Goal: Information Seeking & Learning: Learn about a topic

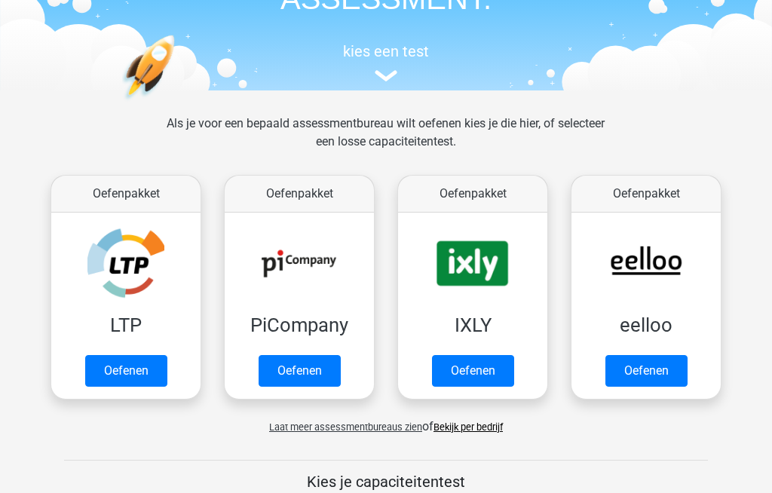
scroll to position [125, 0]
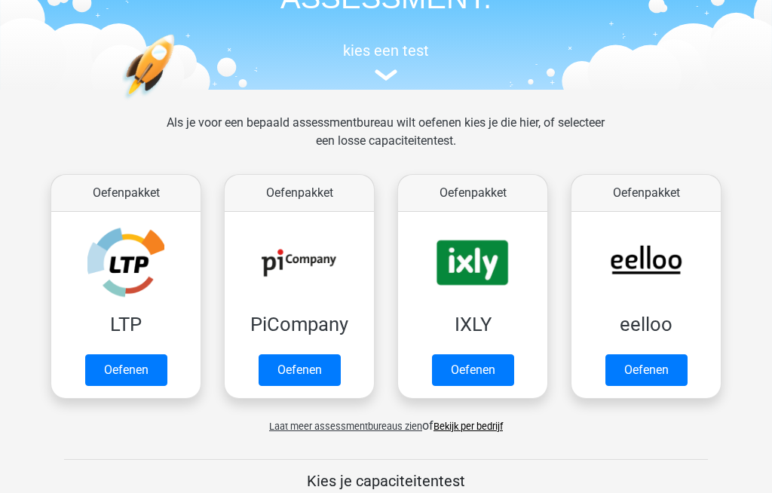
click at [283, 424] on span "Laat meer assessmentbureaus zien" at bounding box center [345, 426] width 153 height 11
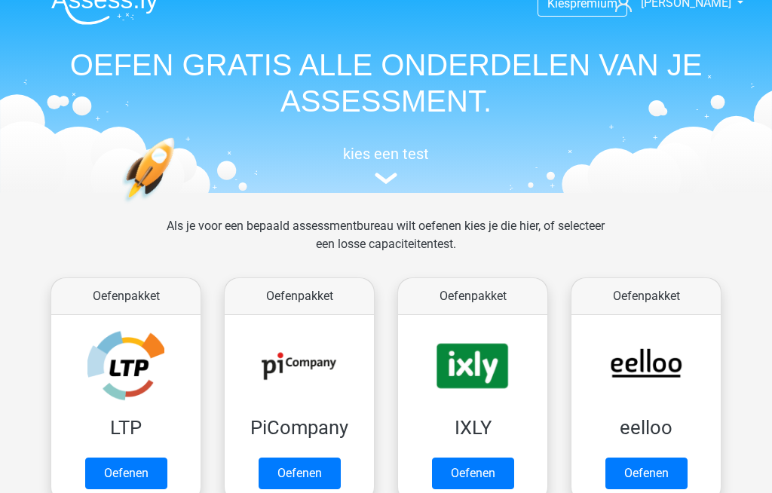
scroll to position [0, 0]
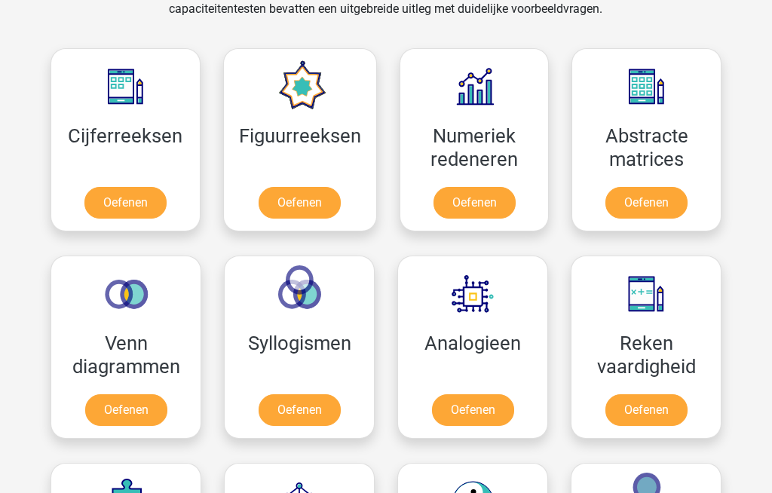
scroll to position [659, 0]
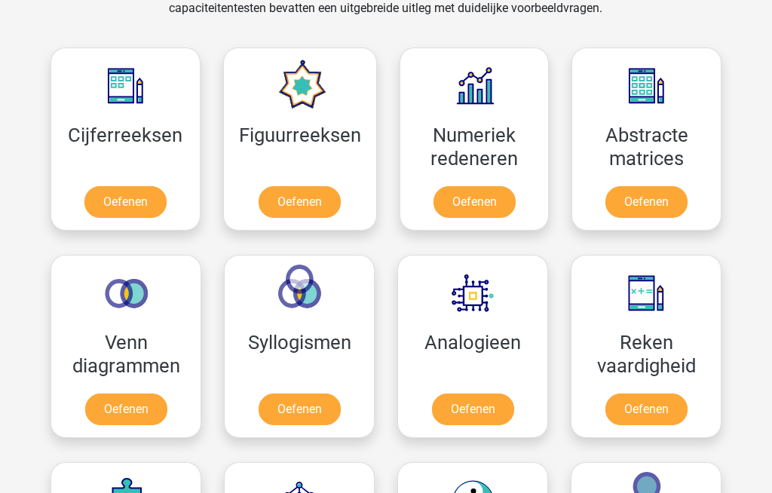
click at [118, 405] on link "Oefenen" at bounding box center [126, 410] width 82 height 32
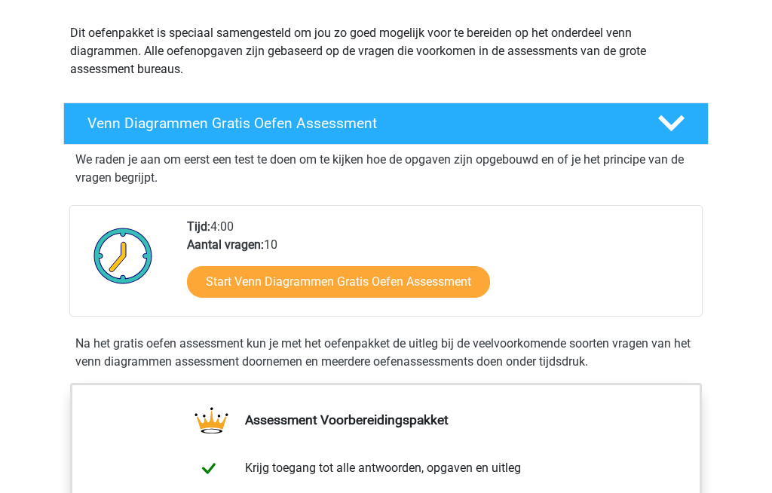
scroll to position [164, 0]
click at [277, 281] on link "Start Venn Diagrammen Gratis Oefen Assessment" at bounding box center [338, 282] width 303 height 32
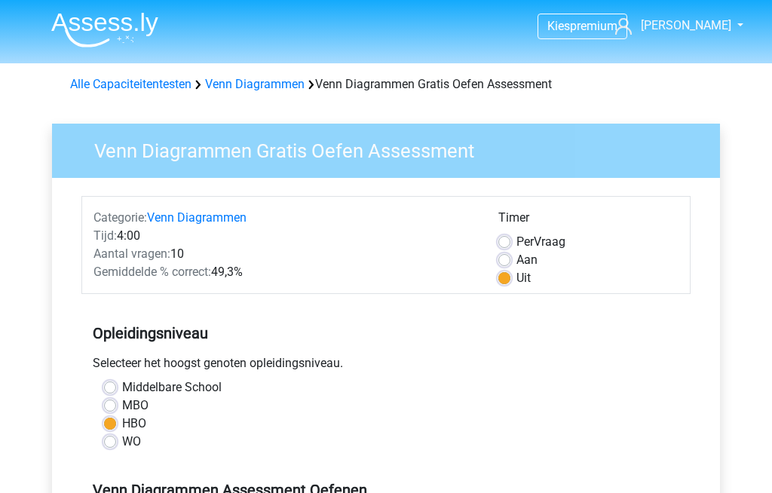
click at [516, 257] on label "Aan" at bounding box center [526, 260] width 21 height 18
click at [498, 257] on input "Aan" at bounding box center [504, 258] width 12 height 15
radio input "true"
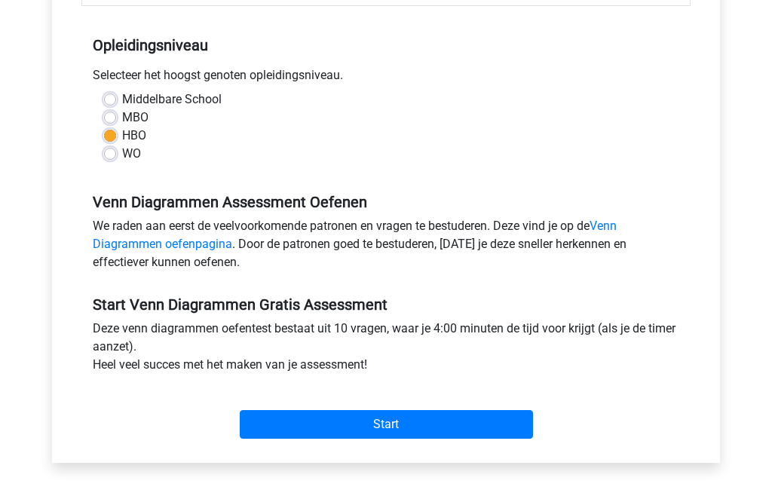
scroll to position [290, 0]
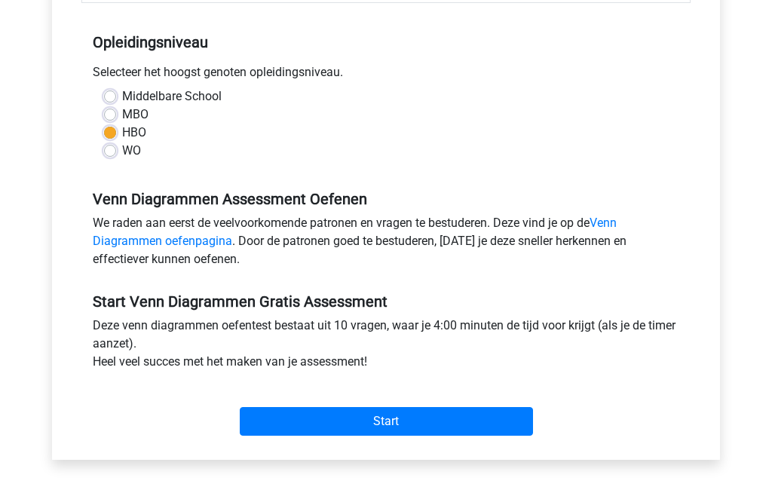
click at [302, 418] on input "Start" at bounding box center [386, 422] width 293 height 29
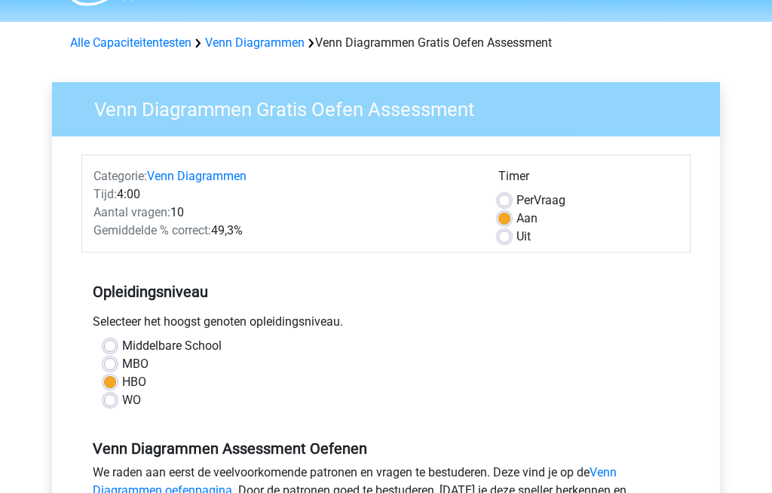
scroll to position [0, 0]
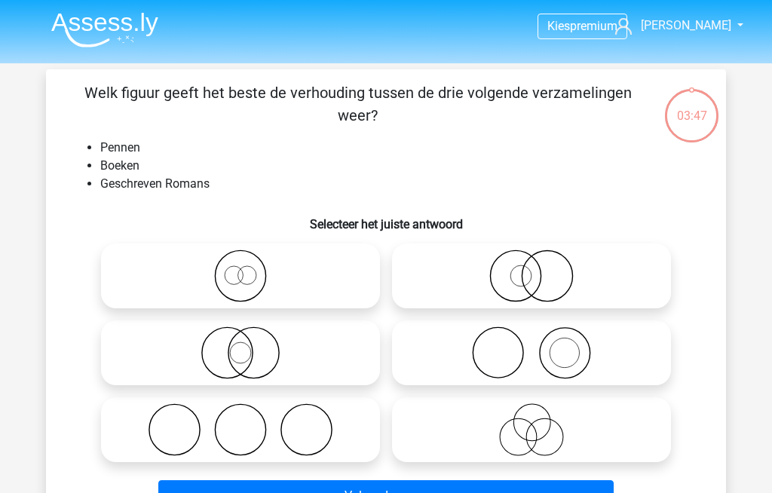
click at [479, 347] on icon at bounding box center [531, 352] width 267 height 53
click at [531, 345] on input "radio" at bounding box center [536, 340] width 10 height 10
radio input "true"
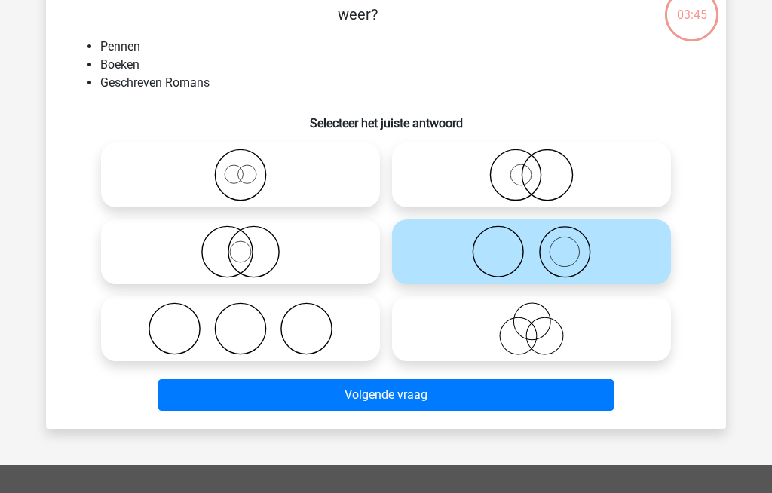
click at [311, 394] on button "Volgende vraag" at bounding box center [386, 395] width 456 height 32
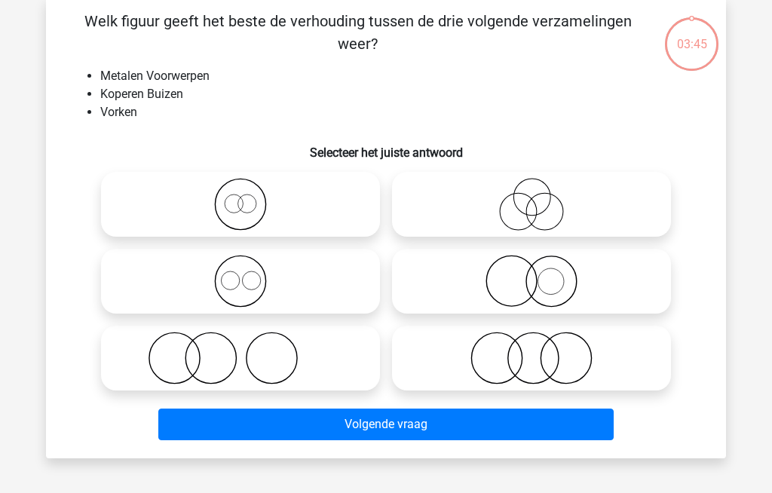
scroll to position [69, 0]
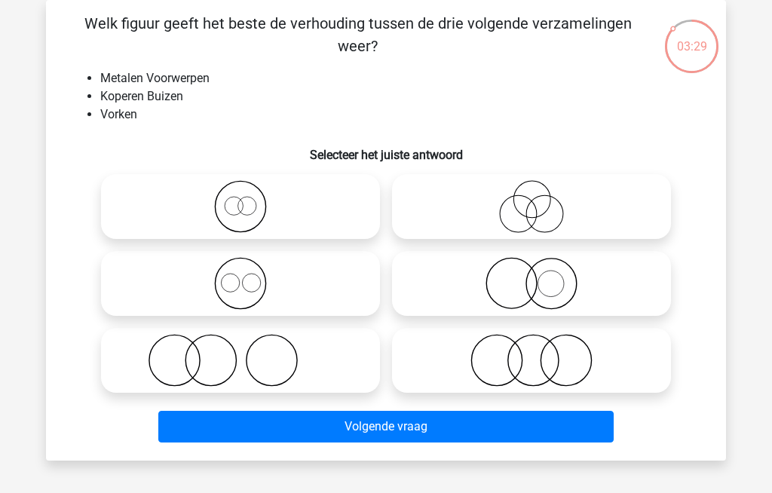
click at [222, 285] on icon at bounding box center [240, 283] width 267 height 53
click at [240, 276] on input "radio" at bounding box center [245, 271] width 10 height 10
radio input "true"
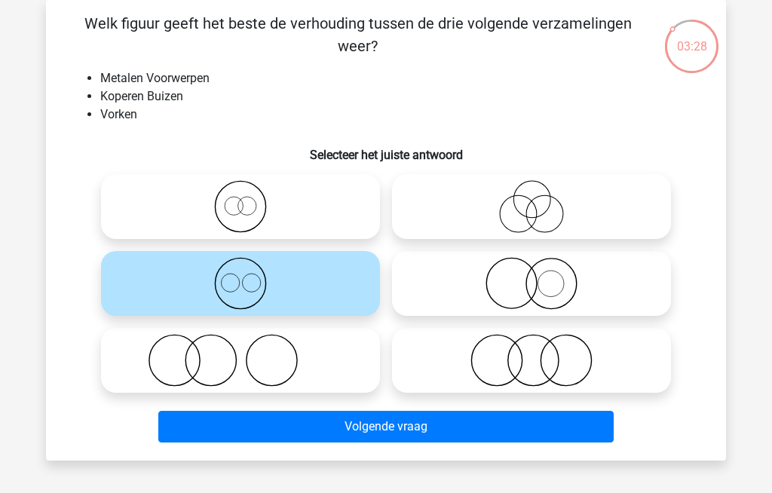
click at [320, 427] on button "Volgende vraag" at bounding box center [386, 427] width 456 height 32
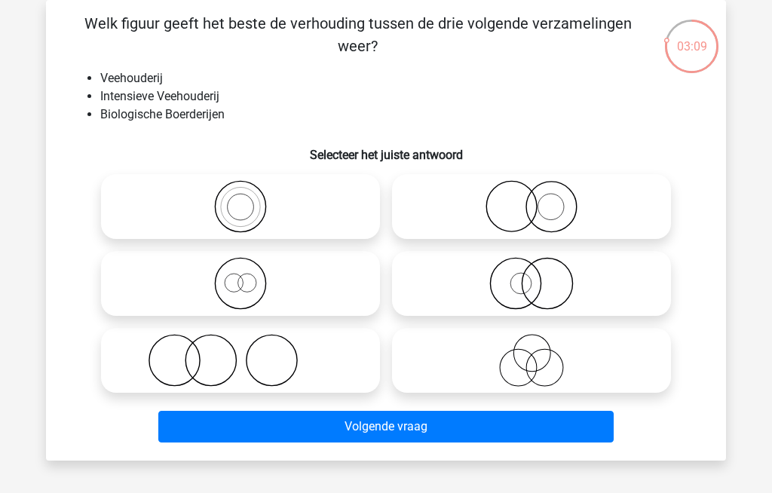
click at [201, 355] on icon at bounding box center [240, 360] width 267 height 53
click at [240, 353] on input "radio" at bounding box center [245, 348] width 10 height 10
radio input "true"
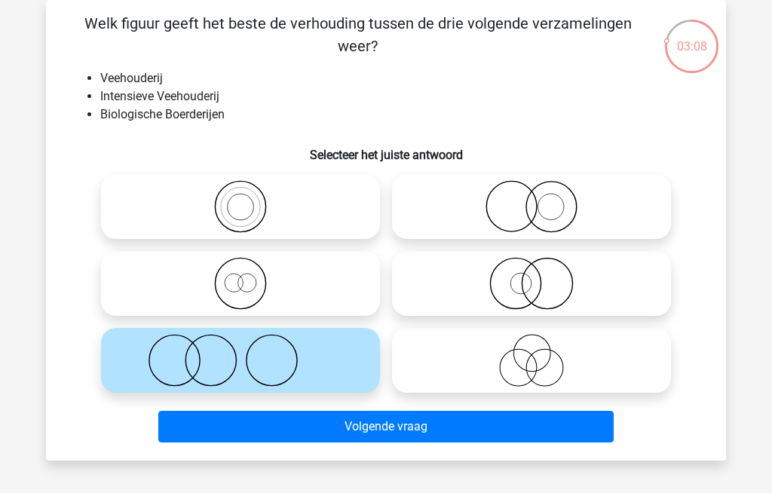
click at [299, 429] on button "Volgende vraag" at bounding box center [386, 427] width 456 height 32
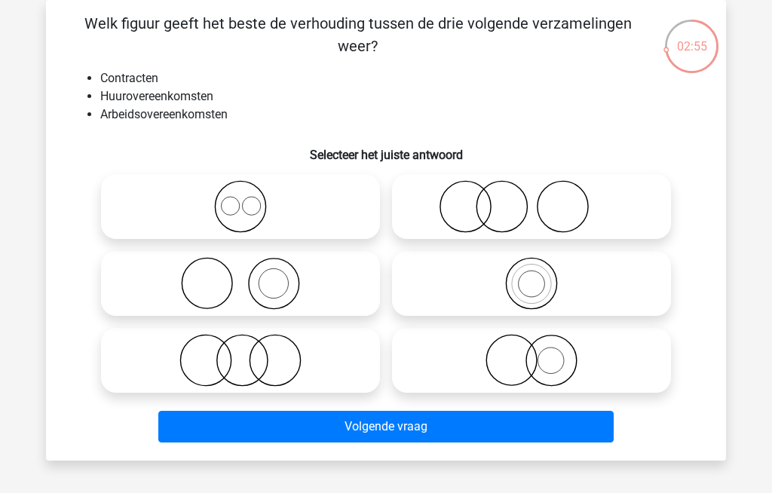
click at [219, 204] on icon at bounding box center [240, 206] width 267 height 53
click at [240, 199] on input "radio" at bounding box center [245, 194] width 10 height 10
radio input "true"
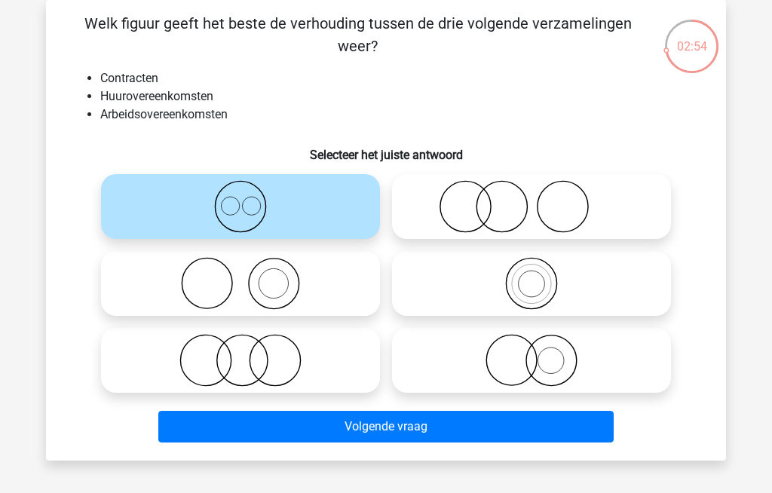
click at [309, 427] on button "Volgende vraag" at bounding box center [386, 427] width 456 height 32
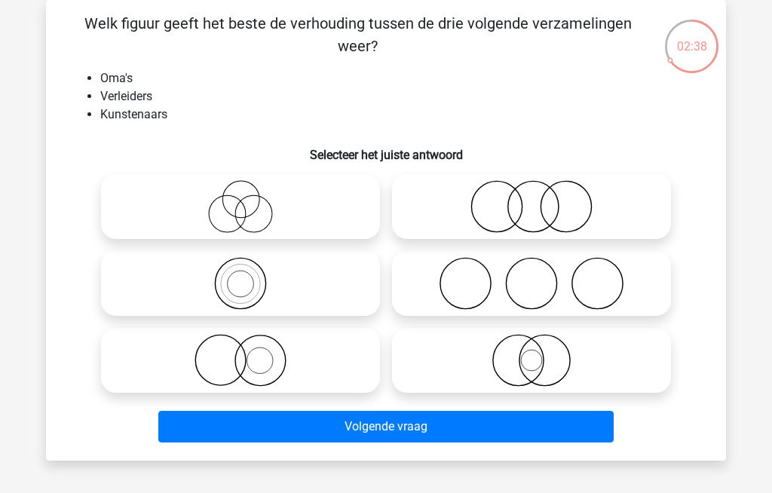
click at [496, 281] on icon at bounding box center [531, 283] width 267 height 53
click at [531, 276] on input "radio" at bounding box center [536, 271] width 10 height 10
radio input "true"
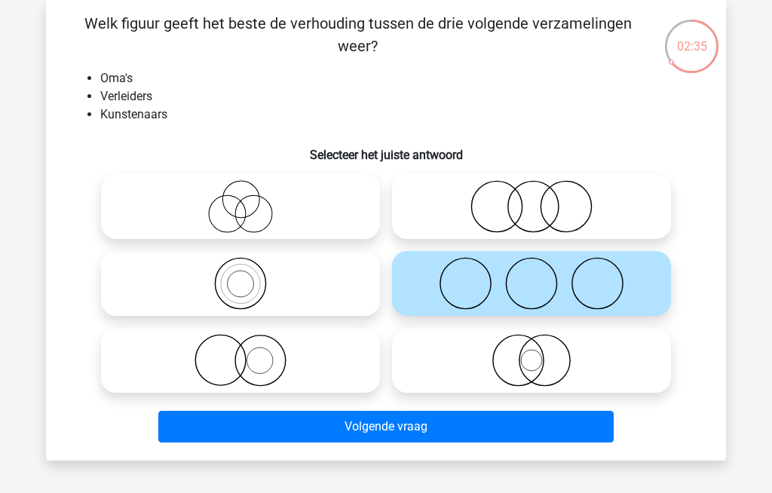
click at [286, 423] on button "Volgende vraag" at bounding box center [386, 427] width 456 height 32
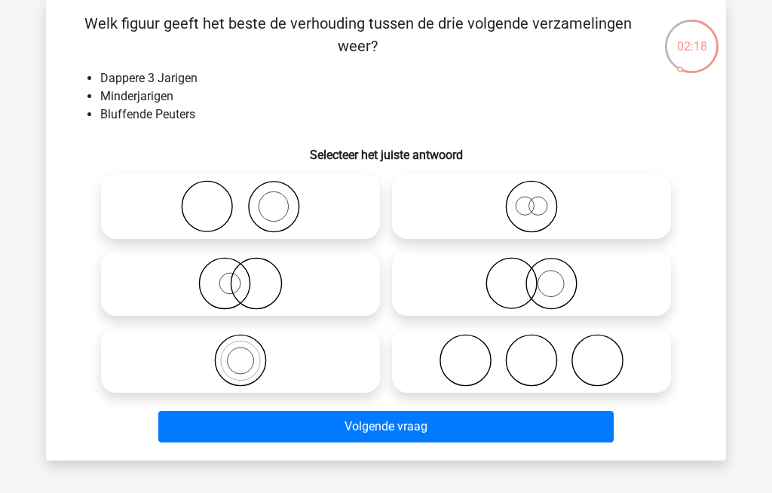
click at [492, 206] on icon at bounding box center [531, 206] width 267 height 53
click at [531, 199] on input "radio" at bounding box center [536, 194] width 10 height 10
radio input "true"
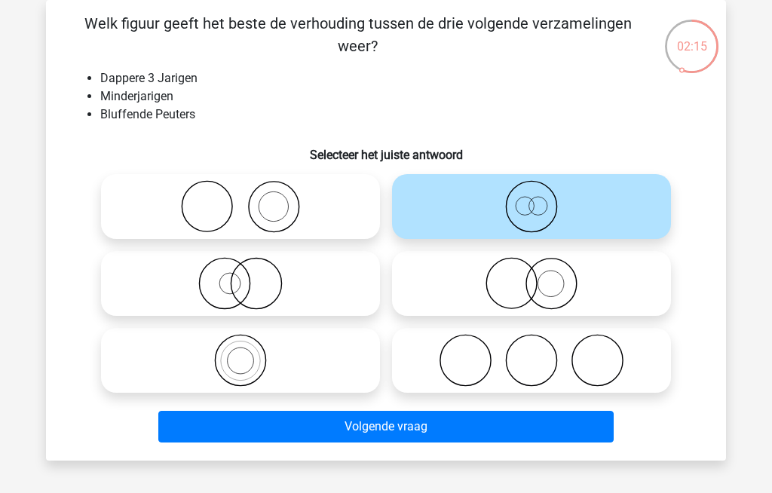
click at [335, 427] on button "Volgende vraag" at bounding box center [386, 427] width 456 height 32
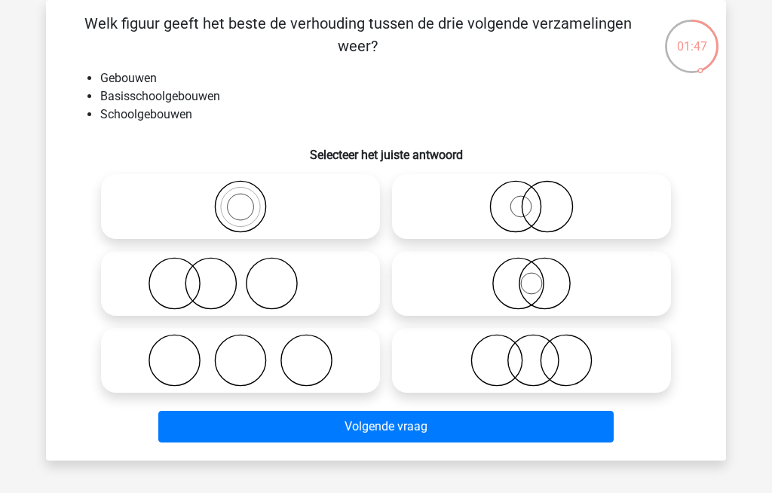
click at [237, 204] on icon at bounding box center [240, 206] width 267 height 53
click at [240, 199] on input "radio" at bounding box center [245, 194] width 10 height 10
radio input "true"
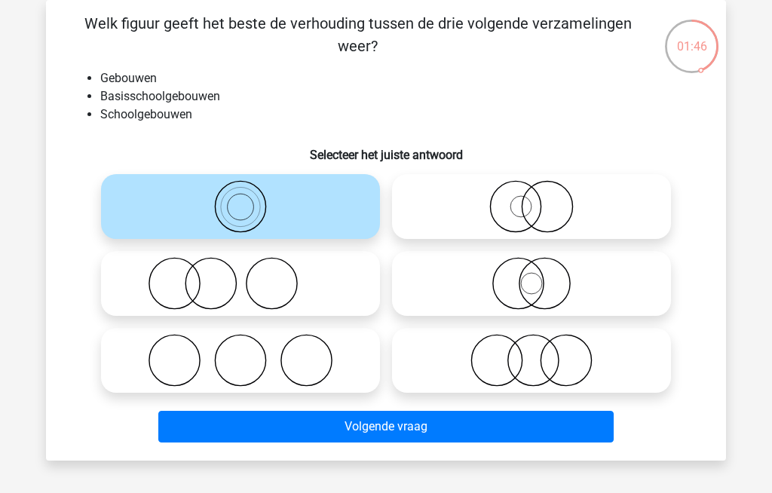
click at [312, 425] on button "Volgende vraag" at bounding box center [386, 427] width 456 height 32
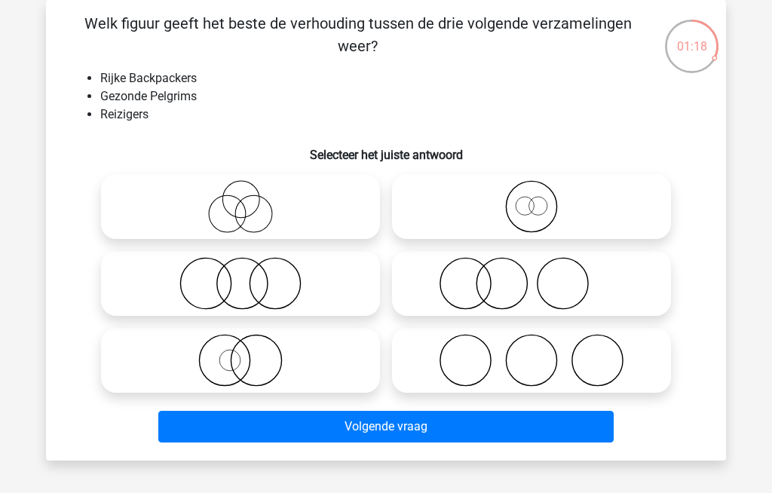
click at [478, 201] on icon at bounding box center [531, 206] width 267 height 53
click at [531, 199] on input "radio" at bounding box center [536, 194] width 10 height 10
radio input "true"
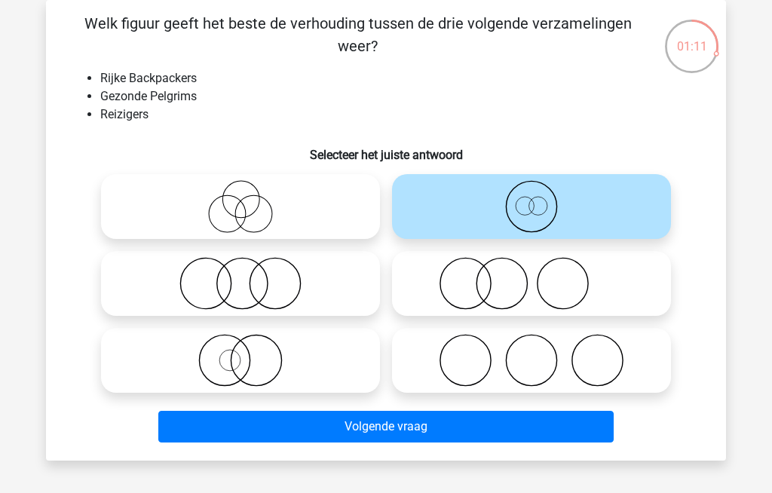
click at [325, 427] on button "Volgende vraag" at bounding box center [386, 427] width 456 height 32
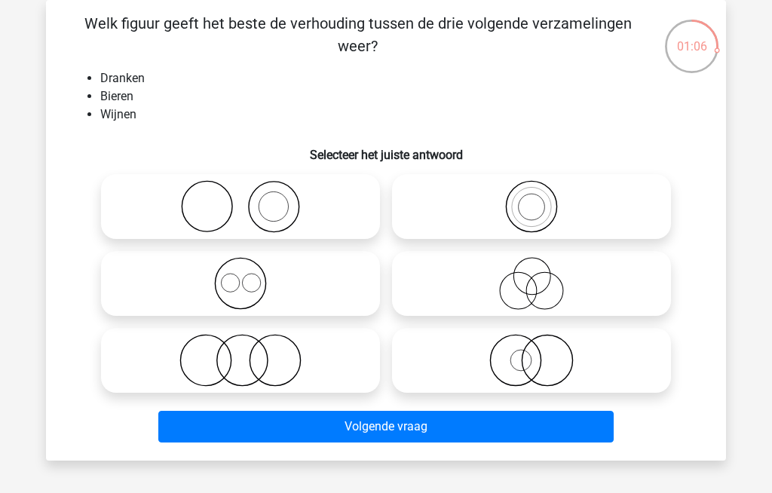
click at [207, 274] on icon at bounding box center [240, 283] width 267 height 53
click at [240, 274] on input "radio" at bounding box center [245, 271] width 10 height 10
radio input "true"
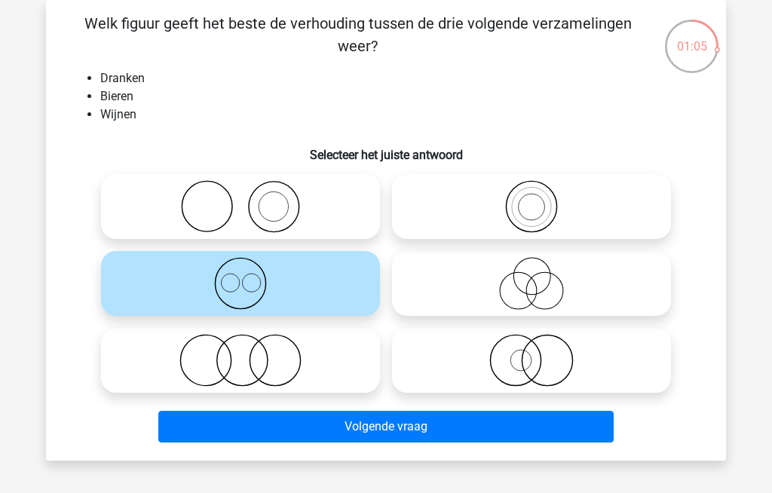
click at [275, 423] on button "Volgende vraag" at bounding box center [386, 427] width 456 height 32
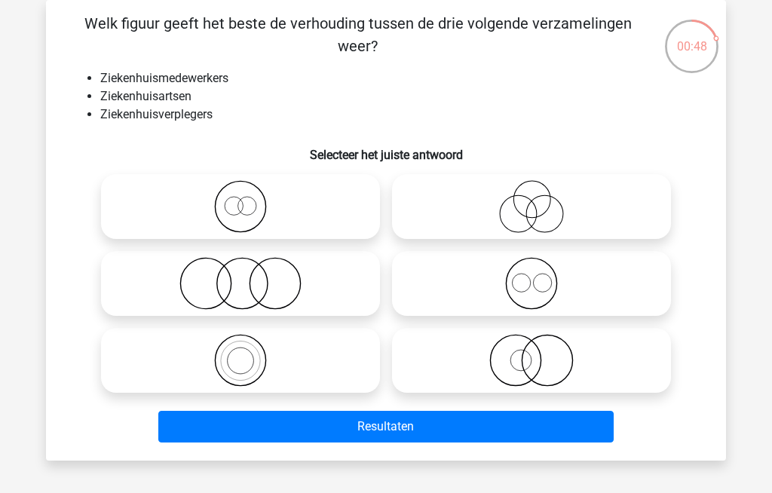
click at [484, 287] on icon at bounding box center [531, 283] width 267 height 53
click at [531, 276] on input "radio" at bounding box center [536, 271] width 10 height 10
radio input "true"
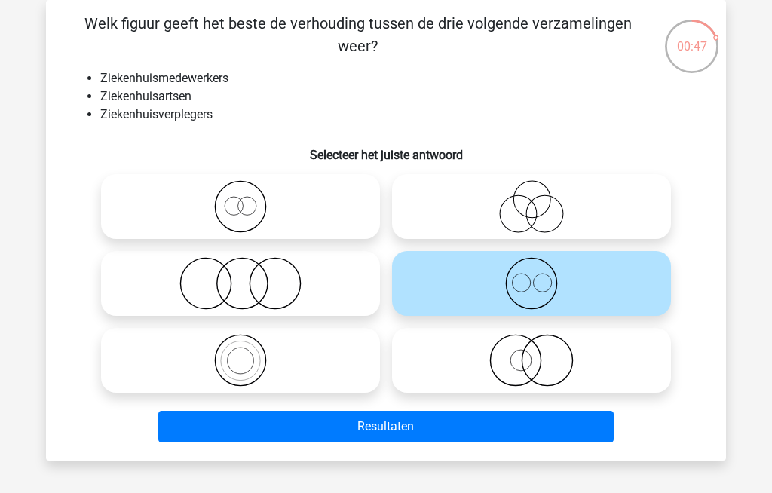
click at [314, 423] on button "Resultaten" at bounding box center [386, 427] width 456 height 32
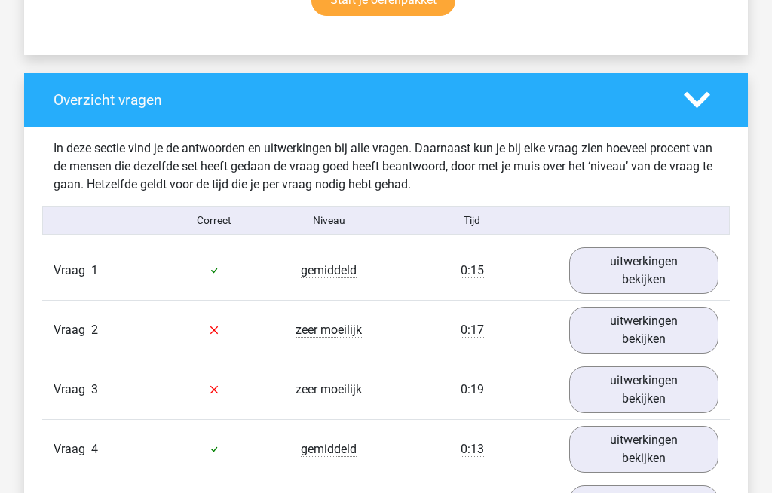
scroll to position [1053, 0]
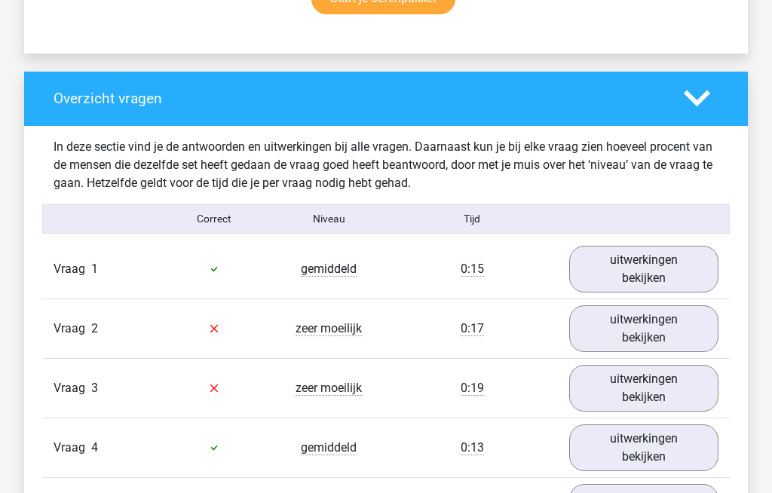
click at [609, 335] on link "uitwerkingen bekijken" at bounding box center [643, 328] width 149 height 47
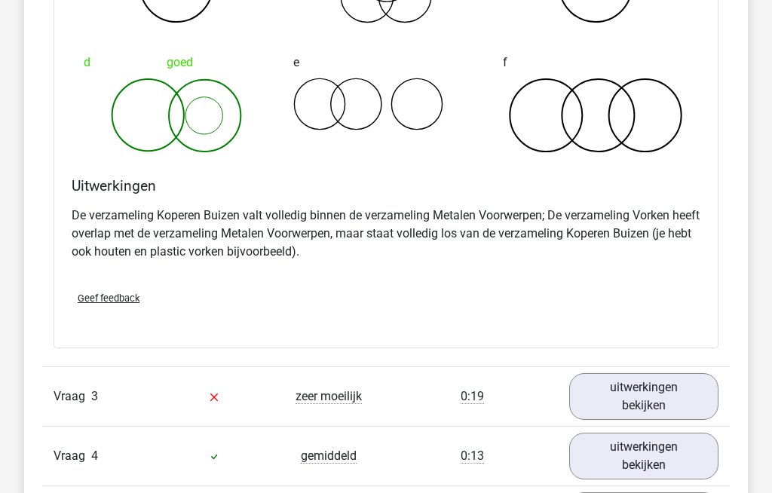
scroll to position [1660, 0]
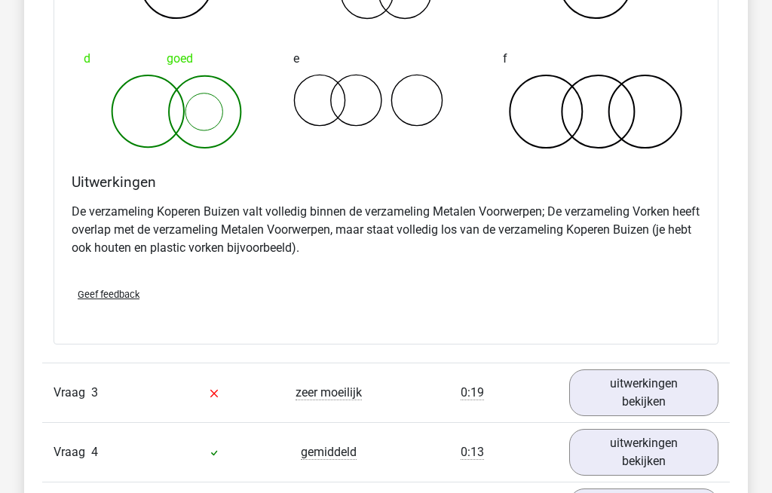
click at [608, 393] on link "uitwerkingen bekijken" at bounding box center [643, 393] width 149 height 47
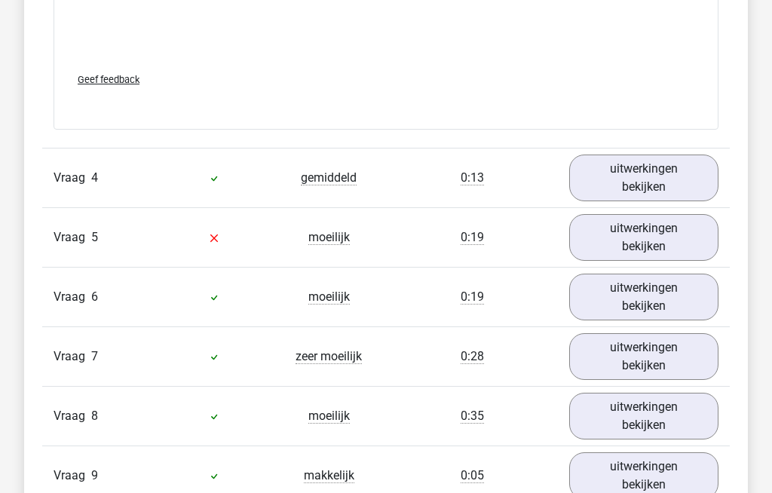
scroll to position [2917, 0]
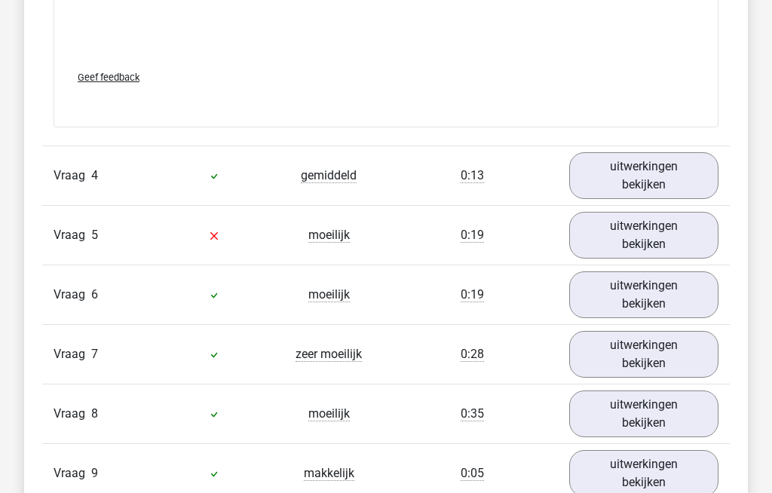
click at [617, 351] on link "uitwerkingen bekijken" at bounding box center [643, 355] width 149 height 47
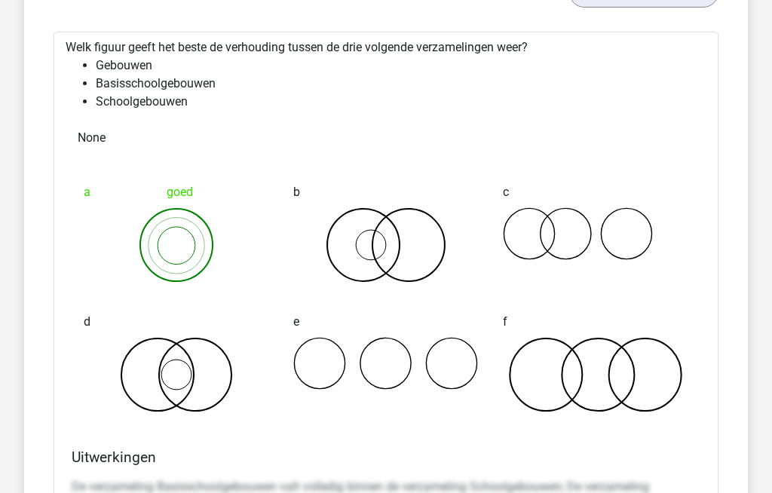
scroll to position [3276, 0]
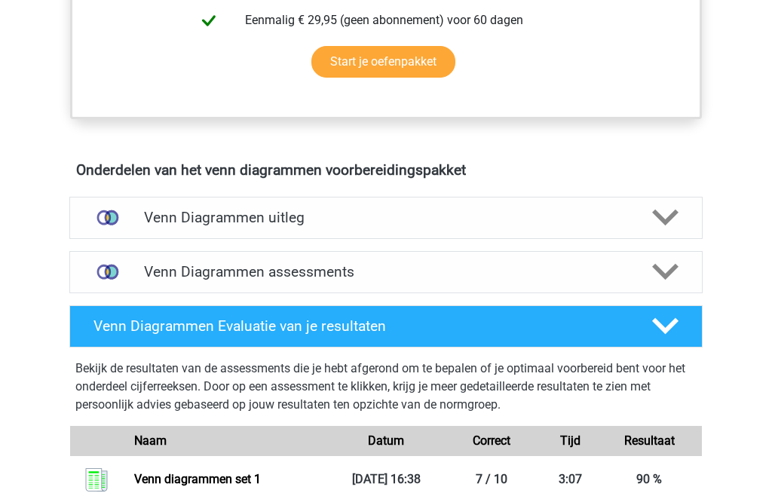
scroll to position [739, 0]
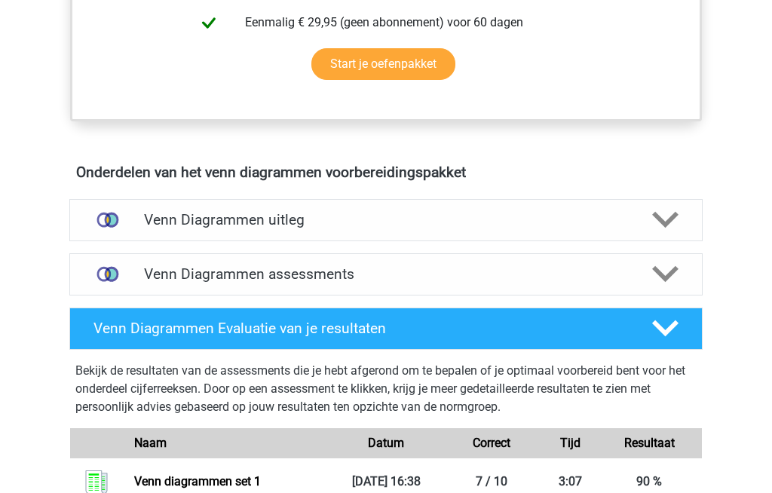
click at [165, 265] on div "Venn Diagrammen assessments" at bounding box center [385, 274] width 633 height 42
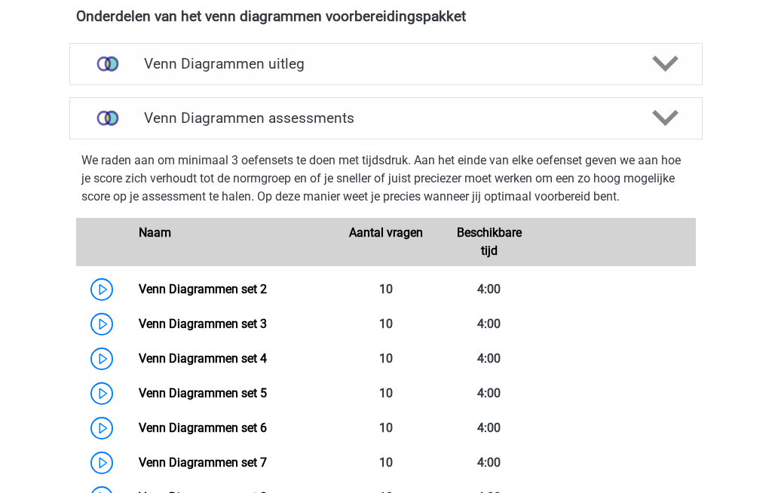
scroll to position [895, 0]
click at [162, 425] on link "Venn Diagrammen set 6" at bounding box center [203, 428] width 128 height 14
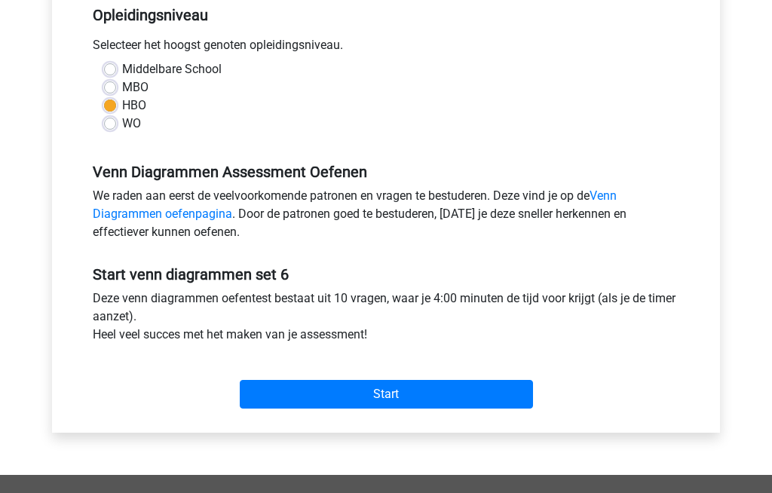
scroll to position [320, 0]
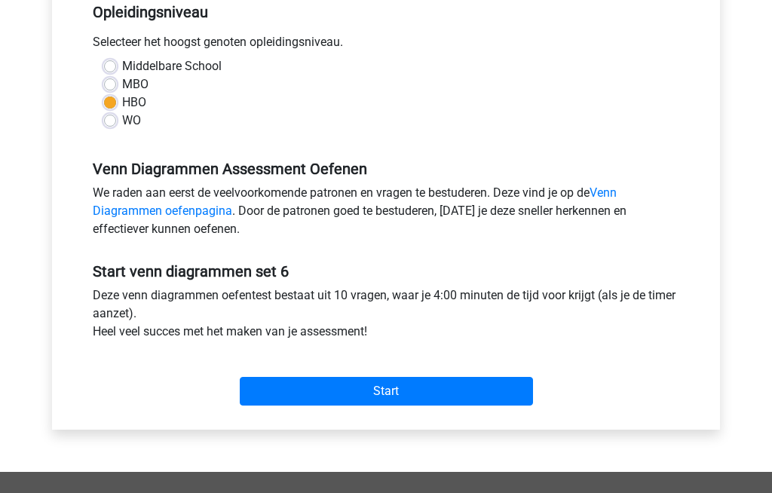
click at [302, 391] on input "Start" at bounding box center [386, 392] width 293 height 29
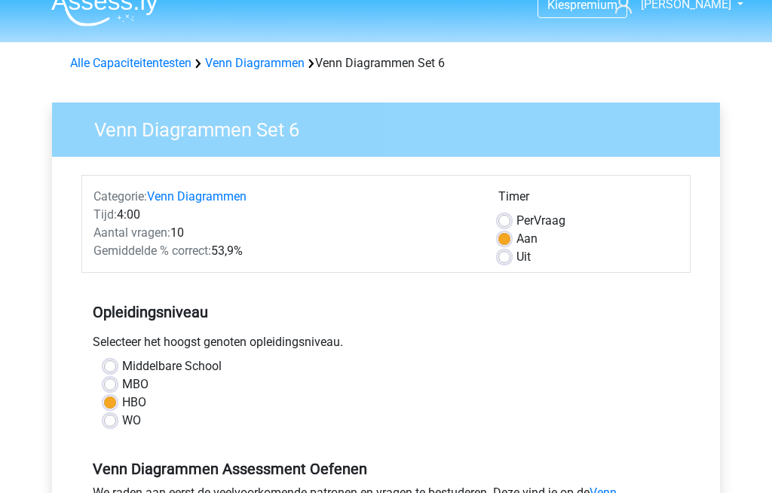
scroll to position [0, 0]
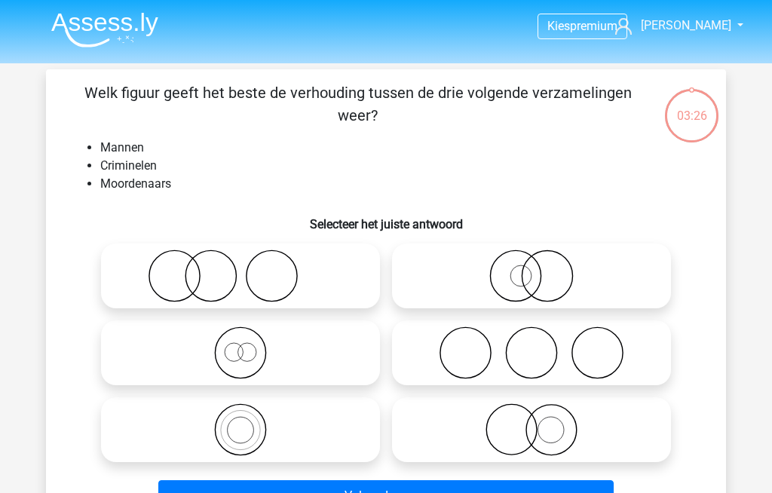
click at [482, 269] on icon at bounding box center [531, 276] width 267 height 53
click at [531, 268] on input "radio" at bounding box center [536, 264] width 10 height 10
radio input "true"
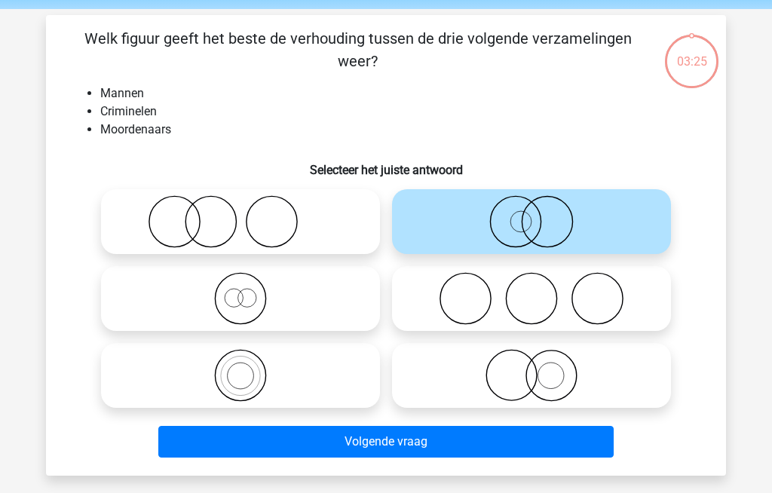
scroll to position [95, 0]
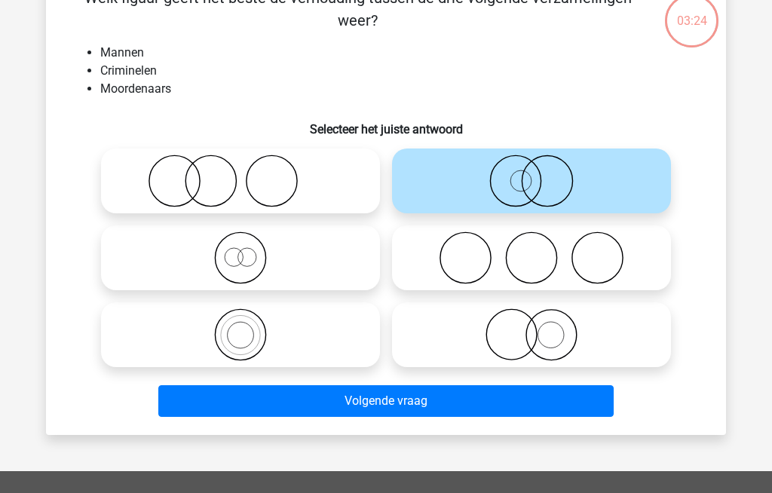
click at [315, 397] on button "Volgende vraag" at bounding box center [386, 401] width 456 height 32
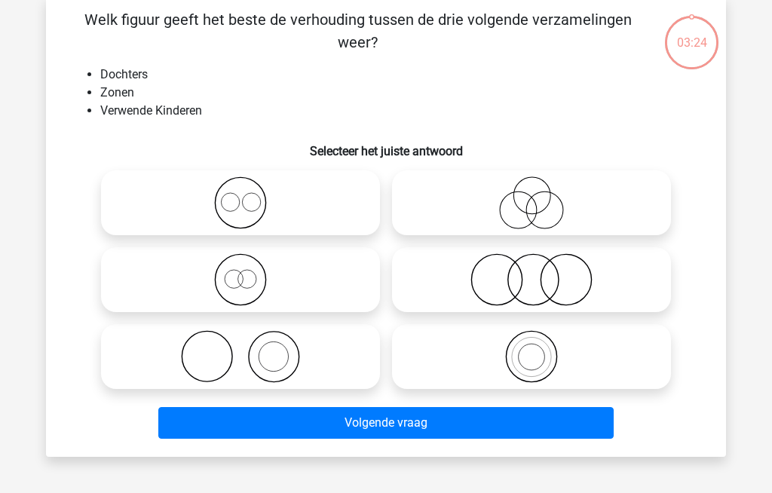
scroll to position [69, 0]
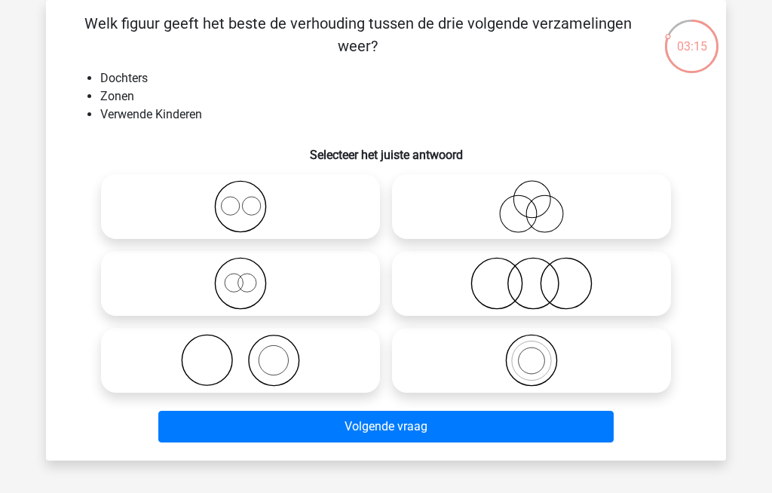
click at [225, 198] on icon at bounding box center [240, 206] width 267 height 53
click at [240, 198] on input "radio" at bounding box center [245, 194] width 10 height 10
radio input "true"
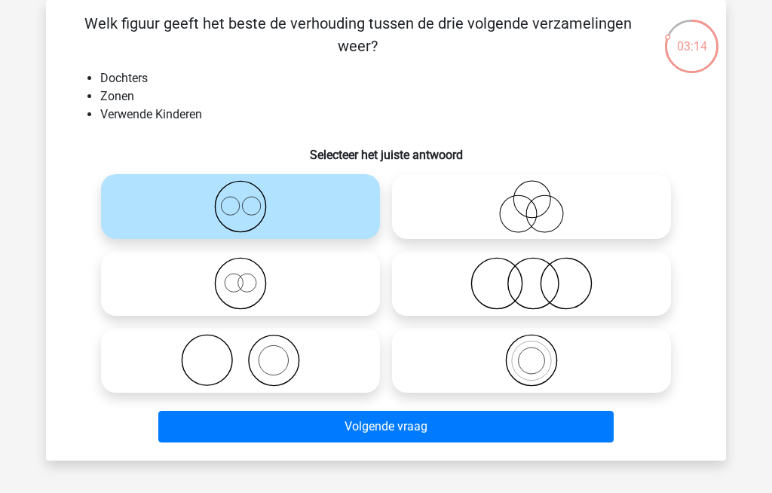
click at [299, 430] on button "Volgende vraag" at bounding box center [386, 427] width 456 height 32
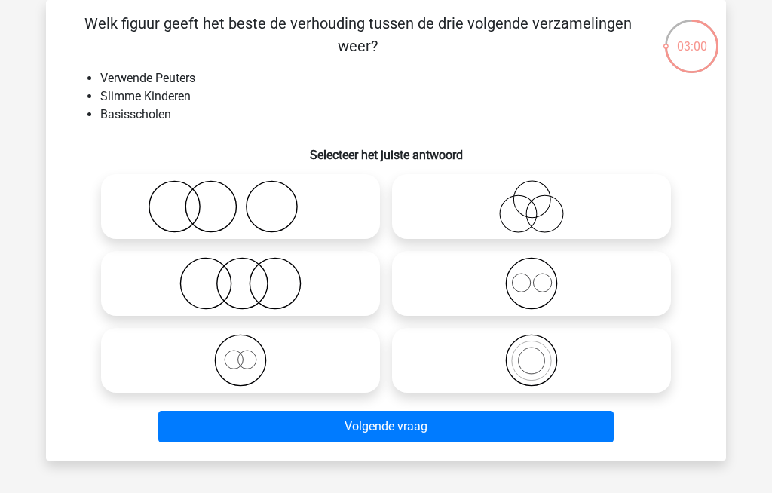
click at [477, 284] on icon at bounding box center [531, 283] width 267 height 53
click at [531, 276] on input "radio" at bounding box center [536, 271] width 10 height 10
radio input "true"
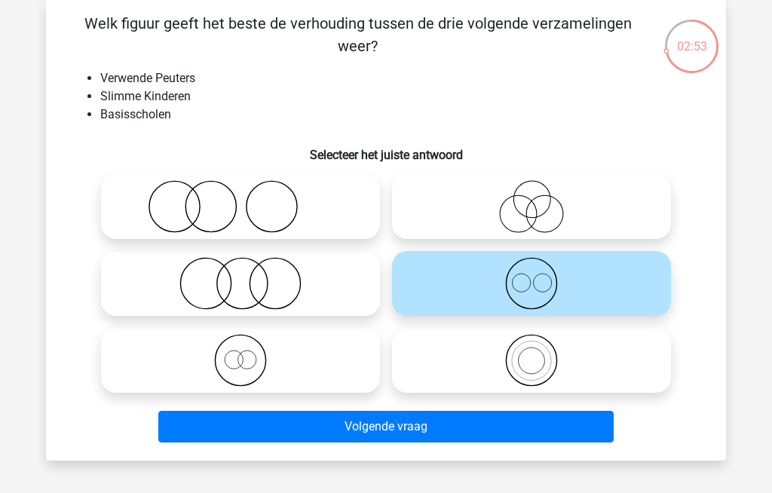
click at [263, 425] on button "Volgende vraag" at bounding box center [386, 427] width 456 height 32
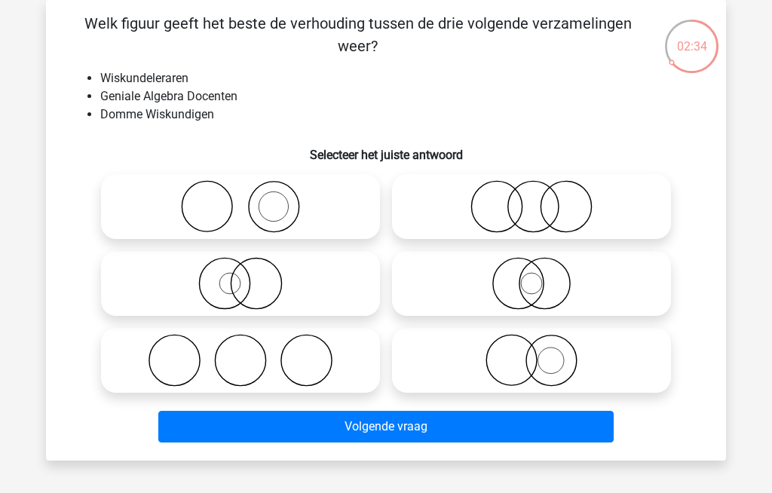
click at [182, 353] on icon at bounding box center [240, 360] width 267 height 53
click at [240, 353] on input "radio" at bounding box center [245, 348] width 10 height 10
radio input "true"
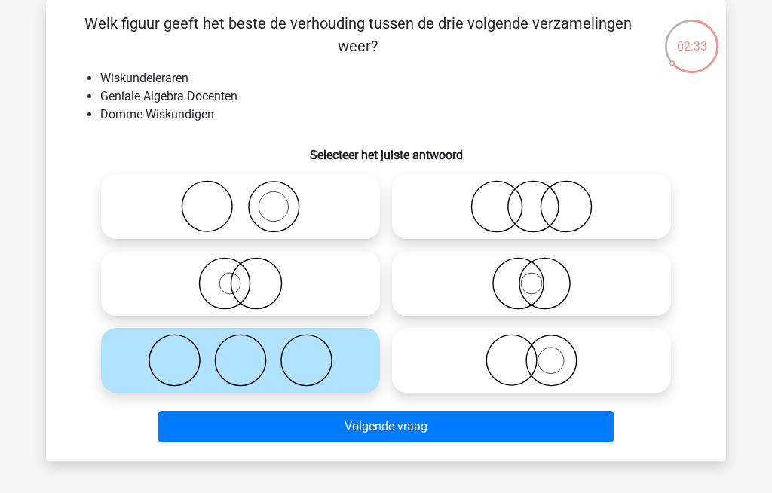
click at [237, 427] on button "Volgende vraag" at bounding box center [386, 427] width 456 height 32
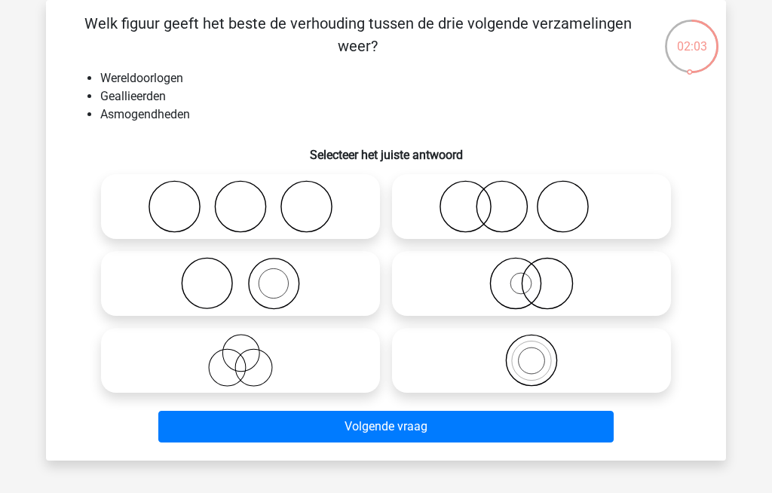
click at [230, 357] on icon at bounding box center [240, 360] width 267 height 53
click at [240, 353] on input "radio" at bounding box center [245, 348] width 10 height 10
radio input "true"
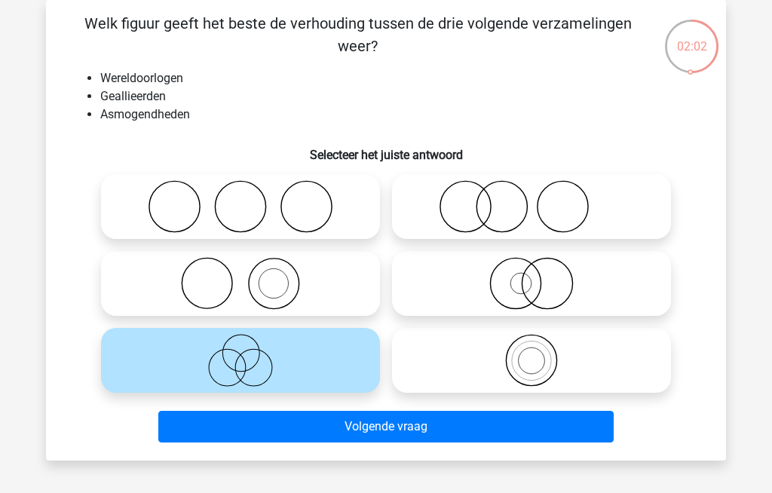
click at [247, 421] on button "Volgende vraag" at bounding box center [386, 427] width 456 height 32
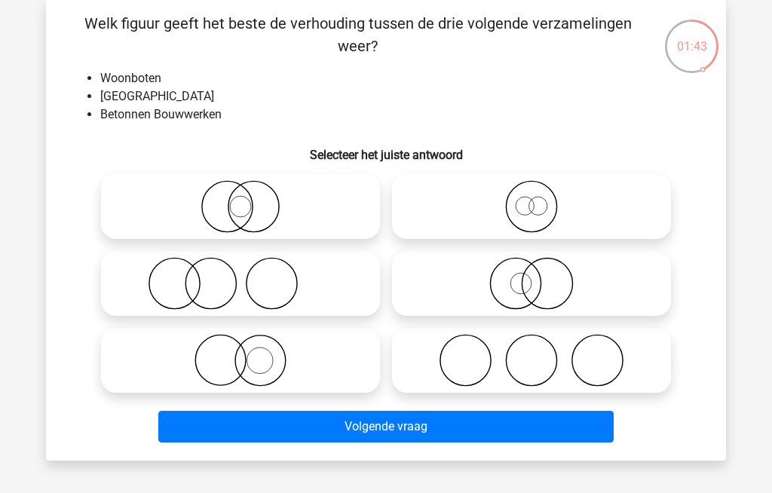
click at [509, 209] on icon at bounding box center [531, 206] width 267 height 53
click at [531, 199] on input "radio" at bounding box center [536, 194] width 10 height 10
radio input "true"
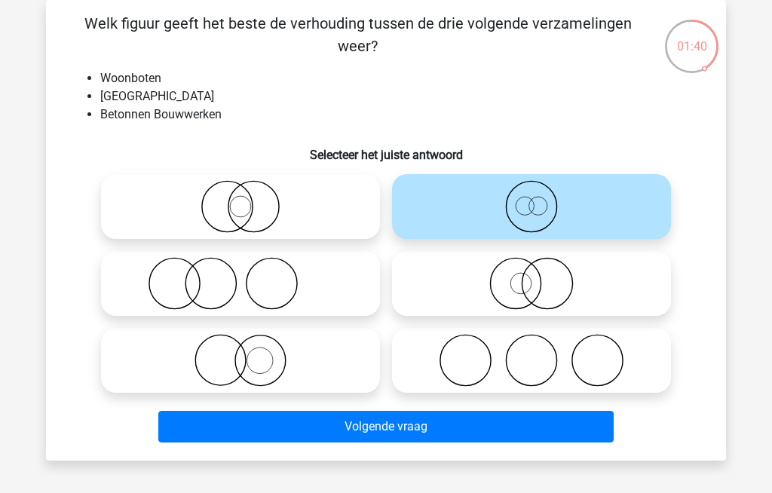
click at [335, 430] on button "Volgende vraag" at bounding box center [386, 427] width 456 height 32
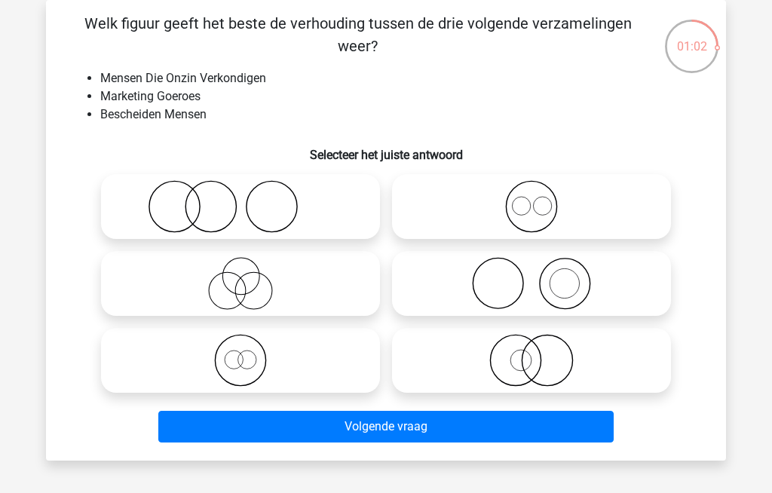
click at [179, 204] on icon at bounding box center [240, 206] width 267 height 53
click at [240, 199] on input "radio" at bounding box center [245, 194] width 10 height 10
radio input "true"
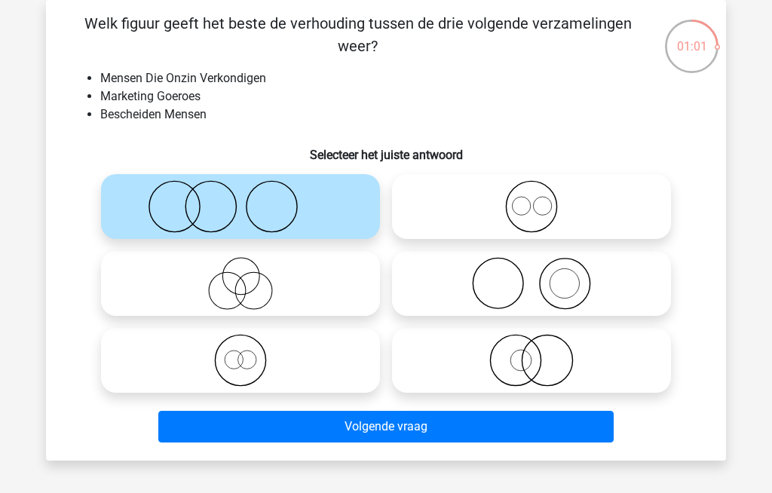
click at [295, 424] on button "Volgende vraag" at bounding box center [386, 427] width 456 height 32
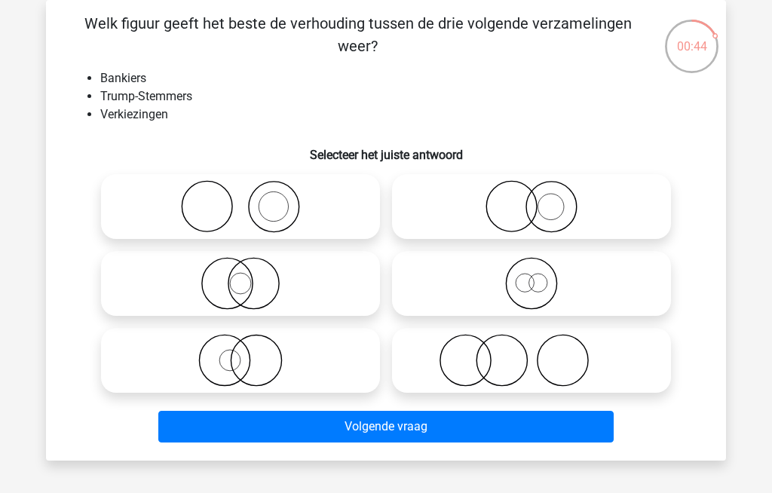
click at [474, 356] on icon at bounding box center [531, 360] width 267 height 53
click at [531, 353] on input "radio" at bounding box center [536, 348] width 10 height 10
radio input "true"
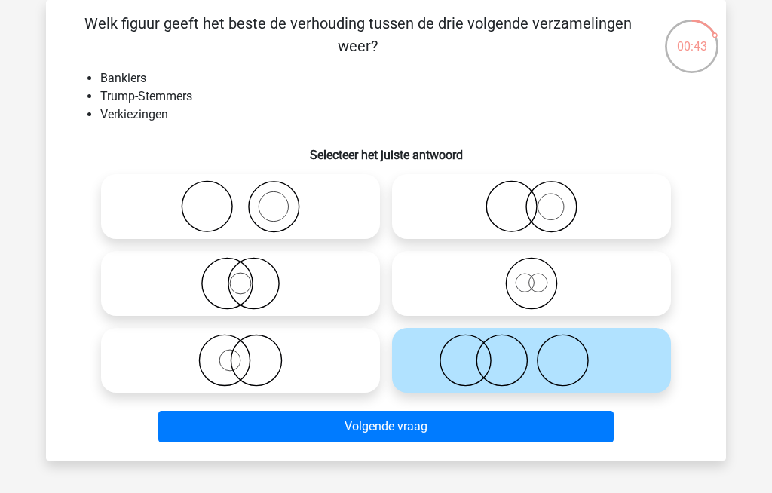
click at [311, 429] on button "Volgende vraag" at bounding box center [386, 427] width 456 height 32
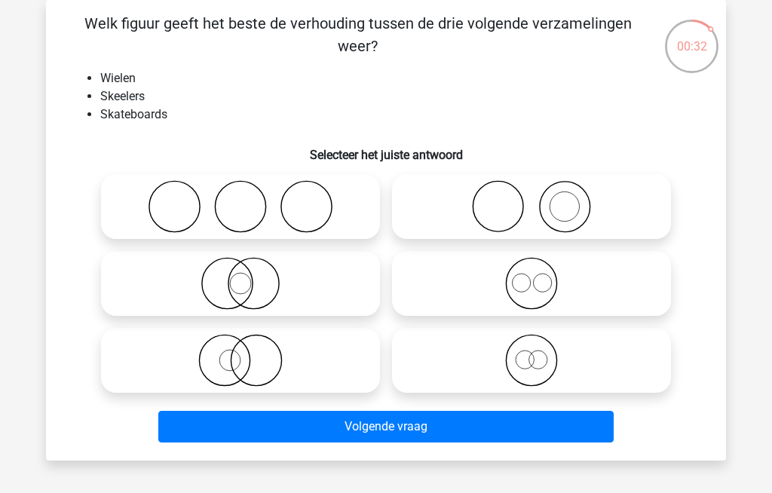
click at [495, 283] on icon at bounding box center [531, 283] width 267 height 53
click at [531, 276] on input "radio" at bounding box center [536, 271] width 10 height 10
radio input "true"
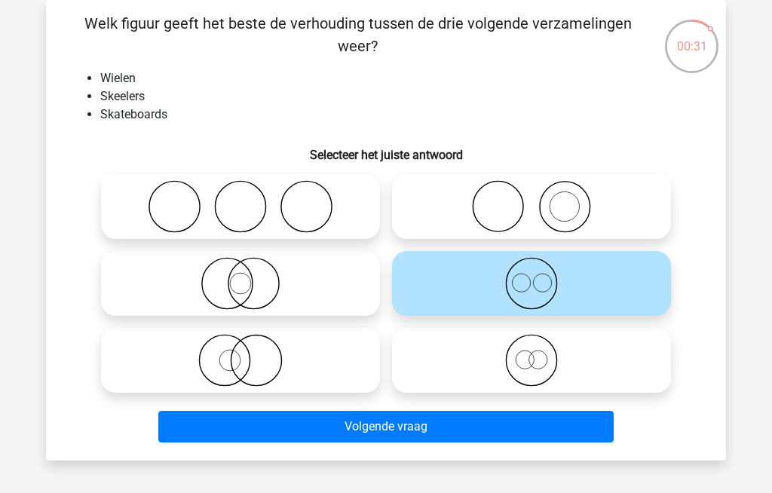
click at [349, 427] on button "Volgende vraag" at bounding box center [386, 427] width 456 height 32
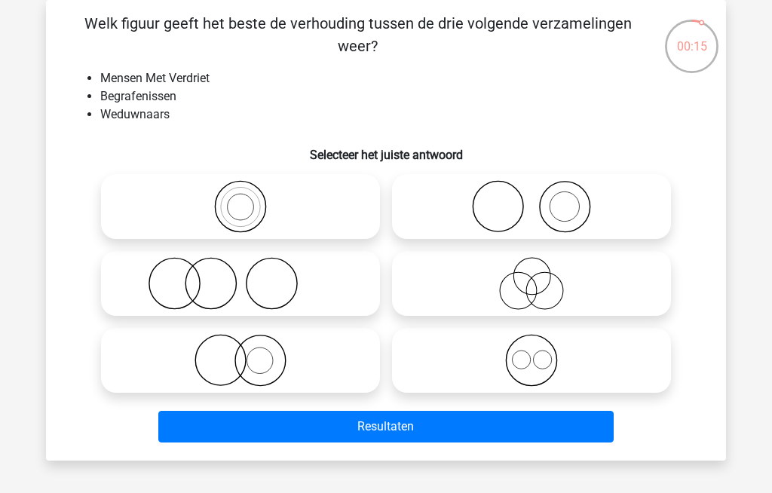
click at [232, 210] on icon at bounding box center [240, 206] width 267 height 53
click at [240, 199] on input "radio" at bounding box center [245, 194] width 10 height 10
radio input "true"
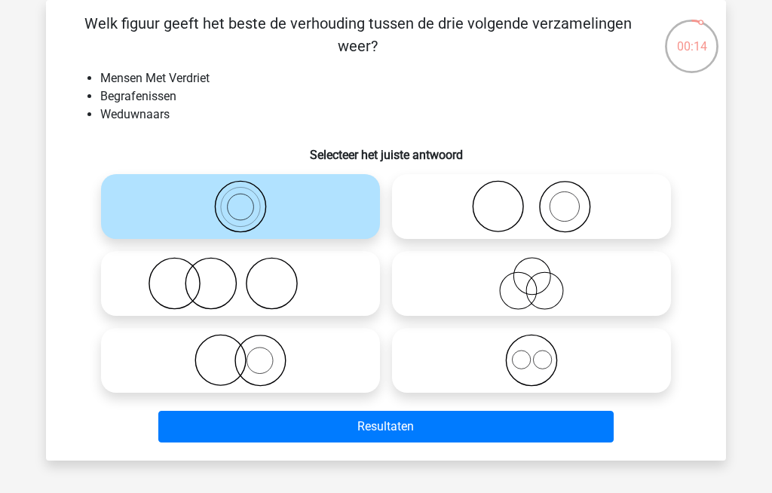
click at [315, 429] on button "Resultaten" at bounding box center [386, 427] width 456 height 32
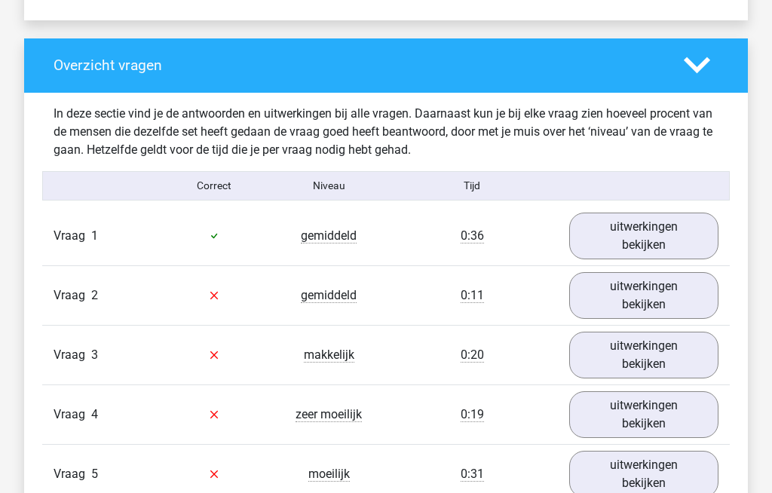
scroll to position [1086, 0]
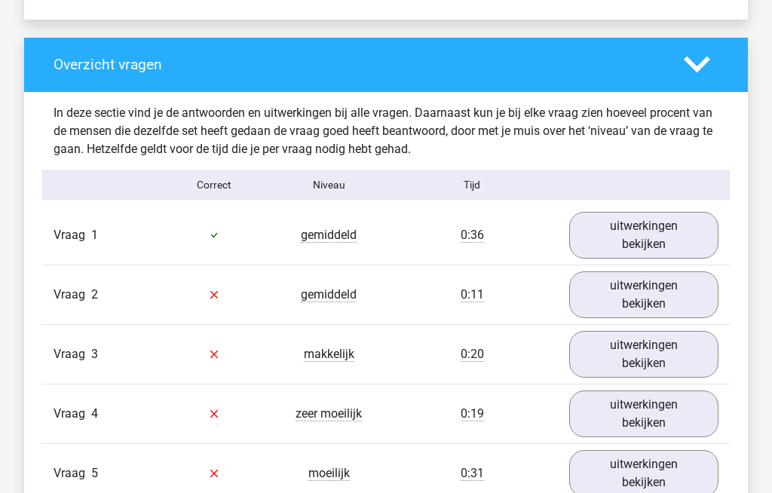
click at [623, 296] on link "uitwerkingen bekijken" at bounding box center [643, 295] width 149 height 47
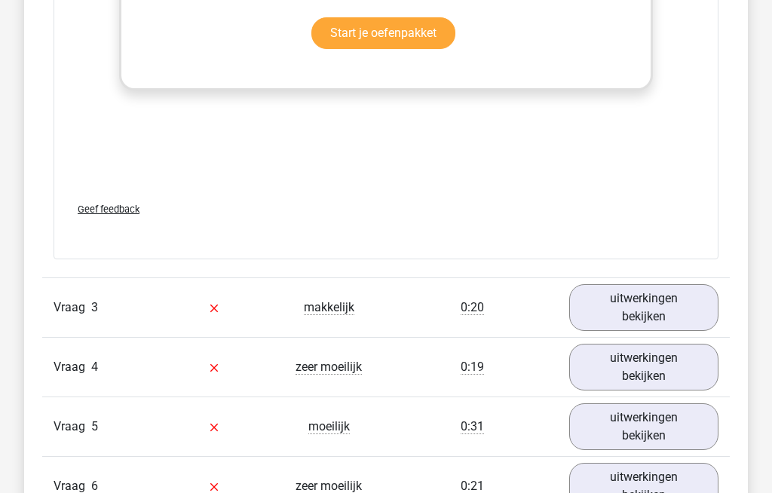
scroll to position [2115, 0]
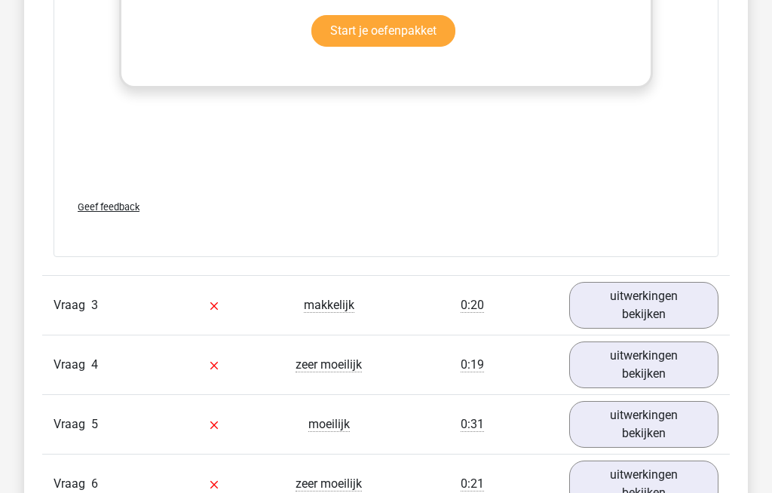
click at [614, 304] on link "uitwerkingen bekijken" at bounding box center [643, 306] width 149 height 47
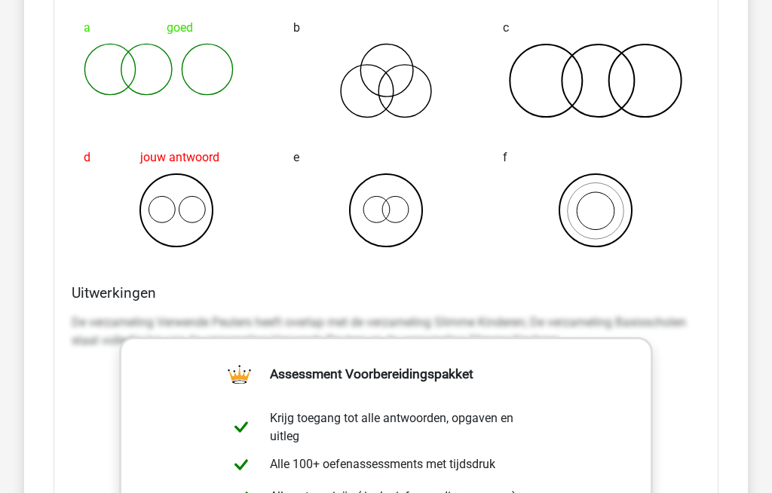
scroll to position [2596, 0]
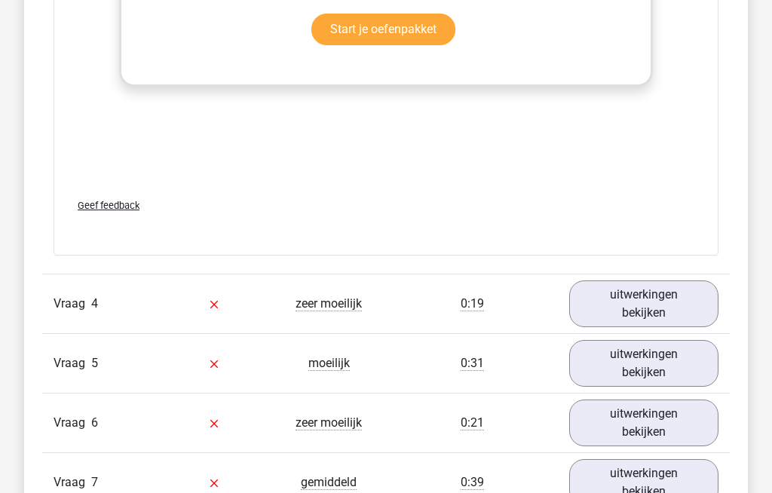
click at [615, 299] on link "uitwerkingen bekijken" at bounding box center [643, 304] width 149 height 47
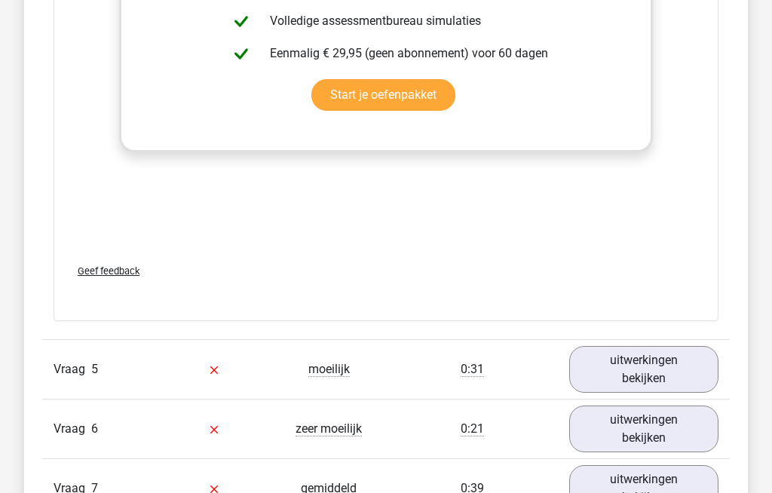
scroll to position [4178, 0]
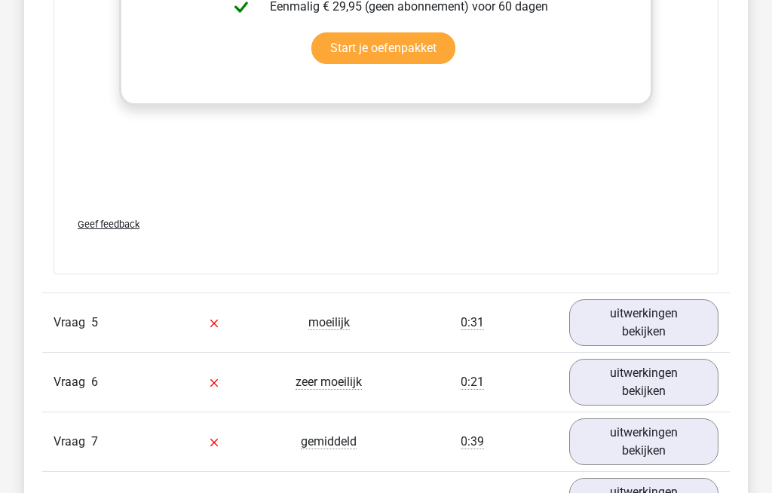
click at [614, 332] on link "uitwerkingen bekijken" at bounding box center [643, 322] width 149 height 47
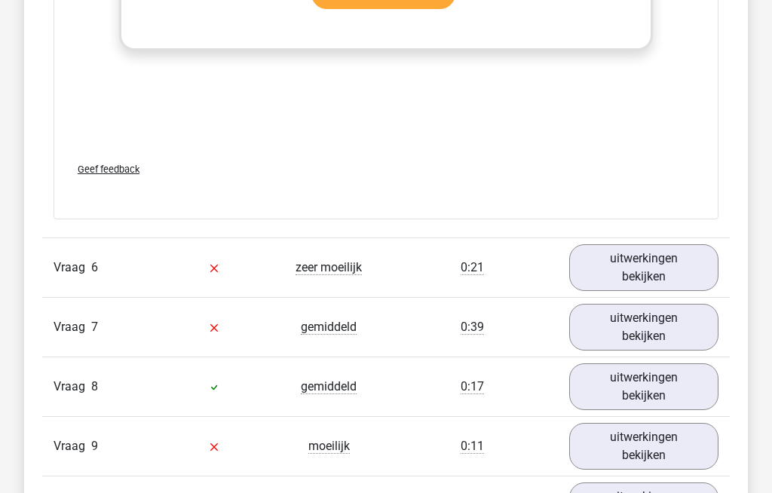
scroll to position [5273, 0]
click at [624, 390] on link "uitwerkingen bekijken" at bounding box center [643, 386] width 149 height 47
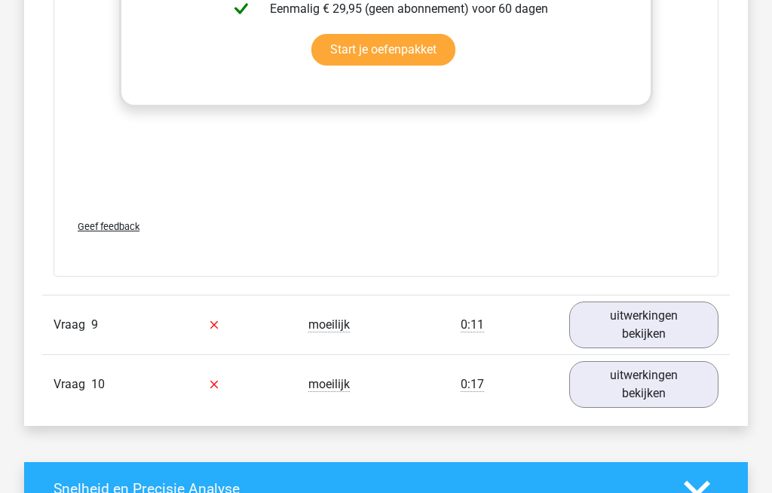
scroll to position [6375, 0]
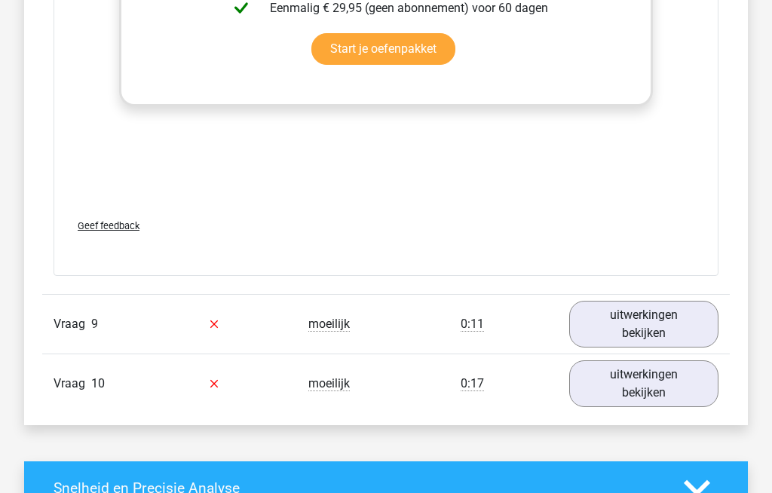
click at [618, 387] on link "uitwerkingen bekijken" at bounding box center [643, 383] width 149 height 47
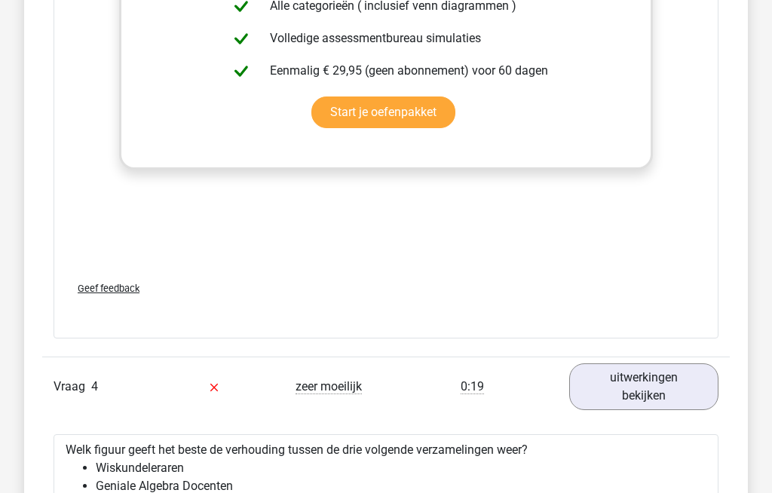
scroll to position [3002, 0]
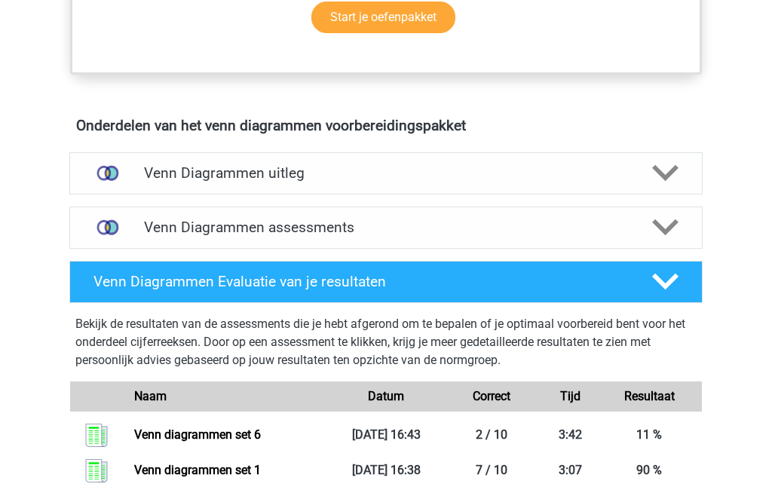
scroll to position [785, 0]
click at [173, 171] on h4 "Venn Diagrammen uitleg" at bounding box center [386, 173] width 484 height 17
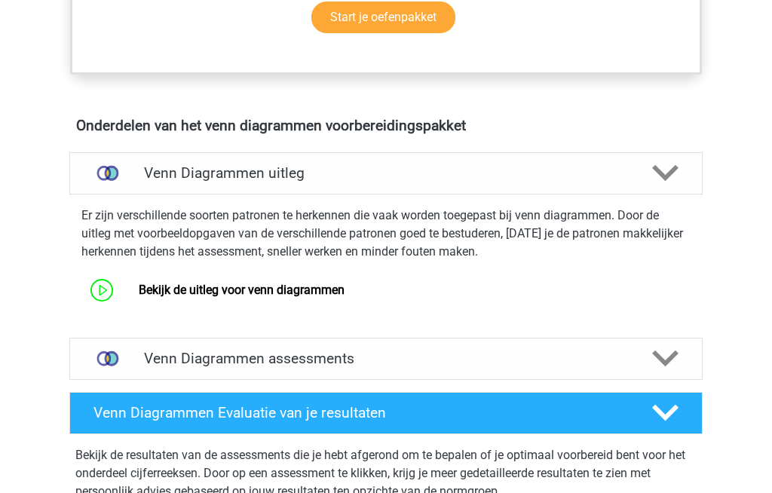
click at [173, 290] on link "Bekijk de uitleg voor venn diagrammen" at bounding box center [242, 290] width 206 height 14
click at [185, 357] on h4 "Venn Diagrammen assessments" at bounding box center [386, 359] width 484 height 17
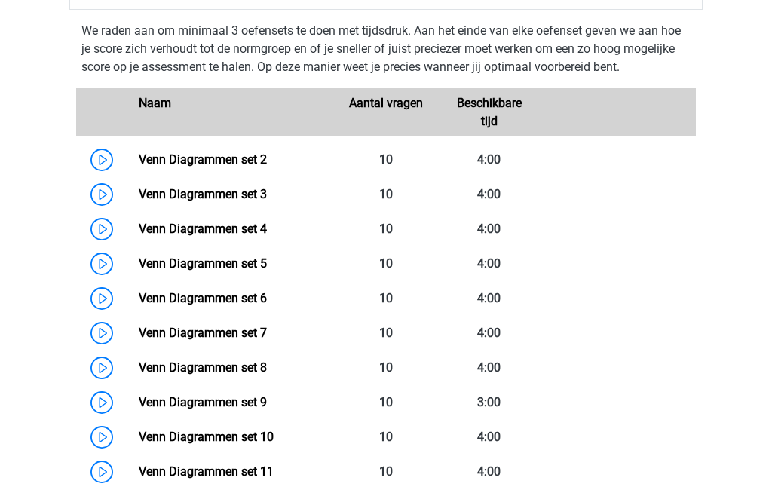
scroll to position [1156, 0]
click at [191, 403] on link "Venn Diagrammen set 9" at bounding box center [203, 402] width 128 height 14
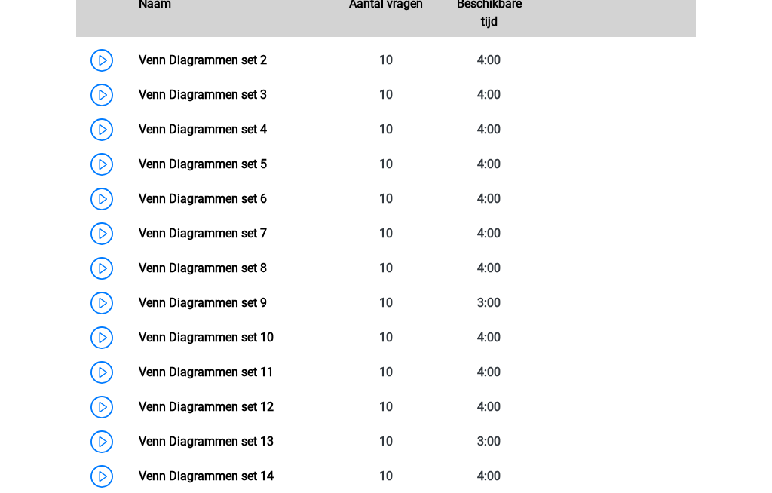
scroll to position [1255, 0]
click at [188, 405] on link "Venn Diagrammen set 12" at bounding box center [206, 407] width 135 height 14
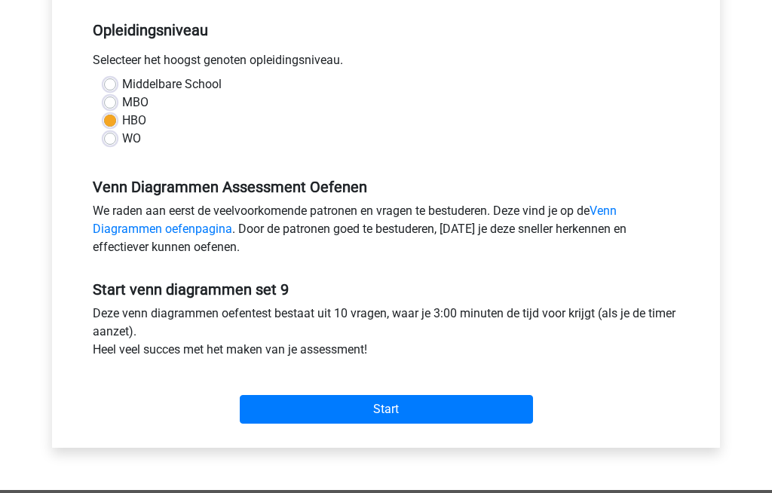
scroll to position [316, 0]
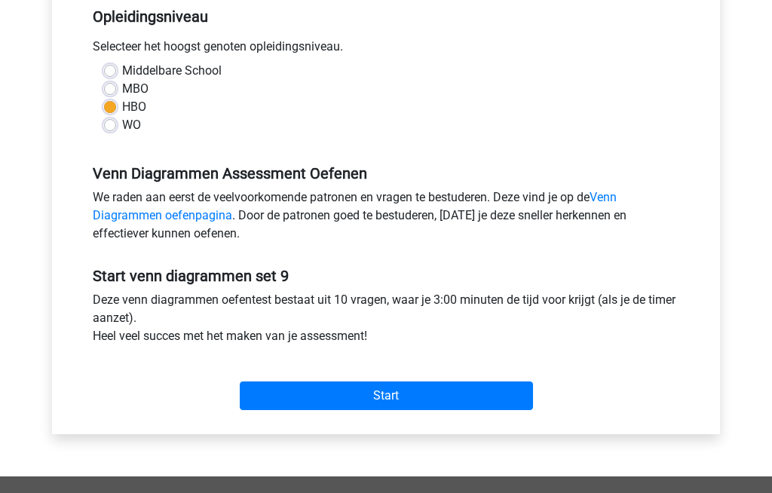
click at [286, 391] on input "Start" at bounding box center [386, 396] width 293 height 29
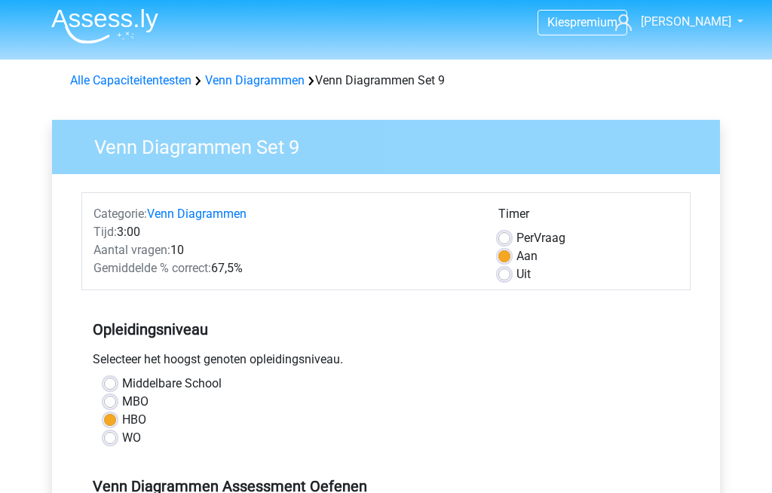
scroll to position [0, 0]
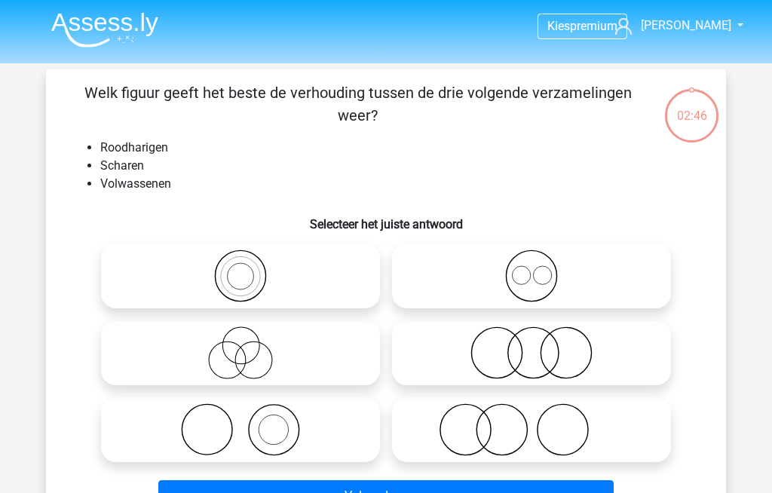
click at [471, 424] on icon at bounding box center [531, 429] width 267 height 53
click at [531, 422] on input "radio" at bounding box center [536, 417] width 10 height 10
radio input "true"
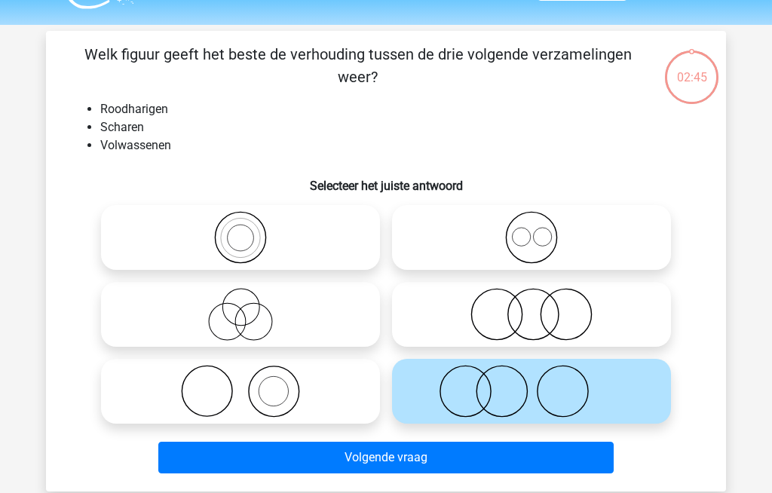
click at [258, 469] on button "Volgende vraag" at bounding box center [386, 458] width 456 height 32
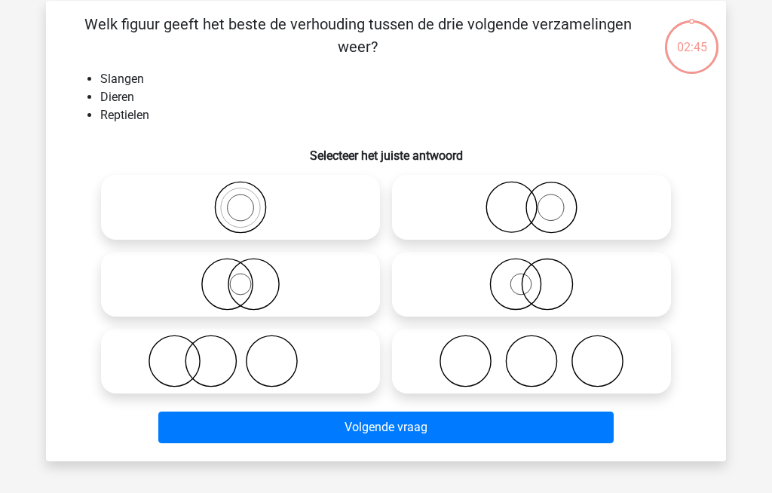
scroll to position [69, 0]
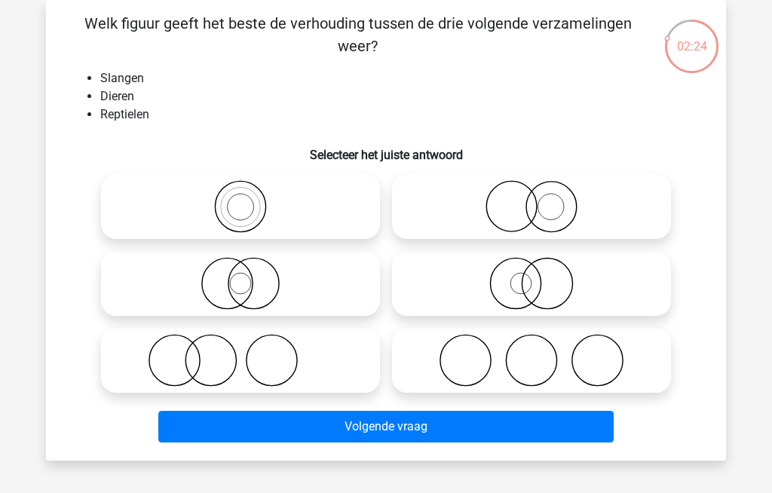
click at [495, 284] on icon at bounding box center [531, 283] width 267 height 53
click at [531, 276] on input "radio" at bounding box center [536, 271] width 10 height 10
radio input "true"
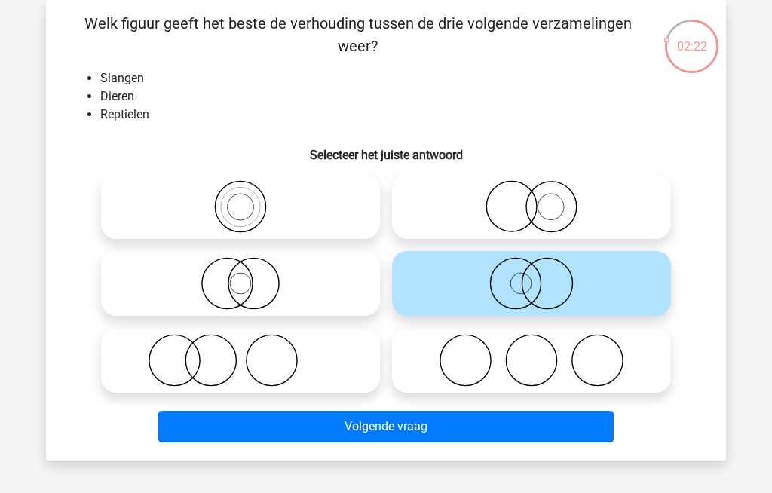
click at [286, 429] on button "Volgende vraag" at bounding box center [386, 427] width 456 height 32
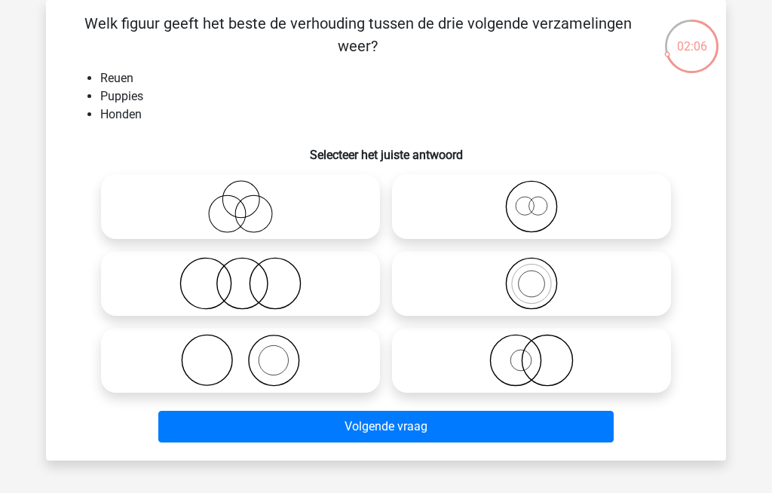
click at [501, 210] on icon at bounding box center [531, 206] width 267 height 53
click at [531, 199] on input "radio" at bounding box center [536, 194] width 10 height 10
radio input "true"
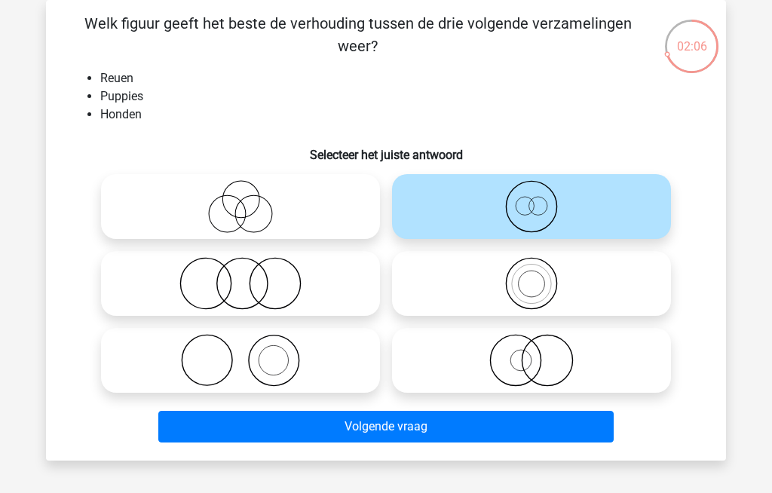
click at [329, 427] on button "Volgende vraag" at bounding box center [386, 427] width 456 height 32
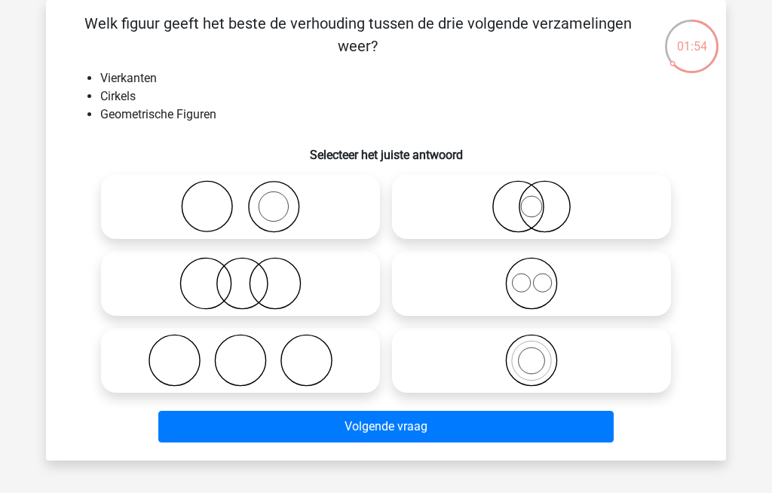
click at [451, 286] on icon at bounding box center [531, 283] width 267 height 53
click at [531, 276] on input "radio" at bounding box center [536, 271] width 10 height 10
radio input "true"
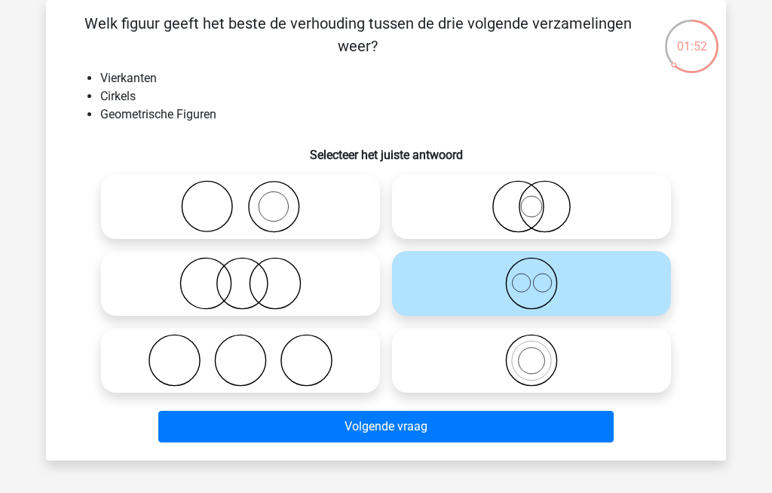
click at [300, 427] on button "Volgende vraag" at bounding box center [386, 427] width 456 height 32
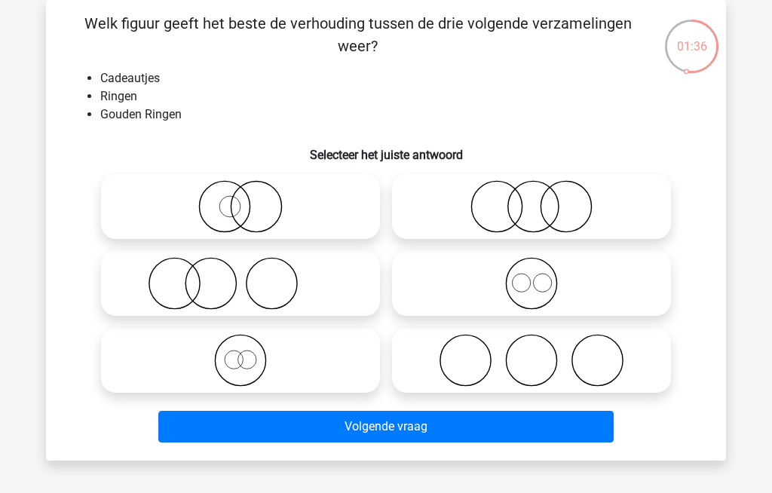
click at [217, 213] on icon at bounding box center [240, 206] width 267 height 53
click at [240, 199] on input "radio" at bounding box center [245, 194] width 10 height 10
radio input "true"
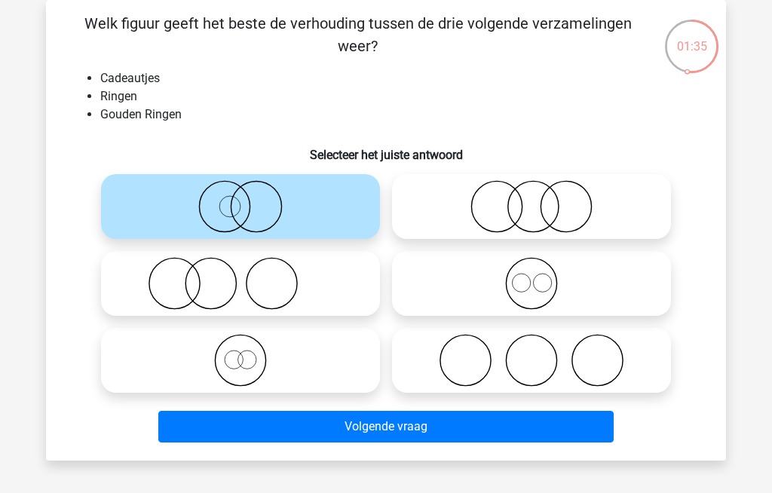
click at [311, 424] on button "Volgende vraag" at bounding box center [386, 427] width 456 height 32
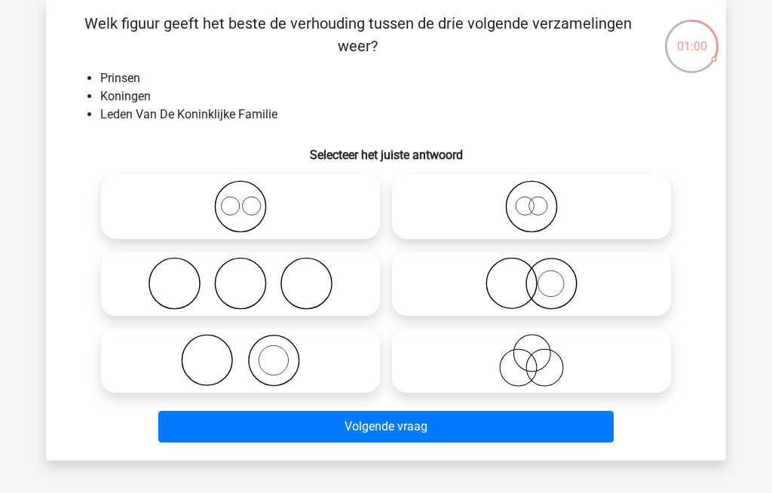
click at [464, 204] on icon at bounding box center [531, 206] width 267 height 53
click at [531, 199] on input "radio" at bounding box center [536, 194] width 10 height 10
radio input "true"
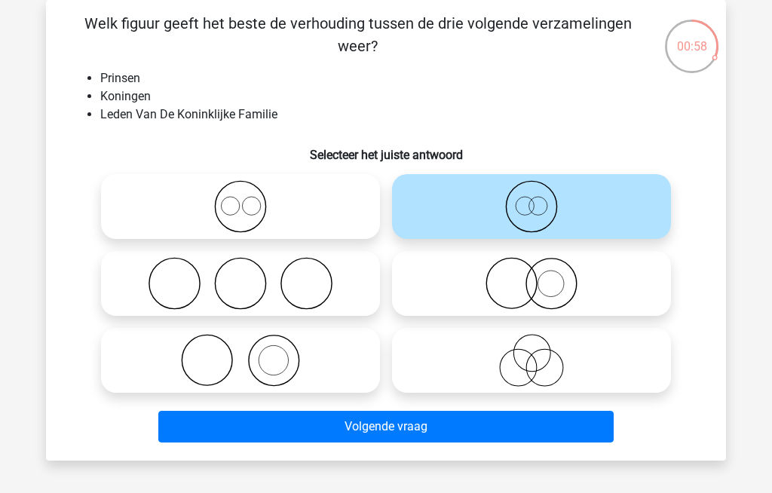
click at [256, 431] on button "Volgende vraag" at bounding box center [386, 427] width 456 height 32
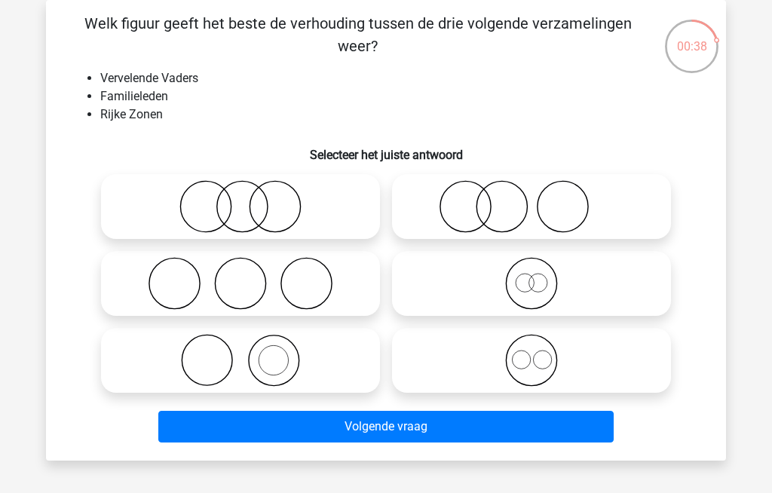
click at [176, 200] on icon at bounding box center [240, 206] width 267 height 53
click at [240, 199] on input "radio" at bounding box center [245, 194] width 10 height 10
radio input "true"
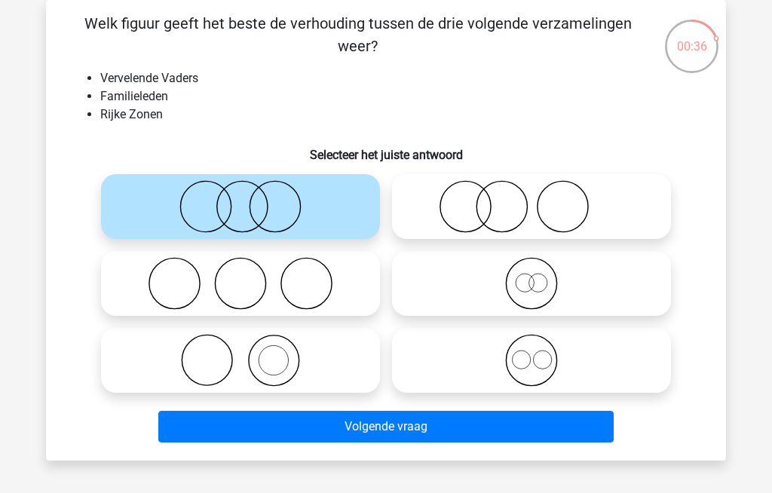
click at [256, 431] on button "Volgende vraag" at bounding box center [386, 427] width 456 height 32
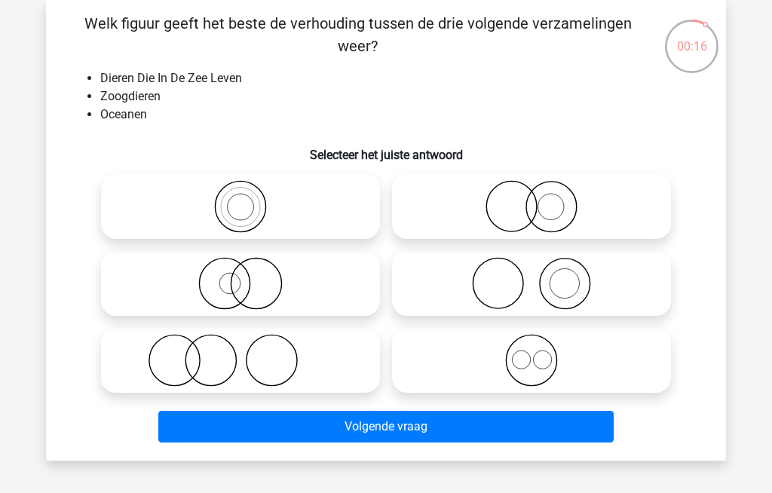
click at [186, 284] on icon at bounding box center [240, 283] width 267 height 53
click at [240, 276] on input "radio" at bounding box center [245, 271] width 10 height 10
radio input "true"
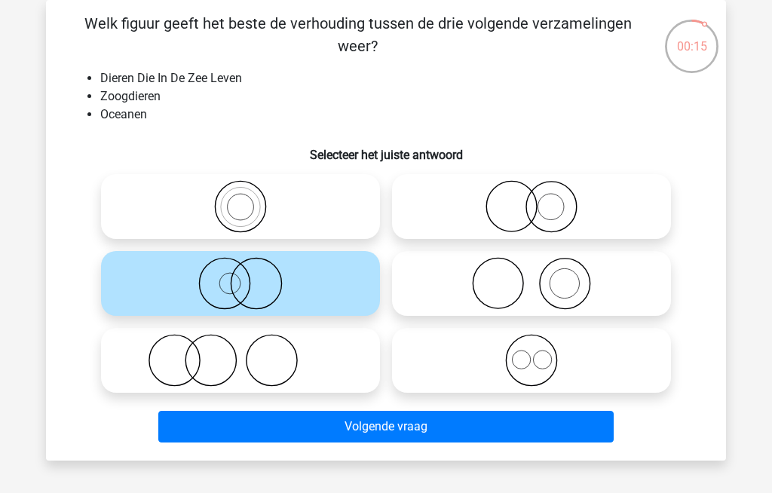
click at [237, 424] on button "Volgende vraag" at bounding box center [386, 427] width 456 height 32
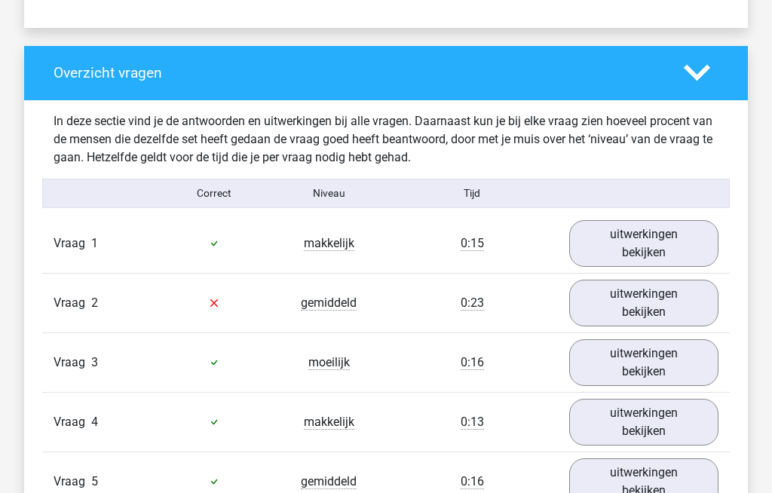
scroll to position [1079, 0]
click at [608, 311] on link "uitwerkingen bekijken" at bounding box center [643, 303] width 149 height 47
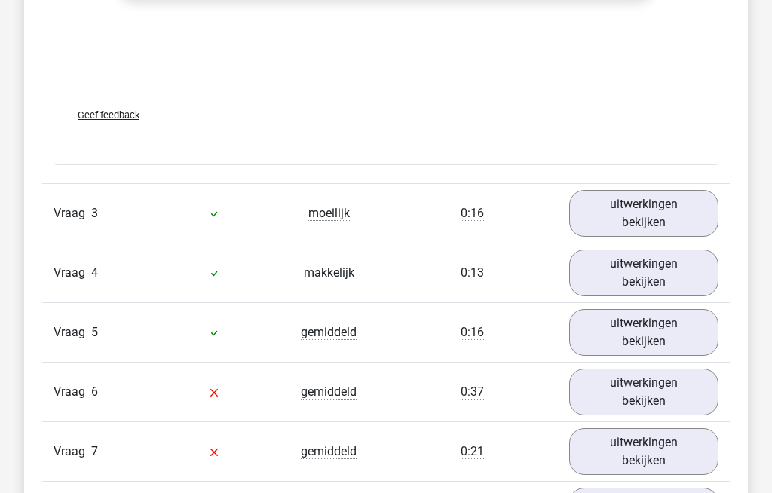
scroll to position [2209, 0]
click at [615, 332] on link "uitwerkingen bekijken" at bounding box center [643, 331] width 149 height 47
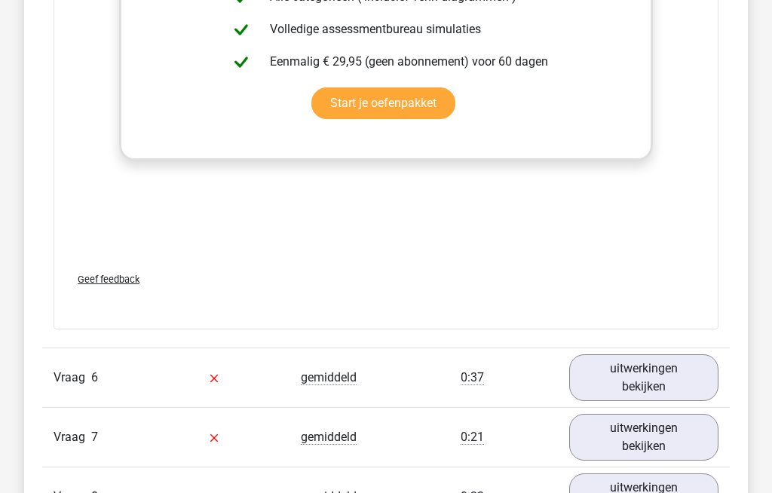
click at [621, 384] on link "uitwerkingen bekijken" at bounding box center [643, 378] width 149 height 47
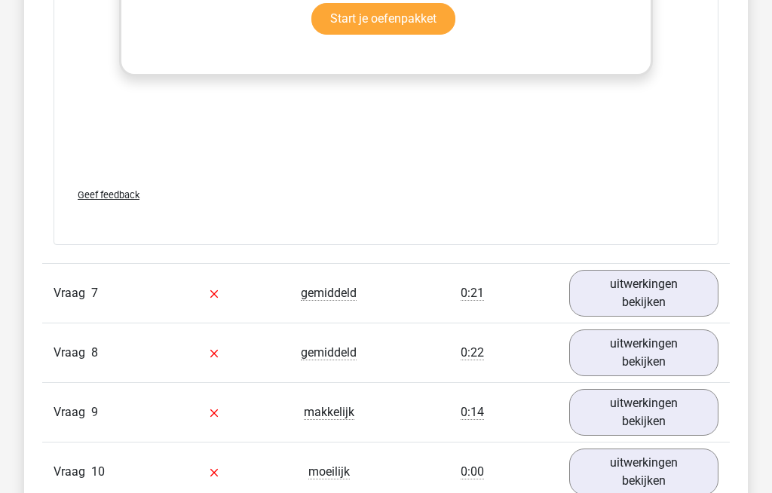
scroll to position [4326, 0]
click at [608, 293] on link "uitwerkingen bekijken" at bounding box center [643, 293] width 149 height 47
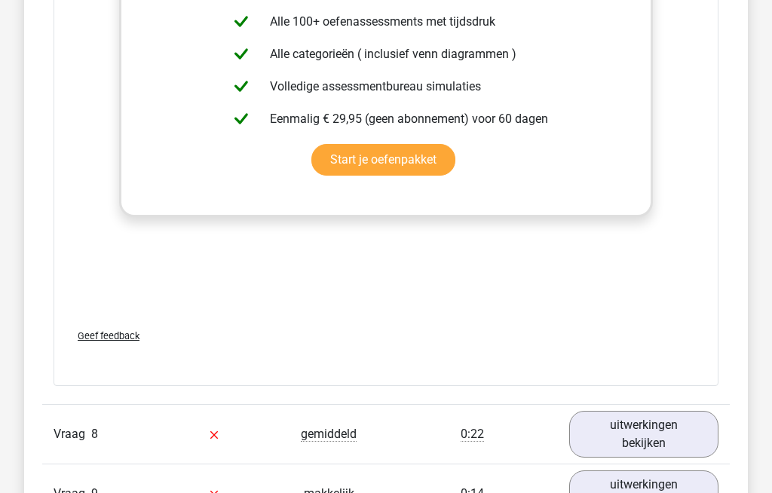
scroll to position [5225, 0]
click at [686, 431] on link "uitwerkingen bekijken" at bounding box center [643, 434] width 149 height 47
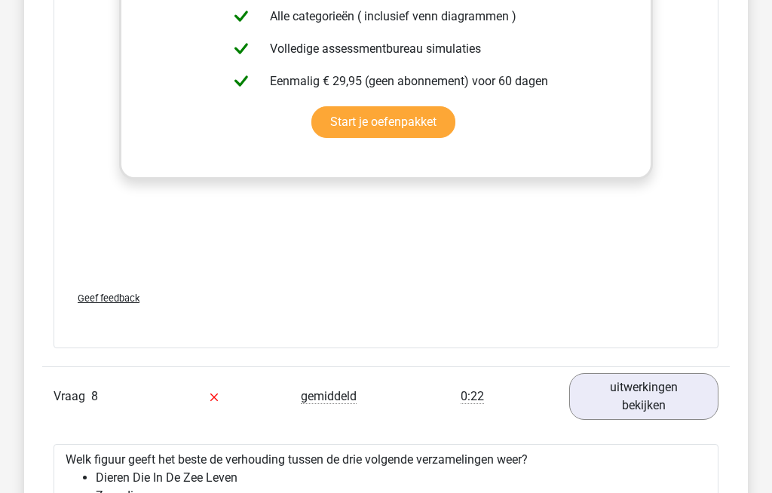
scroll to position [5263, 0]
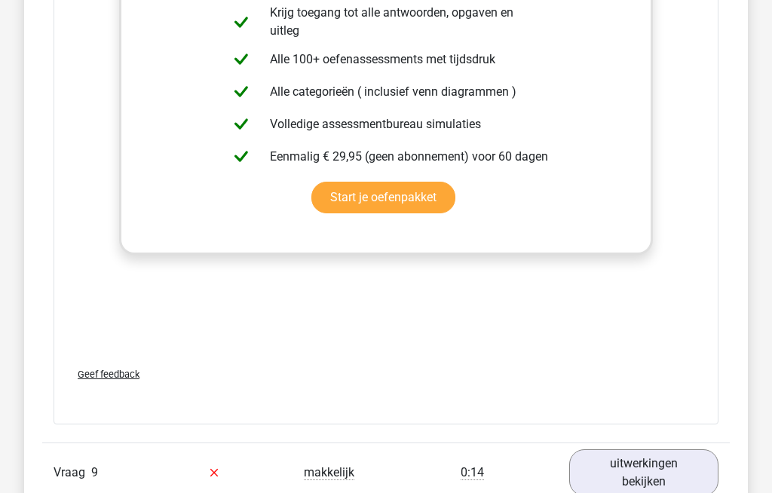
scroll to position [6227, 0]
click at [658, 468] on link "uitwerkingen bekijken" at bounding box center [643, 472] width 149 height 47
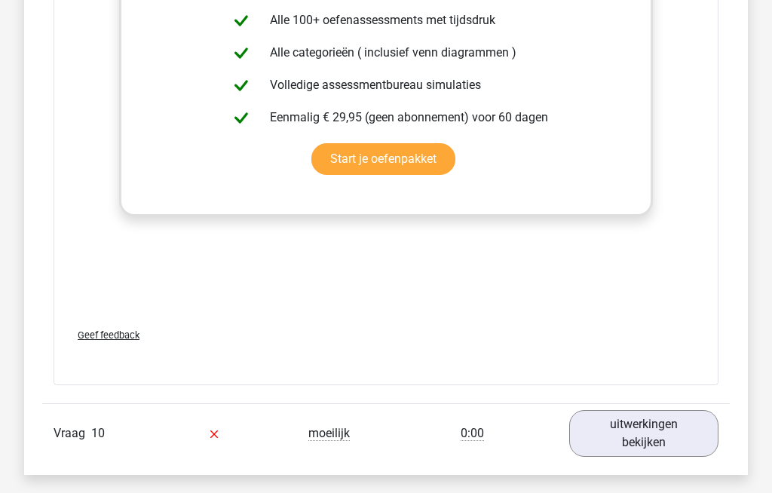
scroll to position [7306, 0]
click at [653, 444] on link "uitwerkingen bekijken" at bounding box center [643, 433] width 149 height 47
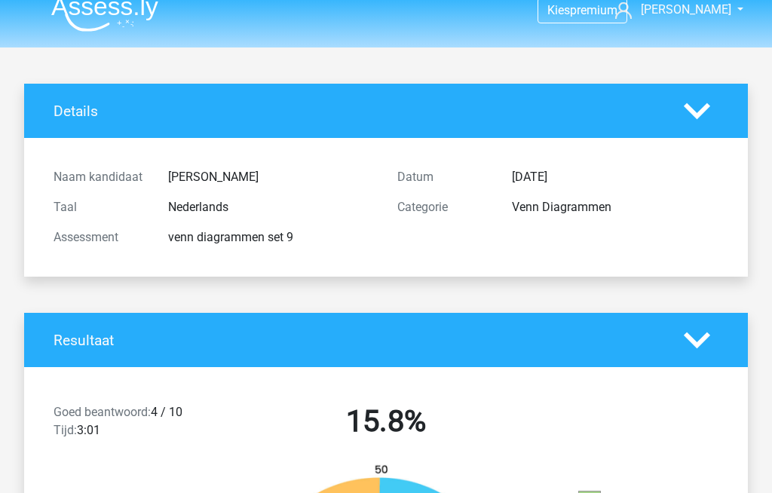
scroll to position [16, 0]
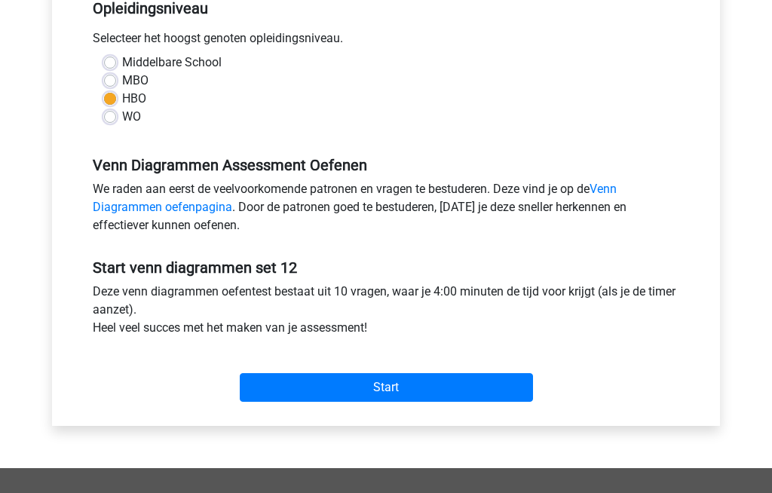
scroll to position [327, 0]
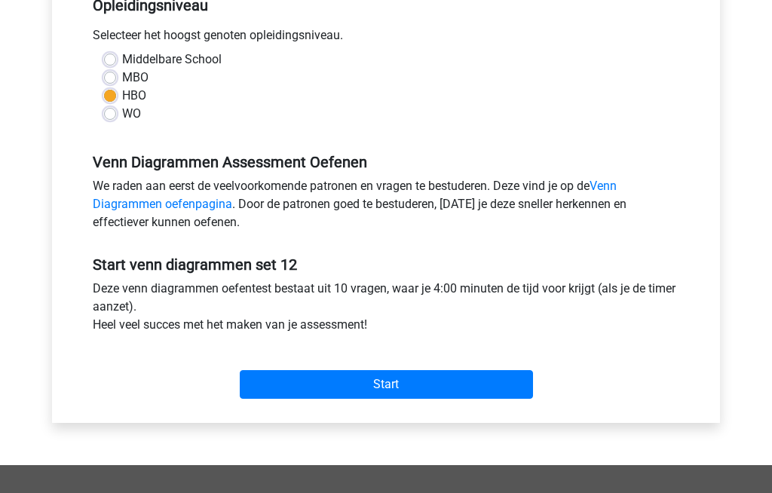
click at [320, 382] on input "Start" at bounding box center [386, 385] width 293 height 29
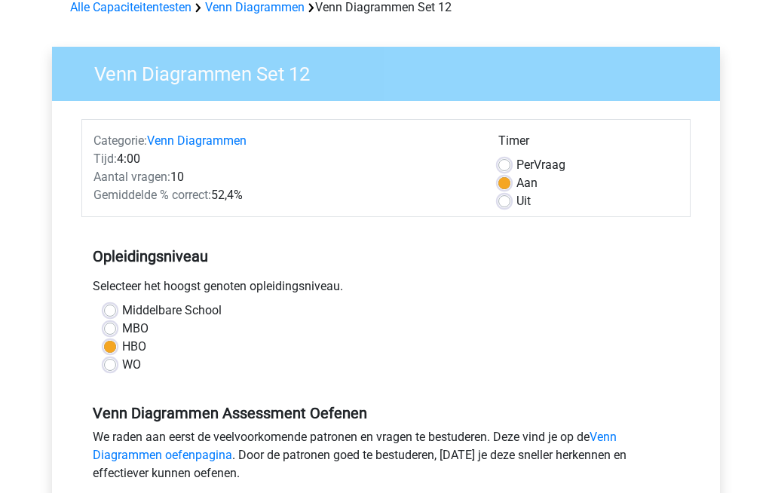
scroll to position [0, 0]
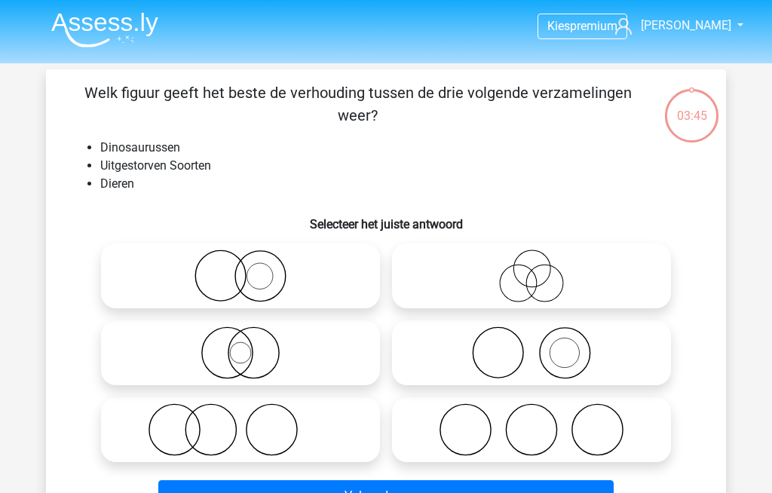
click at [219, 274] on icon at bounding box center [240, 276] width 267 height 53
click at [240, 268] on input "radio" at bounding box center [245, 264] width 10 height 10
radio input "true"
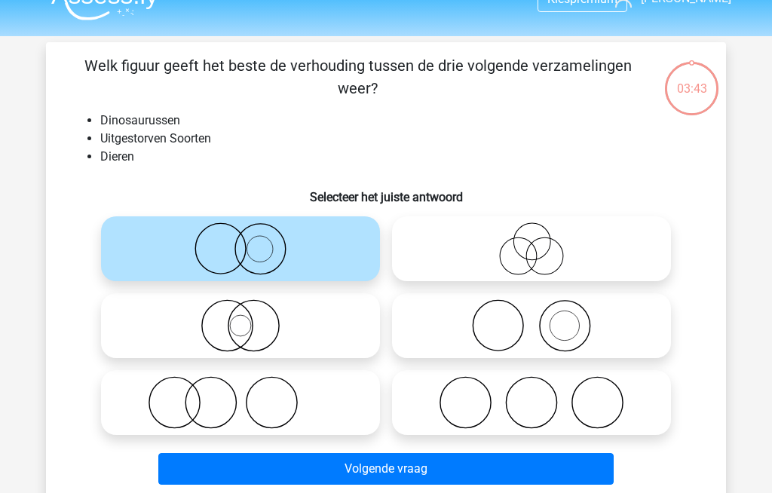
scroll to position [27, 0]
click at [295, 462] on button "Volgende vraag" at bounding box center [386, 469] width 456 height 32
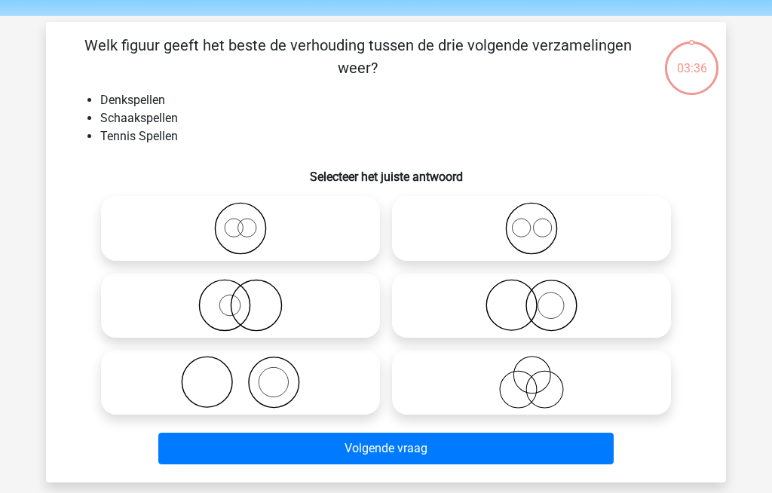
scroll to position [69, 0]
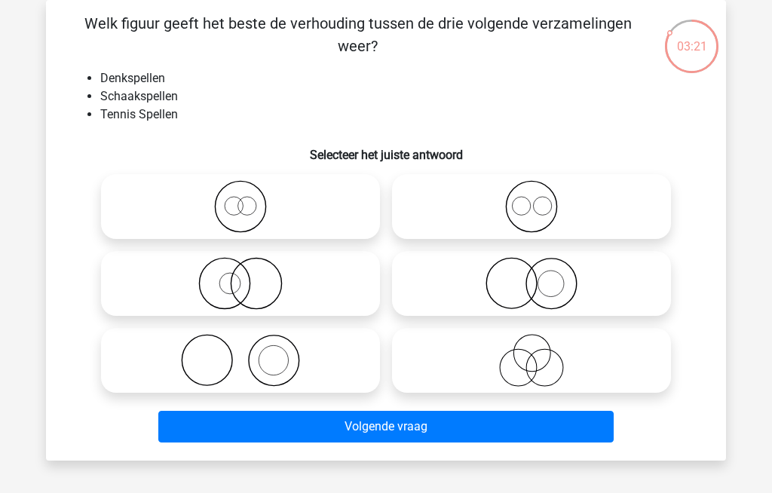
click at [495, 285] on icon at bounding box center [531, 283] width 267 height 53
click at [531, 276] on input "radio" at bounding box center [536, 271] width 10 height 10
radio input "true"
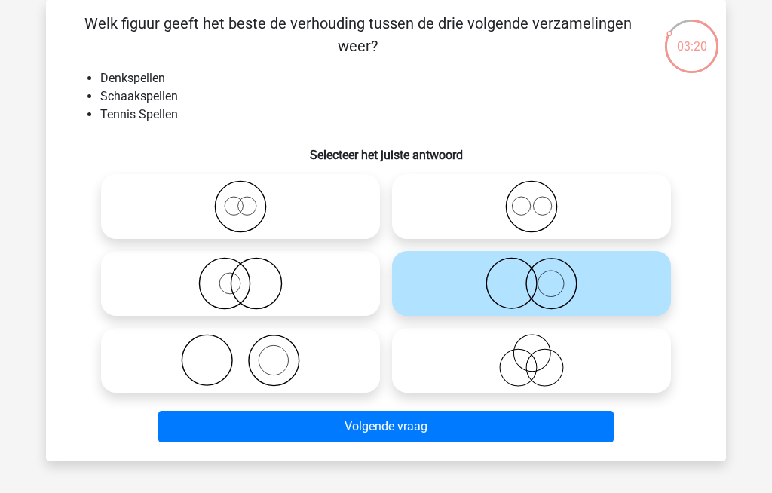
click at [326, 429] on button "Volgende vraag" at bounding box center [386, 427] width 456 height 32
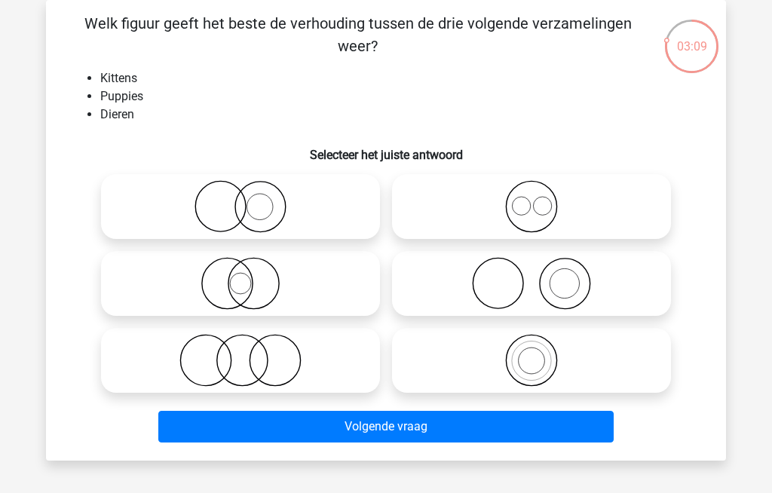
click at [481, 191] on icon at bounding box center [531, 206] width 267 height 53
click at [531, 191] on input "radio" at bounding box center [536, 194] width 10 height 10
radio input "true"
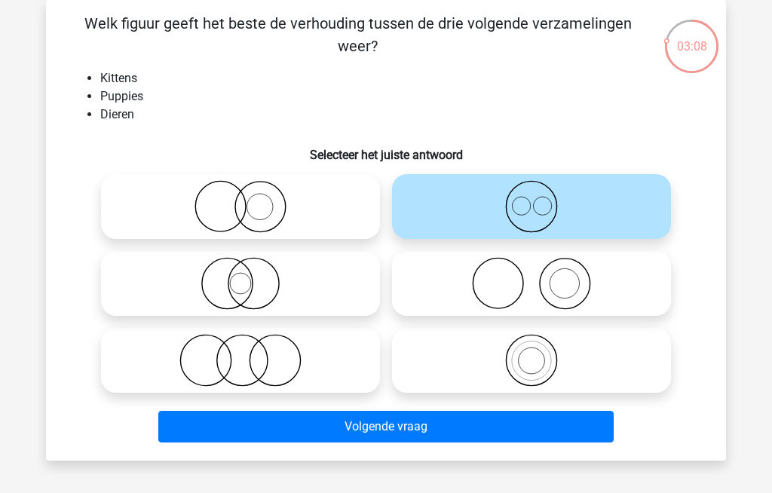
click at [297, 419] on button "Volgende vraag" at bounding box center [386, 427] width 456 height 32
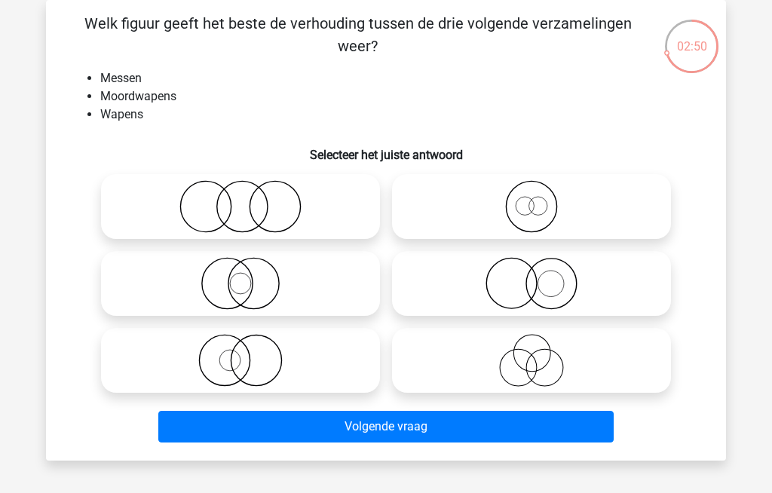
click at [210, 356] on icon at bounding box center [240, 360] width 267 height 53
click at [240, 353] on input "radio" at bounding box center [245, 348] width 10 height 10
radio input "true"
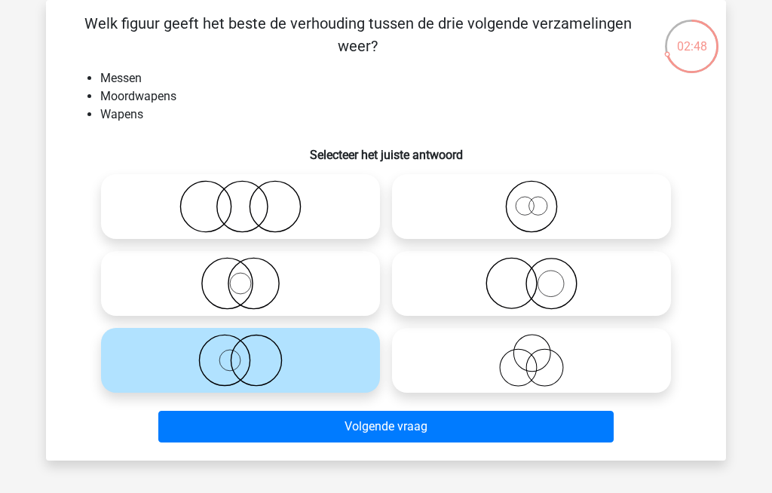
click at [259, 422] on button "Volgende vraag" at bounding box center [386, 427] width 456 height 32
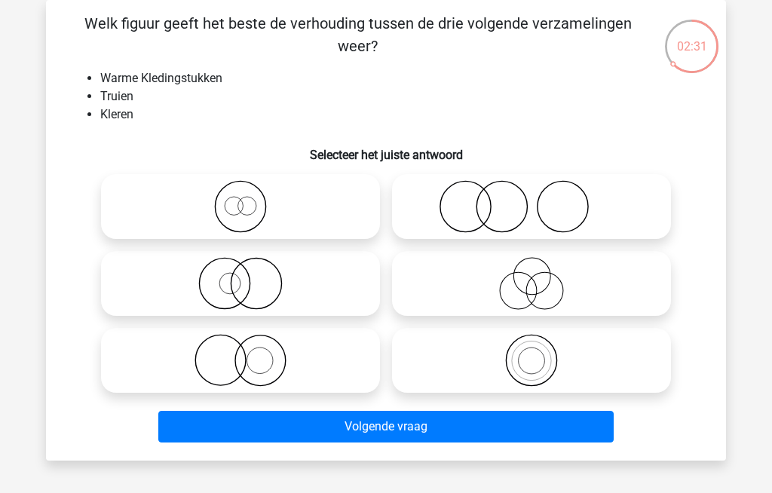
click at [511, 285] on icon at bounding box center [531, 283] width 267 height 53
click at [531, 276] on input "radio" at bounding box center [536, 271] width 10 height 10
radio input "true"
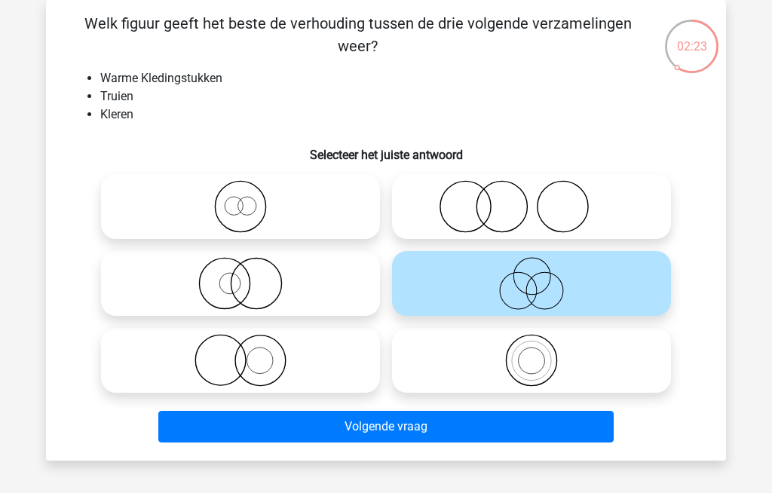
click at [225, 277] on icon at bounding box center [240, 283] width 267 height 53
click at [240, 276] on input "radio" at bounding box center [245, 271] width 10 height 10
radio input "true"
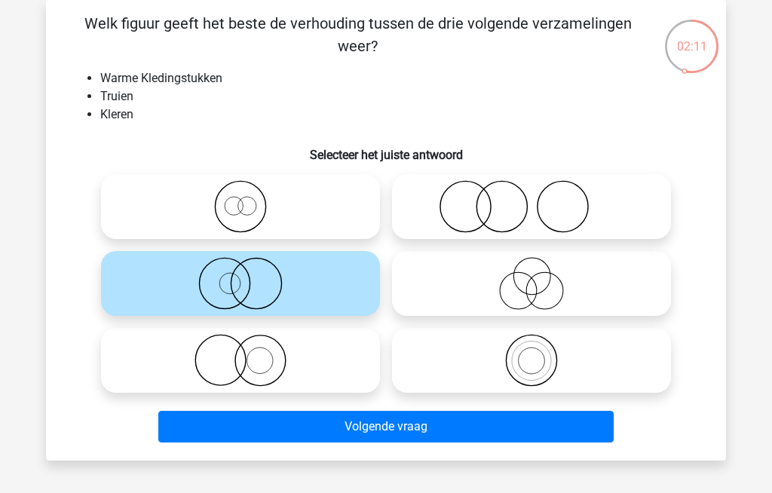
click at [329, 422] on button "Volgende vraag" at bounding box center [386, 427] width 456 height 32
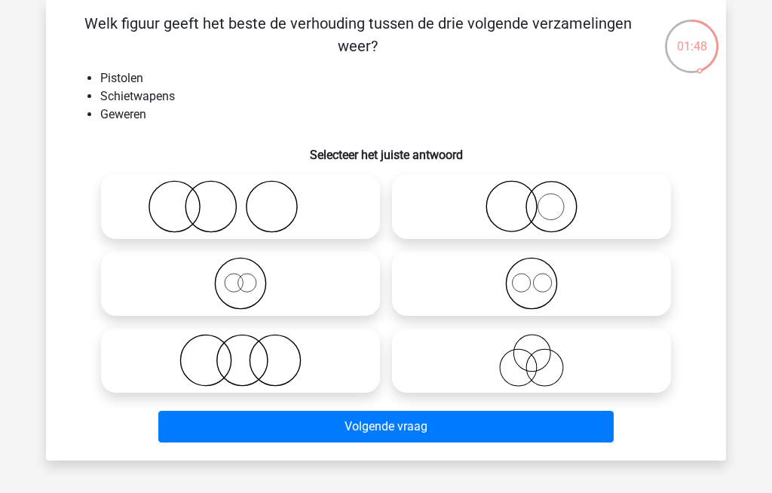
click at [489, 281] on icon at bounding box center [531, 283] width 267 height 53
click at [531, 276] on input "radio" at bounding box center [536, 271] width 10 height 10
radio input "true"
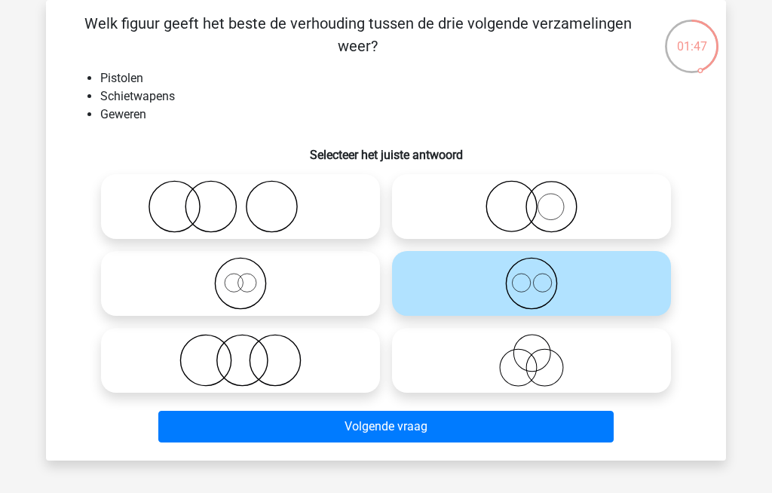
click at [341, 426] on button "Volgende vraag" at bounding box center [386, 427] width 456 height 32
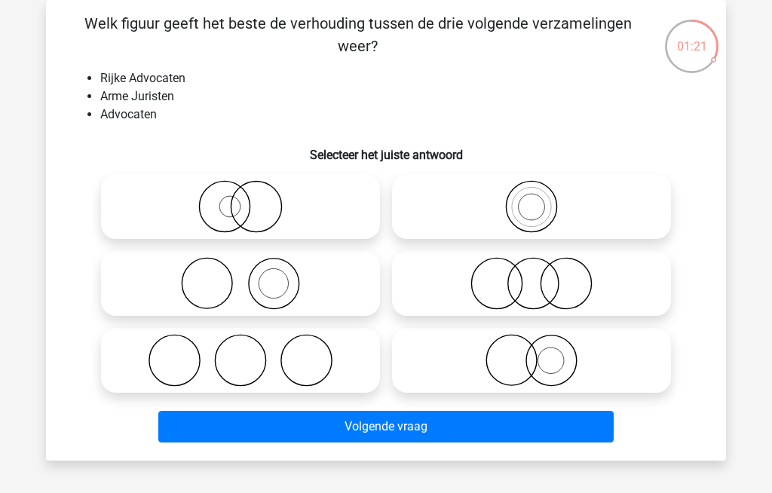
click at [217, 196] on icon at bounding box center [240, 206] width 267 height 53
click at [240, 196] on input "radio" at bounding box center [245, 194] width 10 height 10
radio input "true"
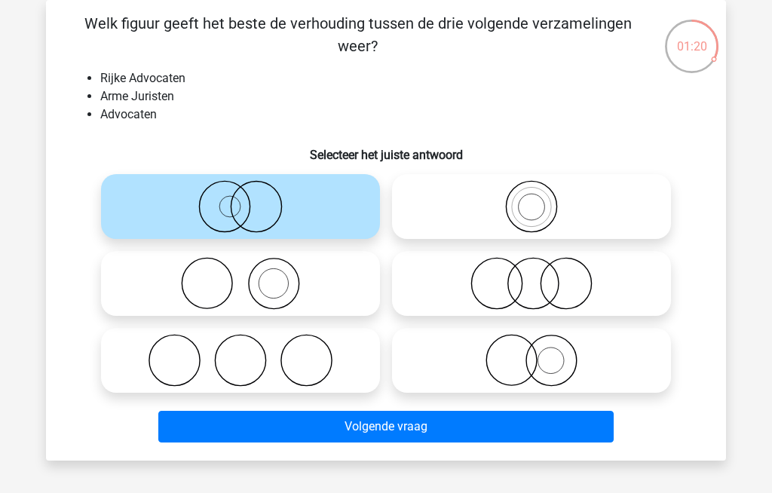
click at [289, 423] on button "Volgende vraag" at bounding box center [386, 427] width 456 height 32
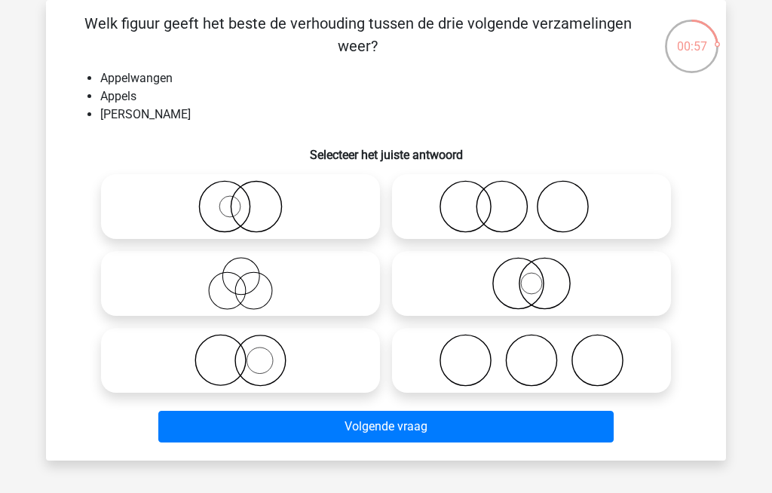
click at [462, 198] on icon at bounding box center [531, 206] width 267 height 53
click at [531, 198] on input "radio" at bounding box center [536, 194] width 10 height 10
radio input "true"
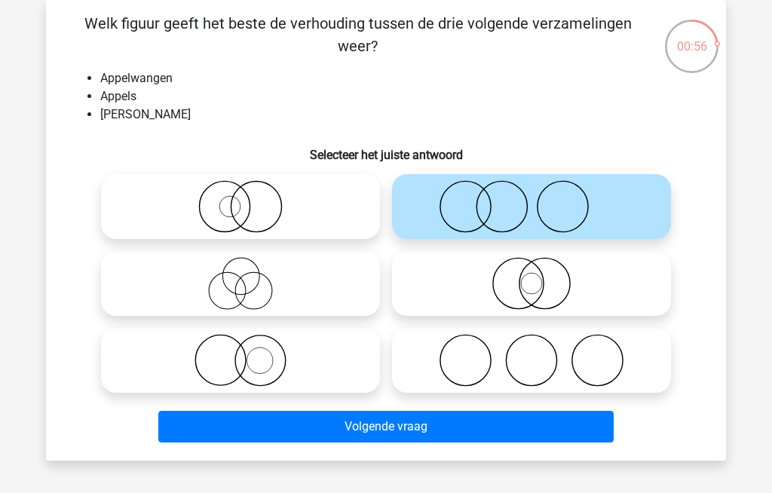
click at [331, 424] on button "Volgende vraag" at bounding box center [386, 427] width 456 height 32
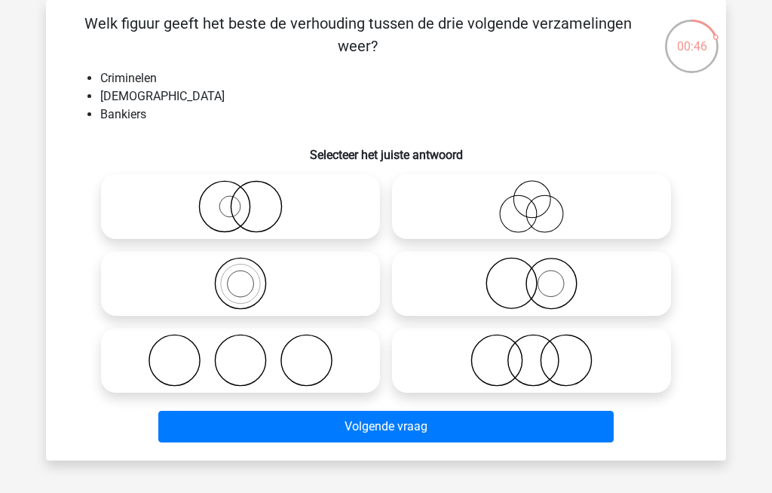
click at [189, 359] on icon at bounding box center [240, 360] width 267 height 53
click at [240, 353] on input "radio" at bounding box center [245, 348] width 10 height 10
radio input "true"
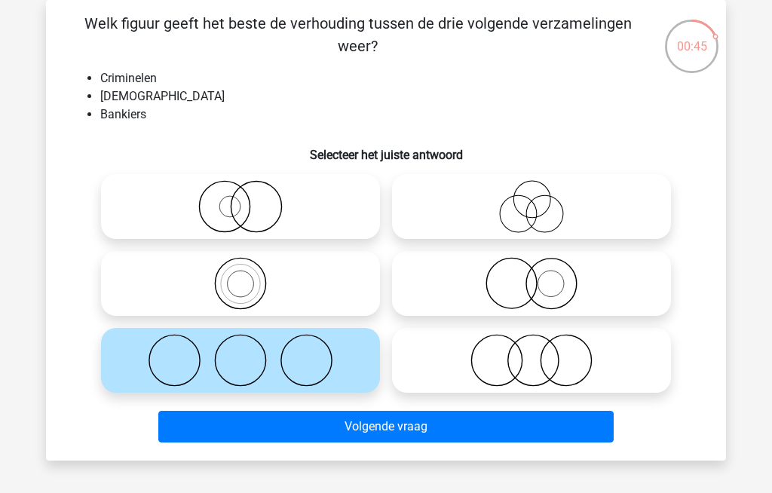
click at [283, 426] on button "Volgende vraag" at bounding box center [386, 427] width 456 height 32
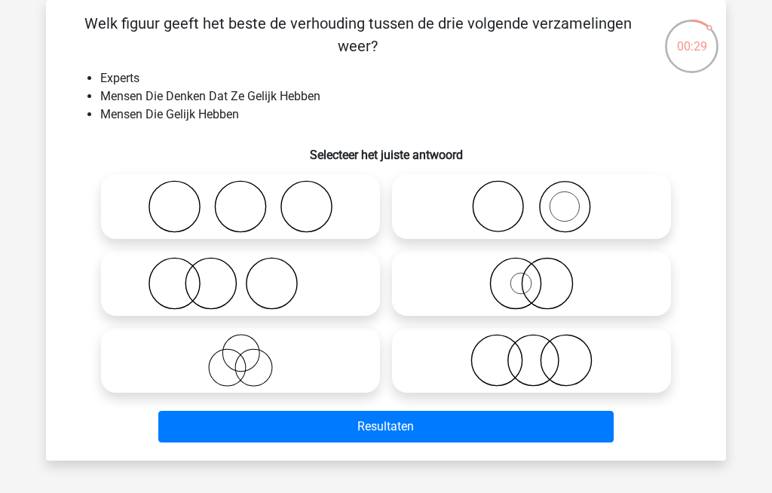
click at [190, 280] on icon at bounding box center [240, 283] width 267 height 53
click at [240, 276] on input "radio" at bounding box center [245, 271] width 10 height 10
radio input "true"
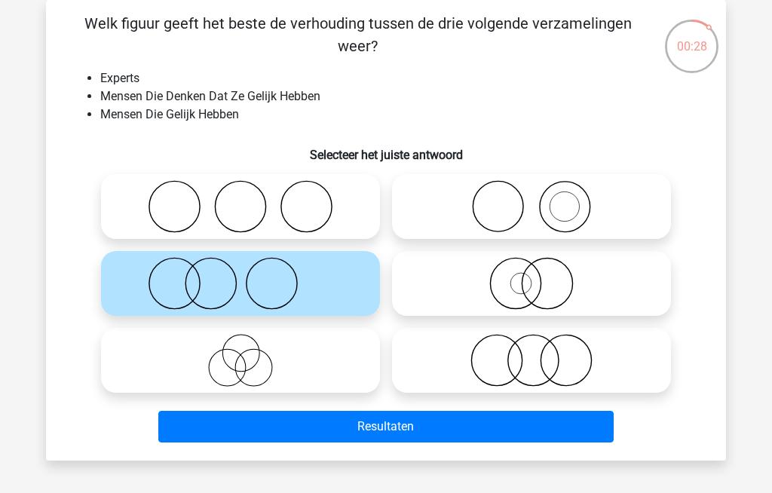
click at [296, 424] on button "Resultaten" at bounding box center [386, 427] width 456 height 32
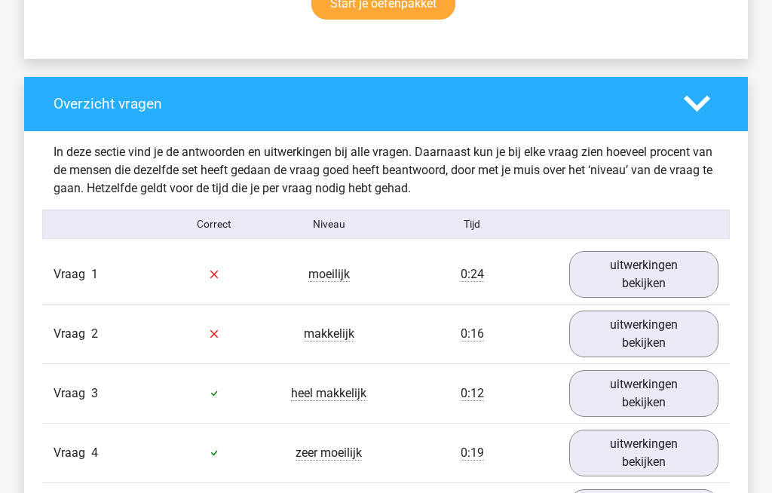
scroll to position [1047, 0]
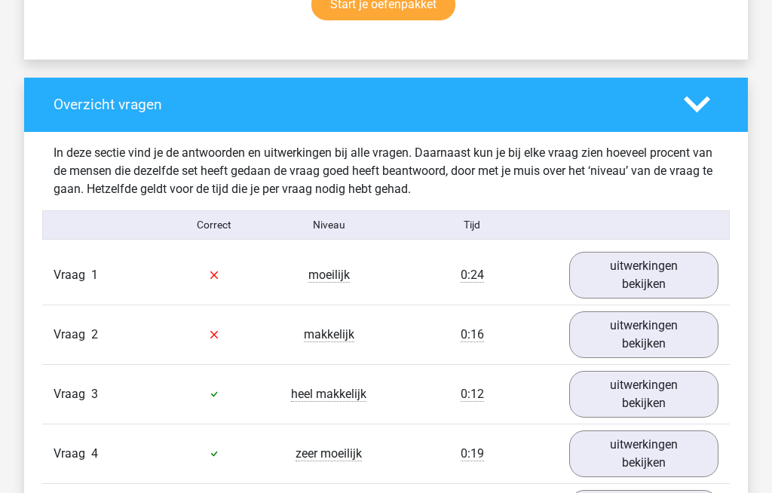
click at [622, 273] on link "uitwerkingen bekijken" at bounding box center [643, 275] width 149 height 47
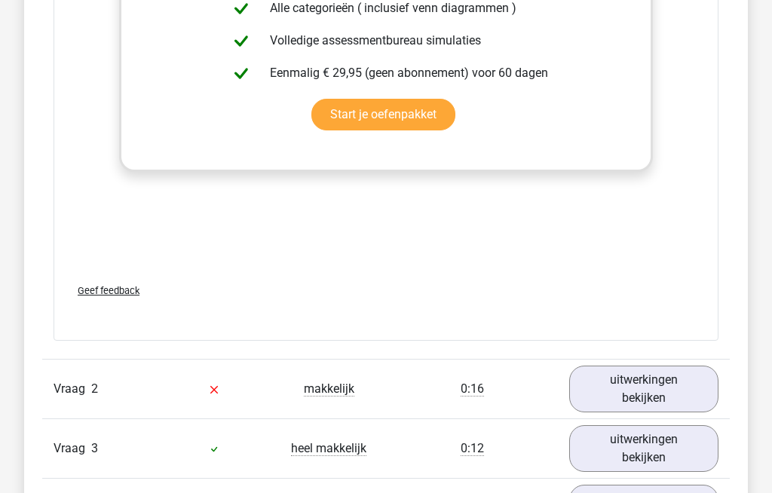
scroll to position [1973, 0]
click at [613, 383] on link "uitwerkingen bekijken" at bounding box center [643, 389] width 149 height 47
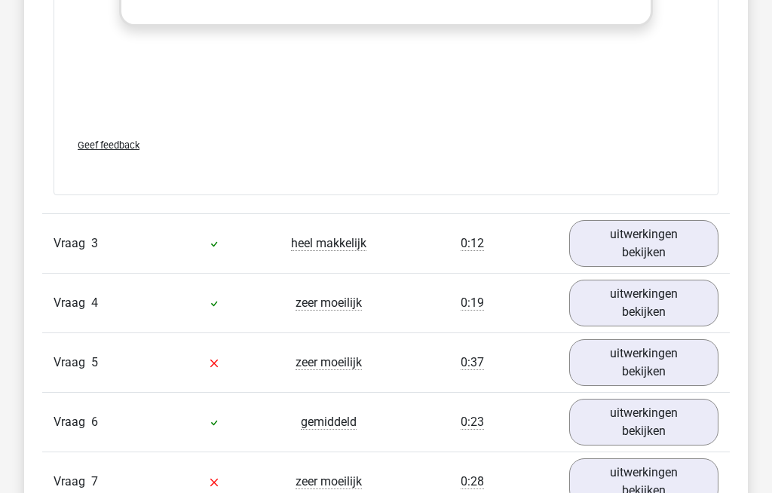
scroll to position [3159, 0]
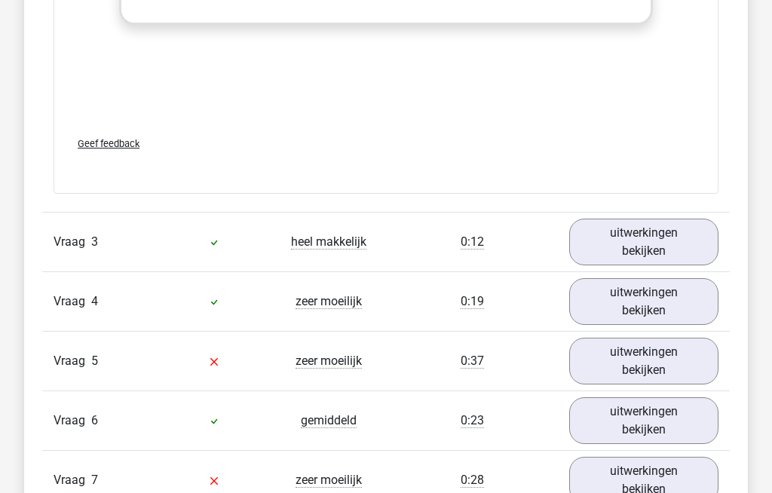
click at [617, 308] on link "uitwerkingen bekijken" at bounding box center [643, 302] width 149 height 47
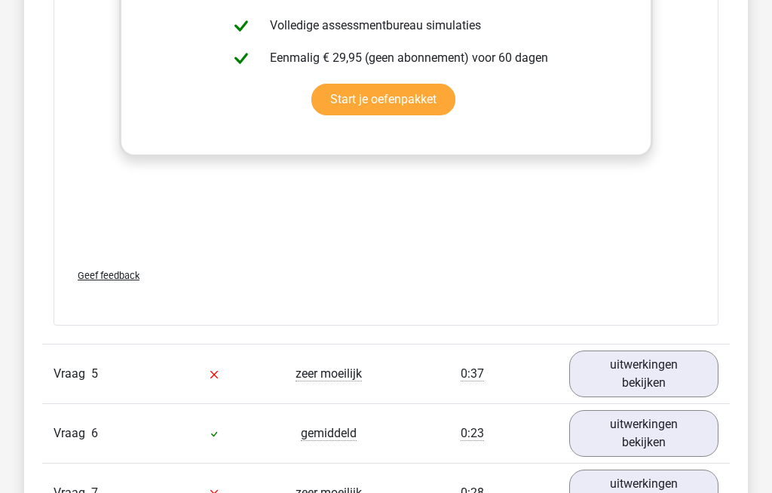
scroll to position [4145, 0]
click at [619, 365] on link "uitwerkingen bekijken" at bounding box center [643, 374] width 149 height 47
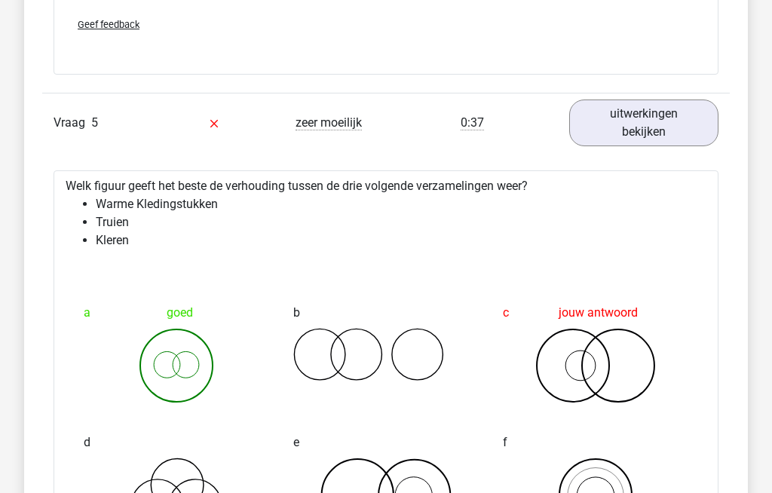
scroll to position [4397, 0]
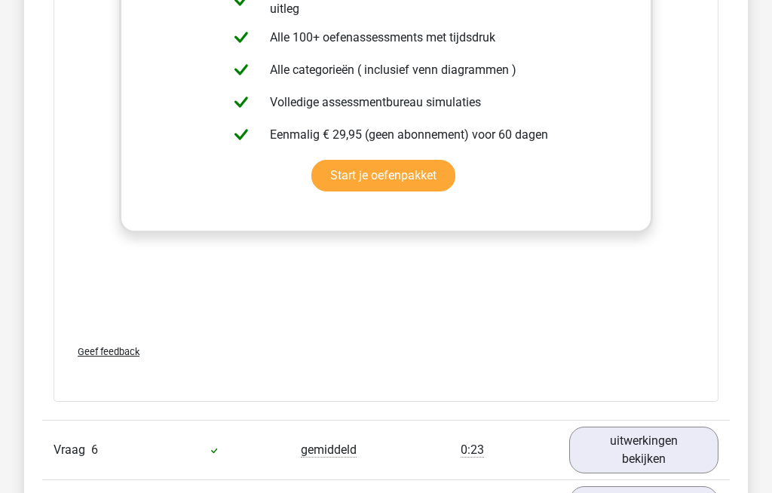
click at [605, 445] on link "uitwerkingen bekijken" at bounding box center [643, 450] width 149 height 47
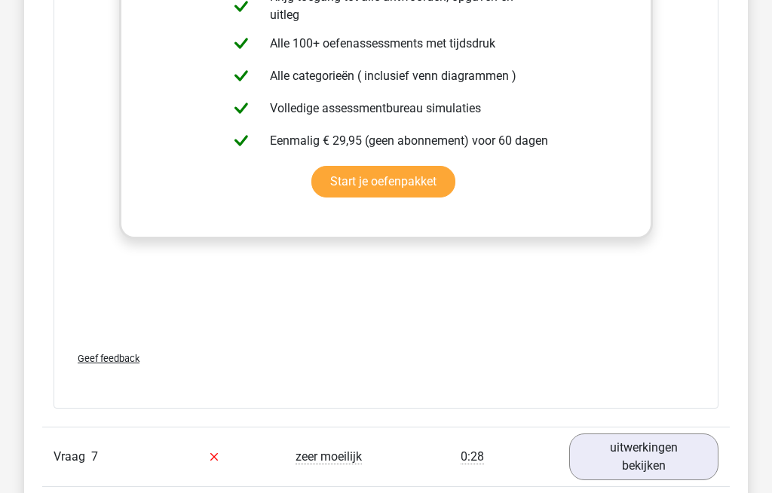
scroll to position [6136, 0]
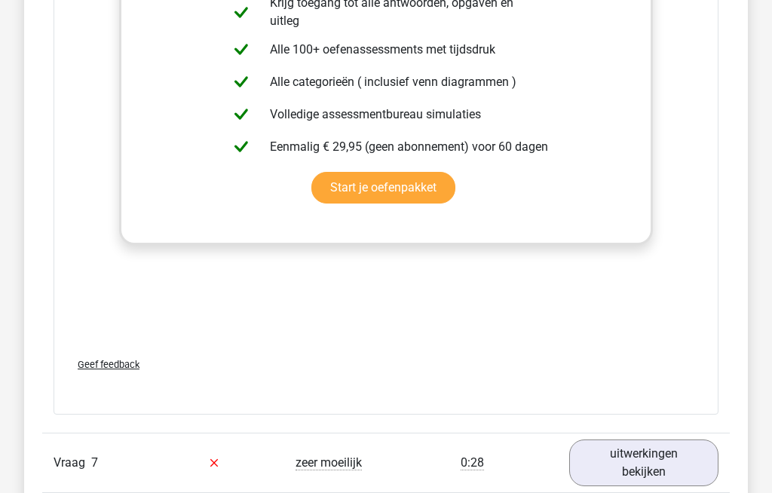
click at [610, 456] on link "uitwerkingen bekijken" at bounding box center [643, 463] width 149 height 47
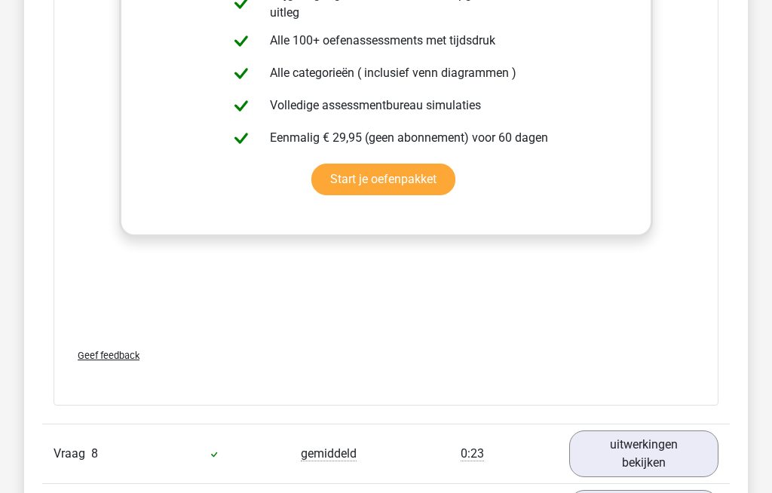
scroll to position [7184, 0]
click at [624, 442] on link "uitwerkingen bekijken" at bounding box center [643, 453] width 149 height 47
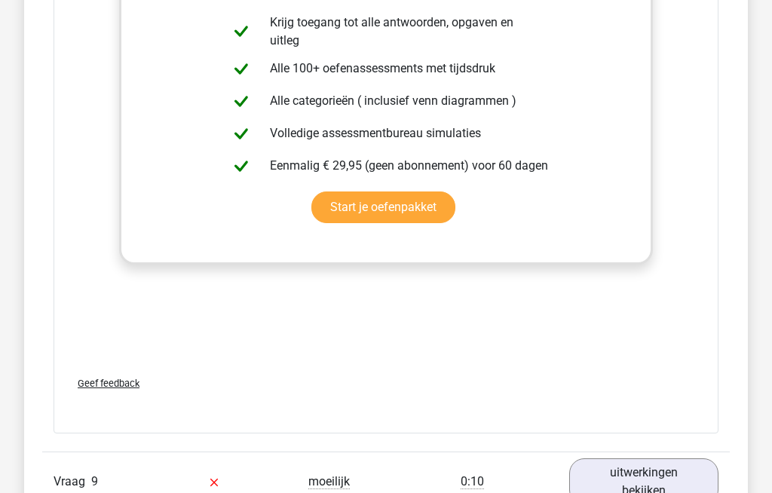
scroll to position [8191, 0]
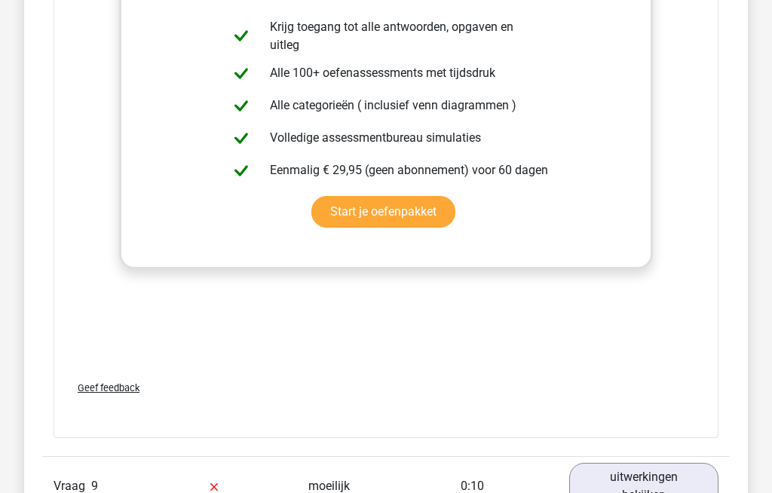
click at [612, 486] on link "uitwerkingen bekijken" at bounding box center [643, 486] width 149 height 47
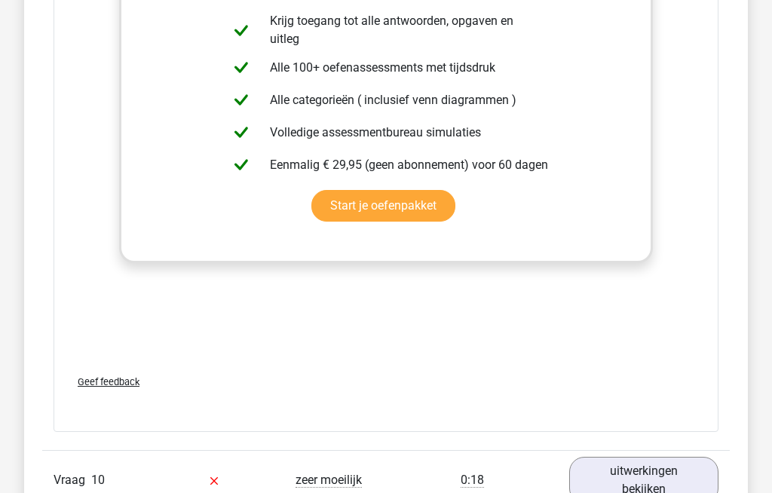
scroll to position [9247, 0]
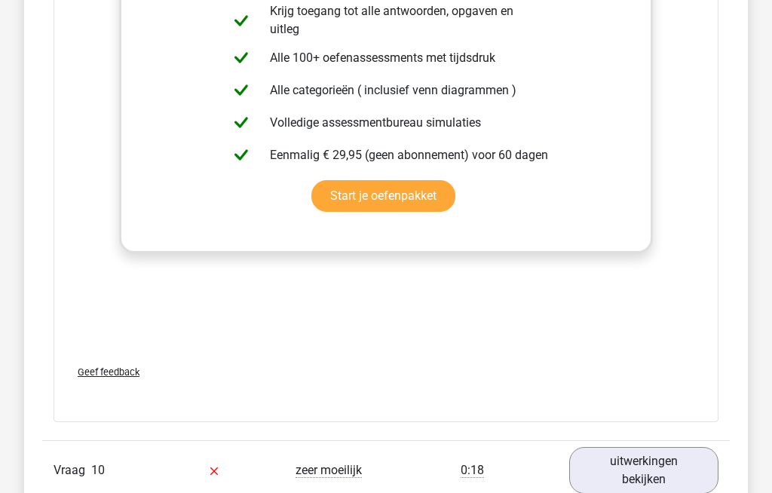
click at [617, 467] on link "uitwerkingen bekijken" at bounding box center [643, 470] width 149 height 47
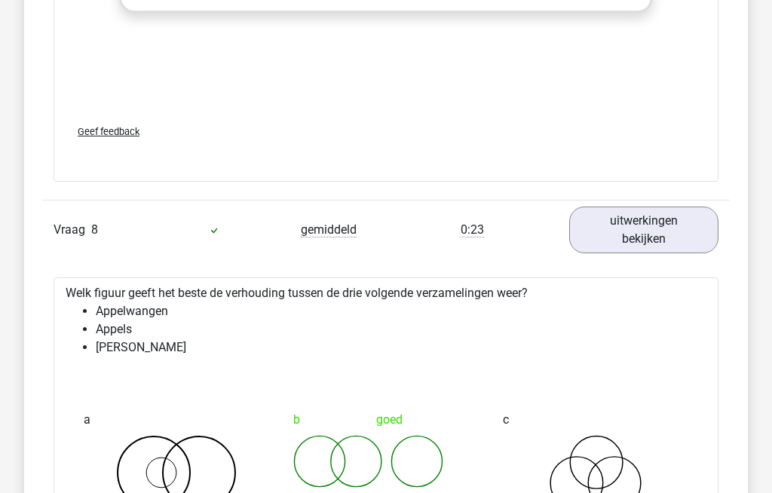
scroll to position [7374, 0]
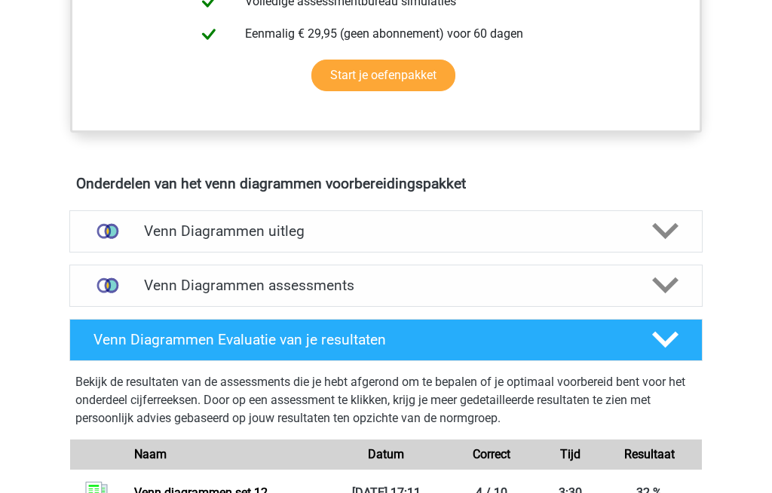
scroll to position [727, 0]
click at [163, 293] on h4 "Venn Diagrammen assessments" at bounding box center [386, 285] width 484 height 17
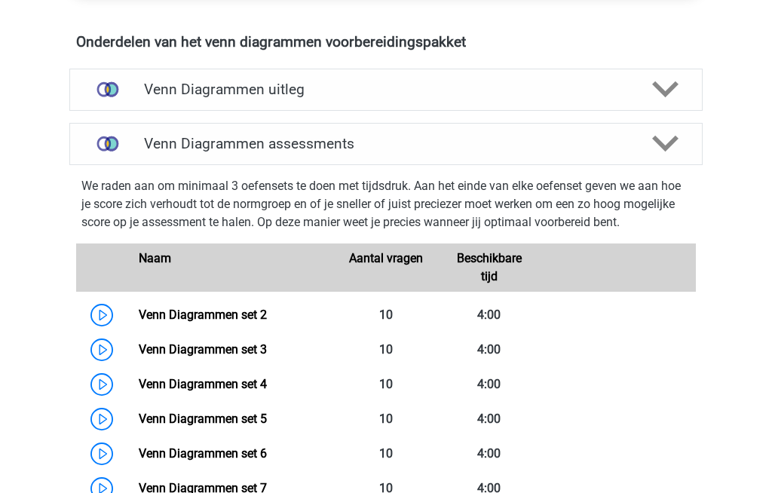
scroll to position [868, 0]
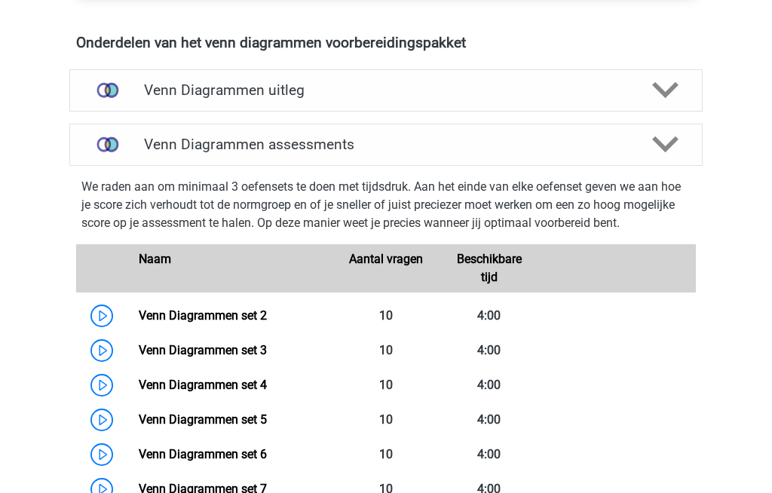
click at [180, 142] on h4 "Venn Diagrammen assessments" at bounding box center [386, 144] width 484 height 17
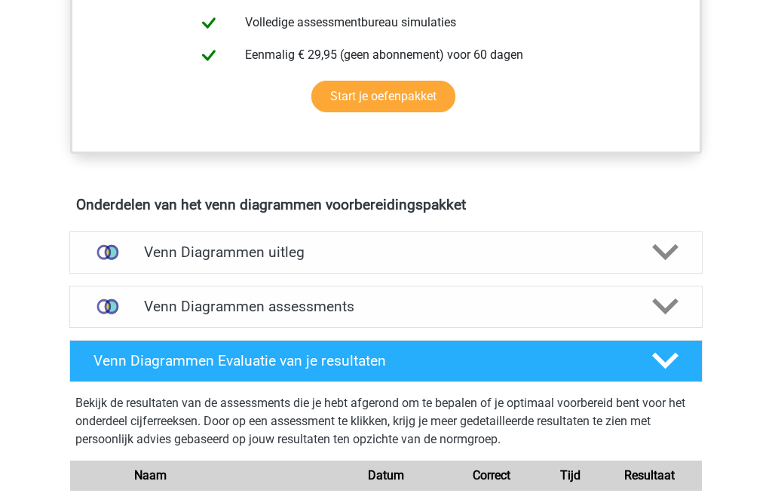
scroll to position [711, 0]
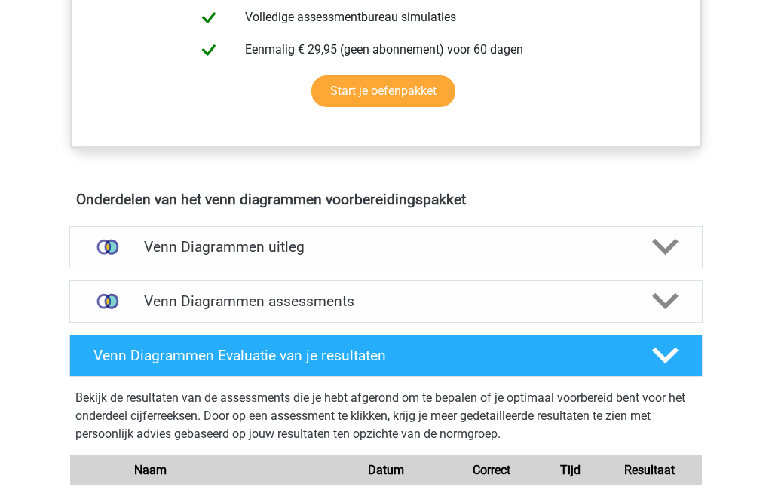
click at [194, 309] on h4 "Venn Diagrammen assessments" at bounding box center [386, 301] width 484 height 17
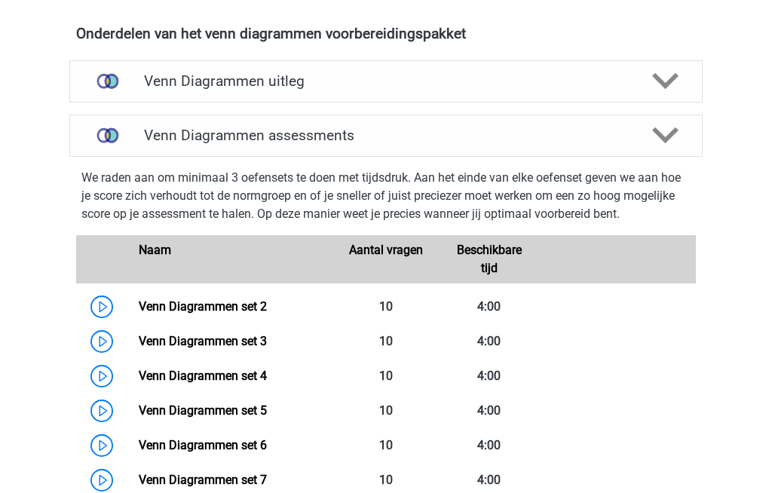
scroll to position [878, 0]
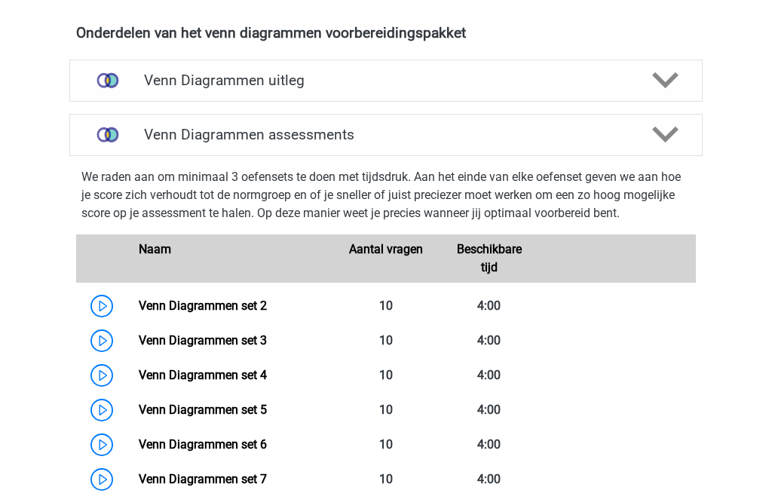
click at [165, 302] on link "Venn Diagrammen set 2" at bounding box center [203, 306] width 128 height 14
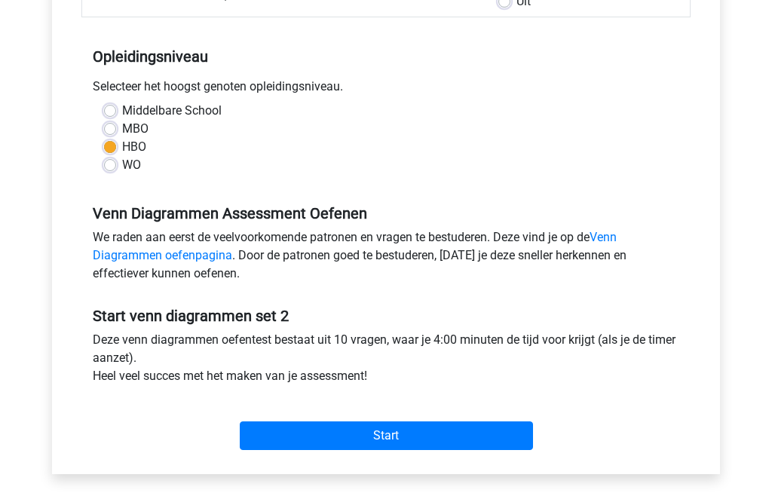
scroll to position [289, 0]
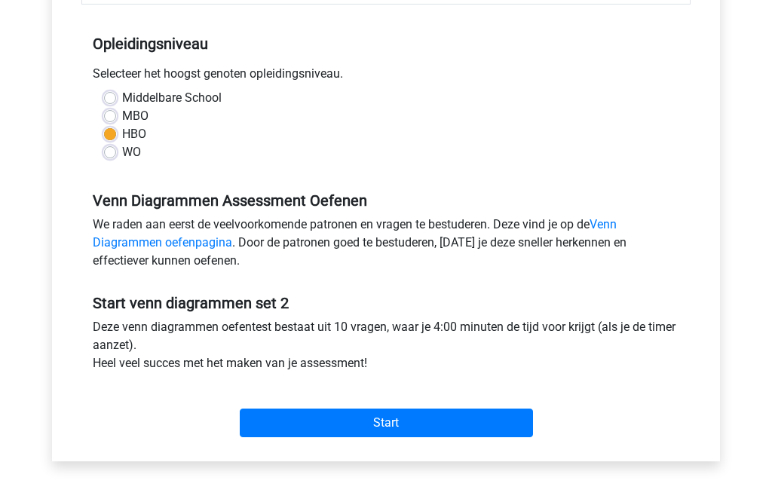
click at [296, 422] on input "Start" at bounding box center [386, 423] width 293 height 29
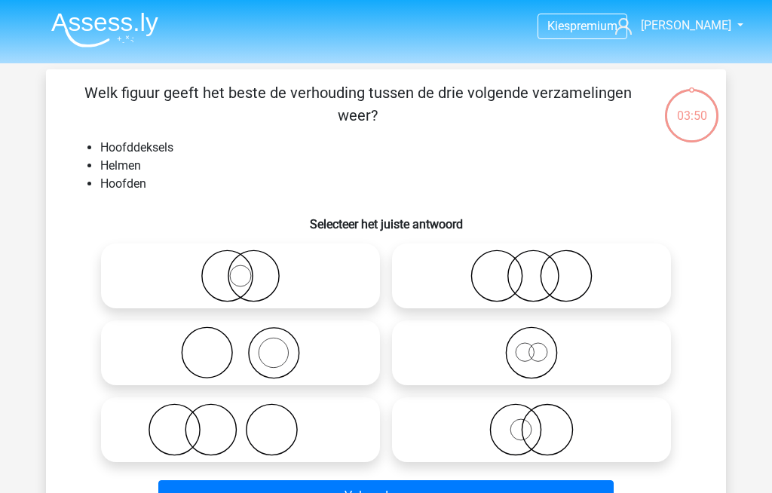
click at [210, 351] on icon at bounding box center [240, 352] width 267 height 53
click at [240, 345] on input "radio" at bounding box center [245, 340] width 10 height 10
radio input "true"
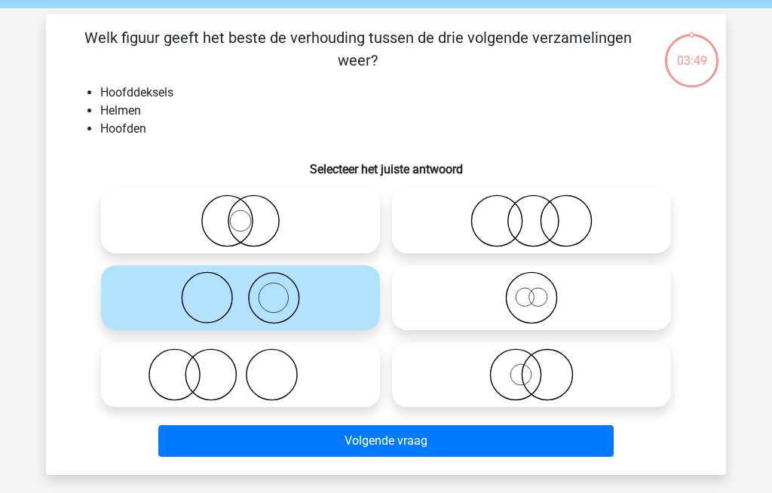
scroll to position [69, 0]
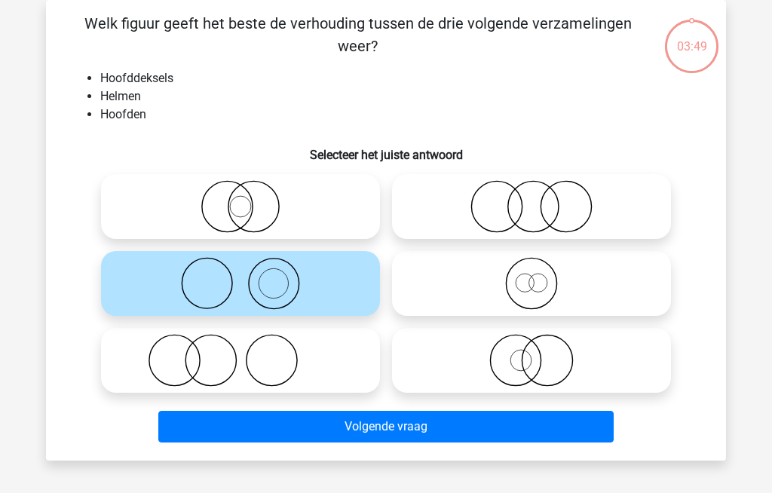
click at [270, 428] on button "Volgende vraag" at bounding box center [386, 427] width 456 height 32
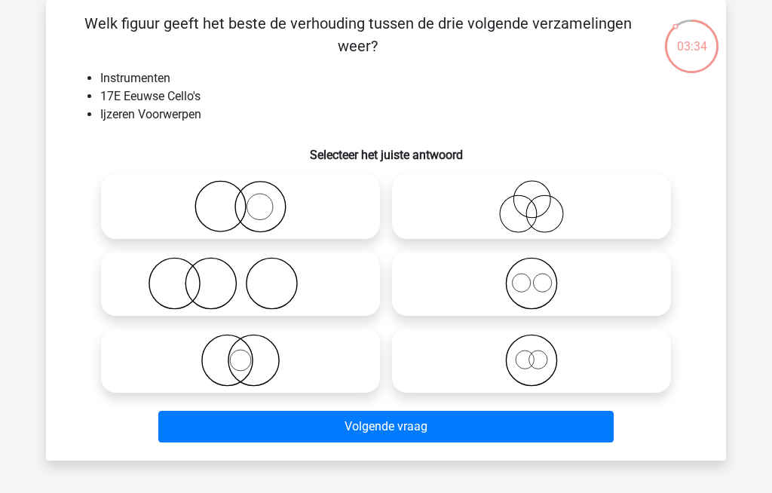
click at [160, 276] on icon at bounding box center [240, 283] width 267 height 53
click at [240, 276] on input "radio" at bounding box center [245, 271] width 10 height 10
radio input "true"
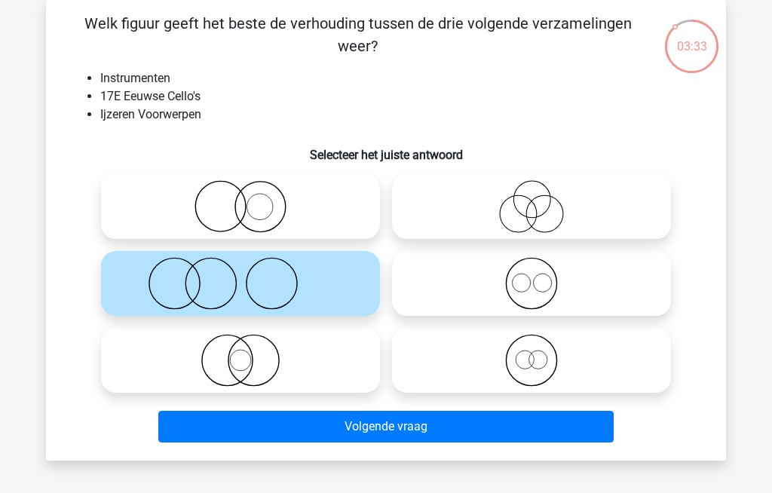
click at [261, 422] on button "Volgende vraag" at bounding box center [386, 427] width 456 height 32
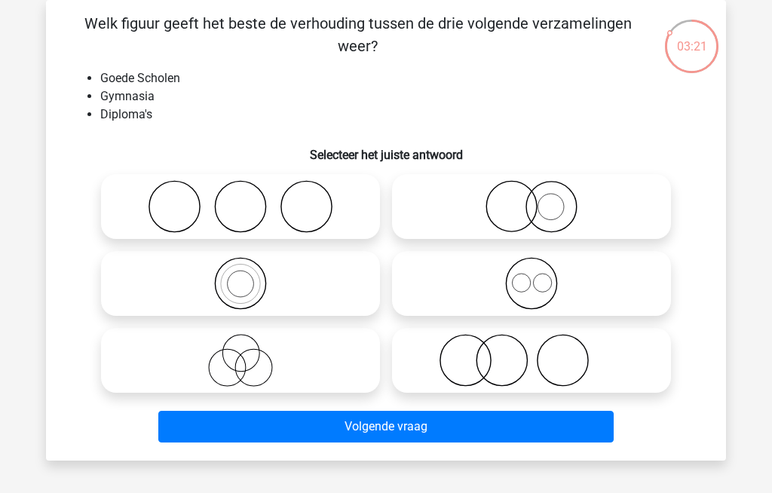
click at [471, 357] on icon at bounding box center [531, 360] width 267 height 53
click at [531, 353] on input "radio" at bounding box center [536, 348] width 10 height 10
radio input "true"
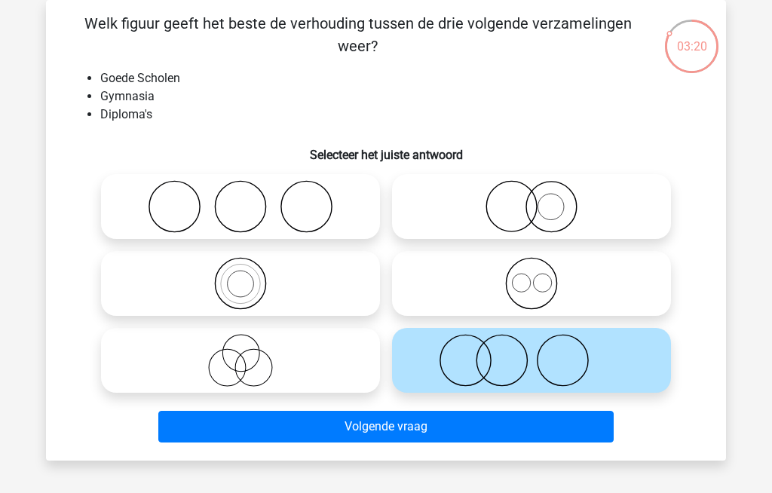
click at [277, 430] on button "Volgende vraag" at bounding box center [386, 427] width 456 height 32
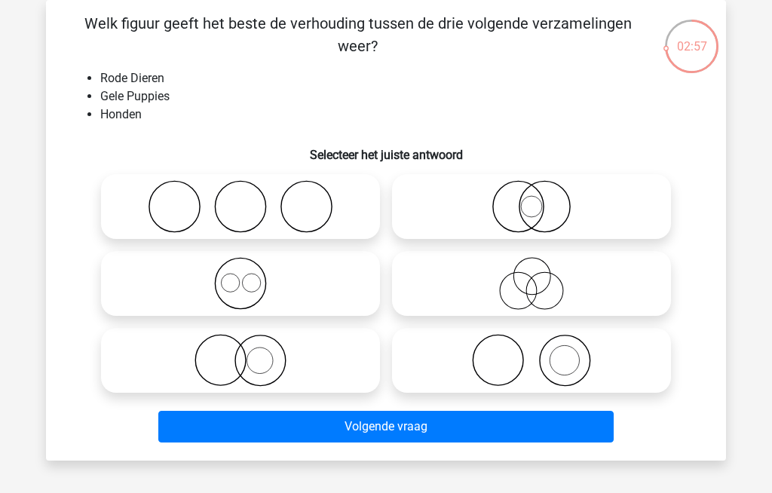
click at [197, 352] on circle at bounding box center [220, 360] width 51 height 51
click at [240, 352] on input "radio" at bounding box center [245, 348] width 10 height 10
radio input "true"
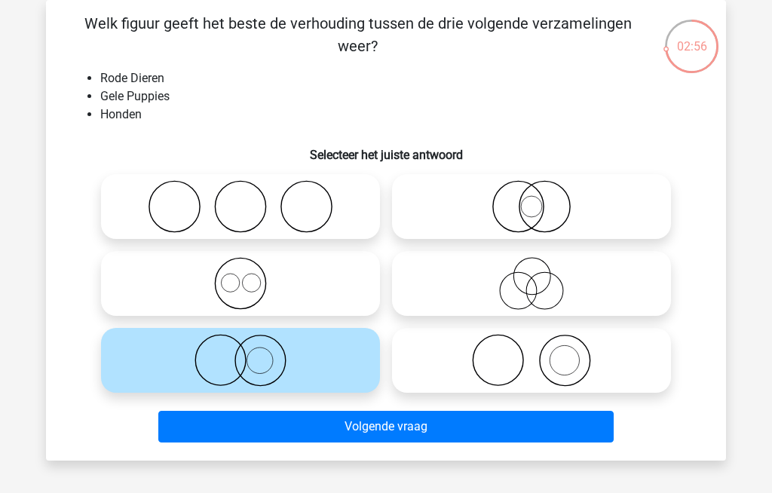
click at [237, 424] on button "Volgende vraag" at bounding box center [386, 427] width 456 height 32
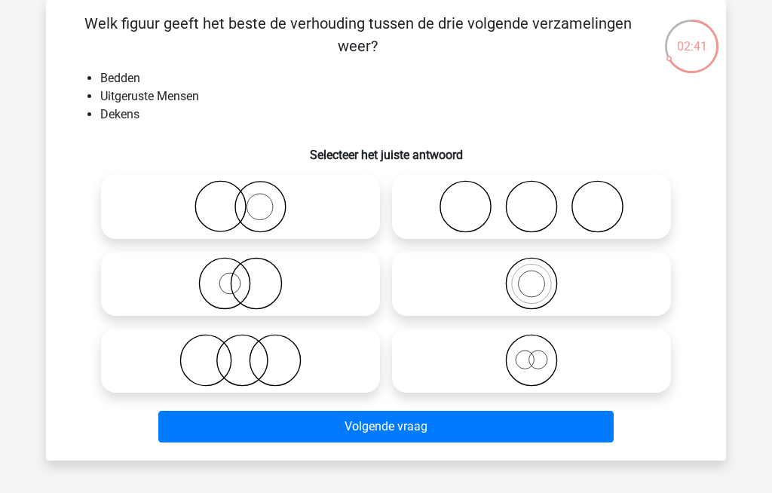
click at [465, 200] on icon at bounding box center [531, 206] width 267 height 53
click at [531, 199] on input "radio" at bounding box center [536, 194] width 10 height 10
radio input "true"
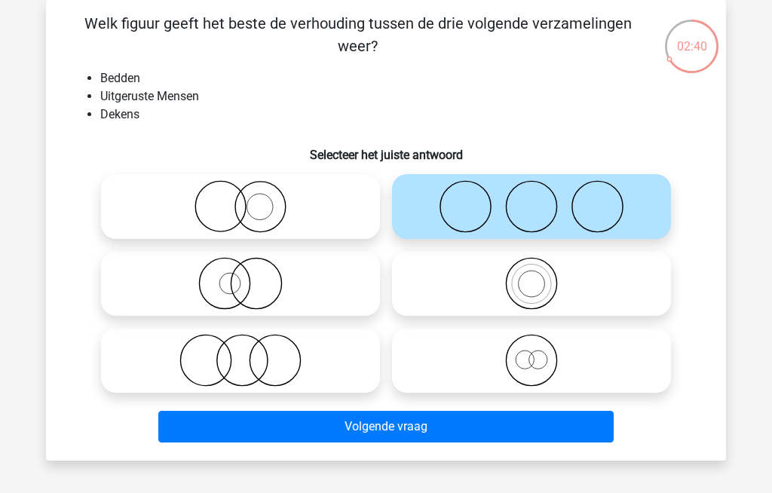
click at [294, 427] on button "Volgende vraag" at bounding box center [386, 427] width 456 height 32
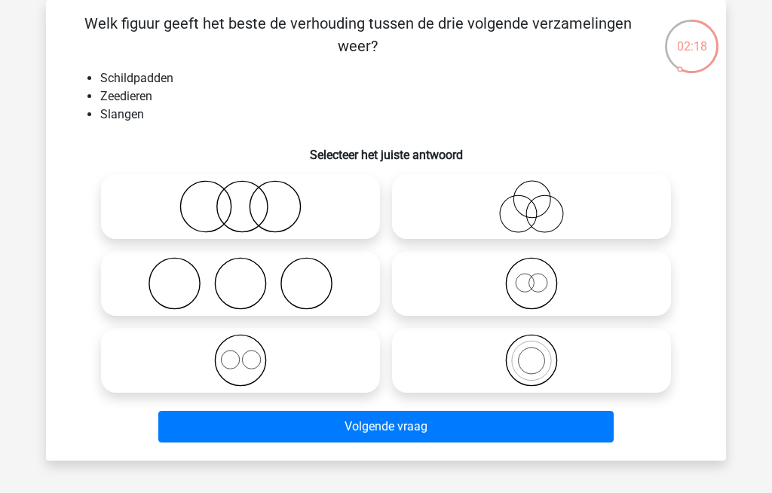
click at [198, 201] on icon at bounding box center [240, 206] width 267 height 53
click at [240, 199] on input "radio" at bounding box center [245, 194] width 10 height 10
radio input "true"
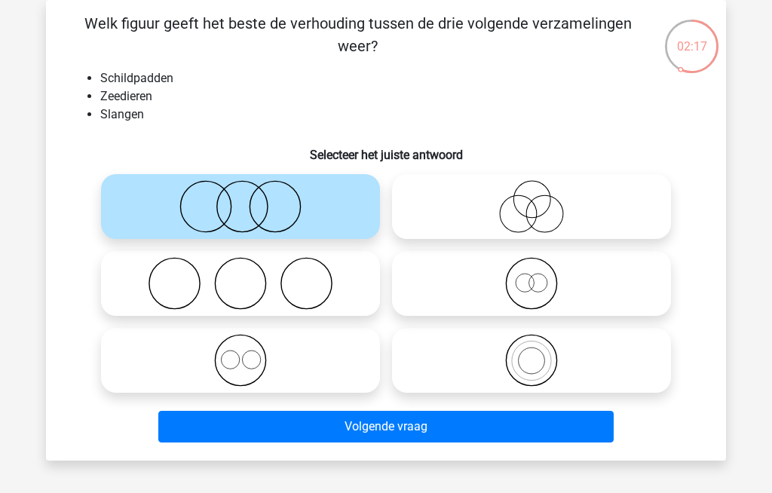
click at [293, 422] on button "Volgende vraag" at bounding box center [386, 427] width 456 height 32
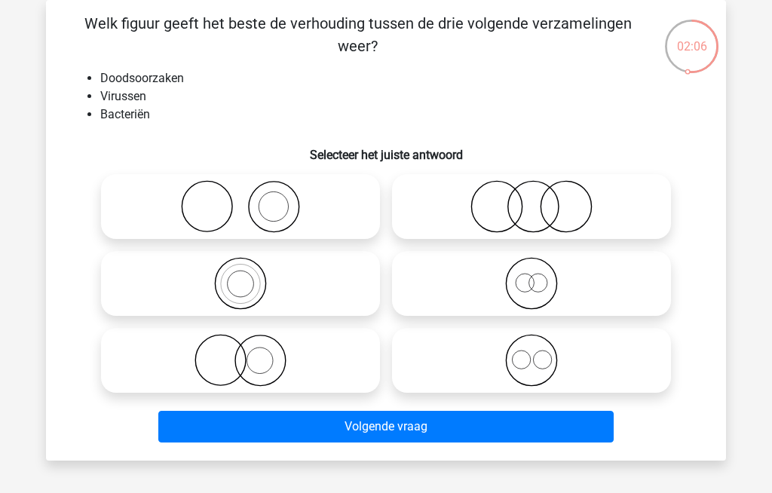
click at [200, 197] on icon at bounding box center [240, 206] width 267 height 53
click at [240, 197] on input "radio" at bounding box center [245, 194] width 10 height 10
radio input "true"
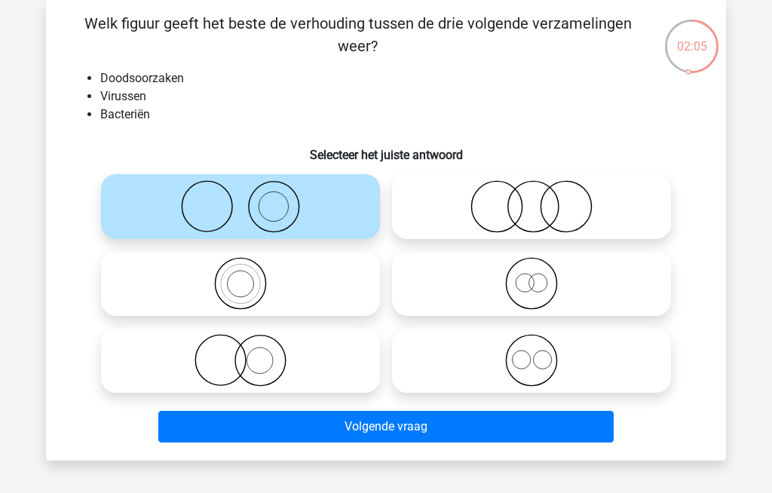
click at [259, 417] on button "Volgende vraag" at bounding box center [386, 427] width 456 height 32
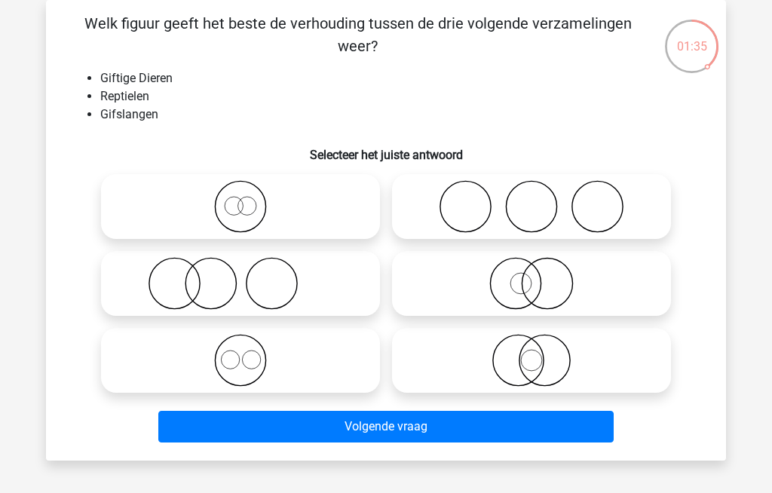
click at [482, 359] on icon at bounding box center [531, 360] width 267 height 53
click at [531, 353] on input "radio" at bounding box center [536, 348] width 10 height 10
radio input "true"
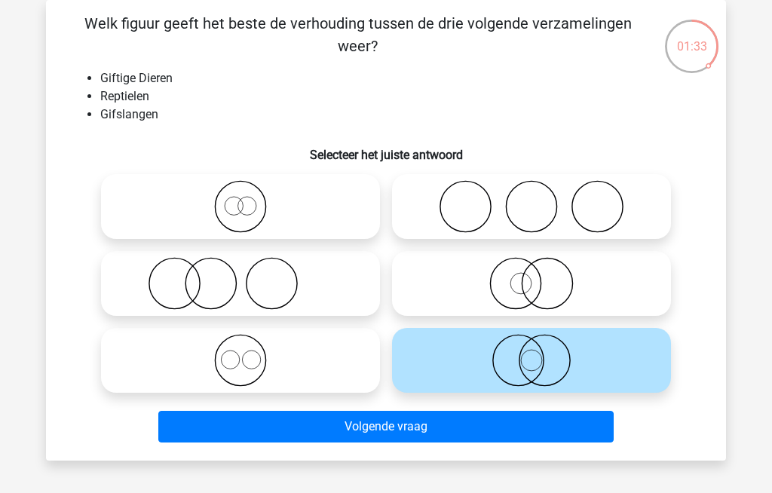
click at [335, 424] on button "Volgende vraag" at bounding box center [386, 427] width 456 height 32
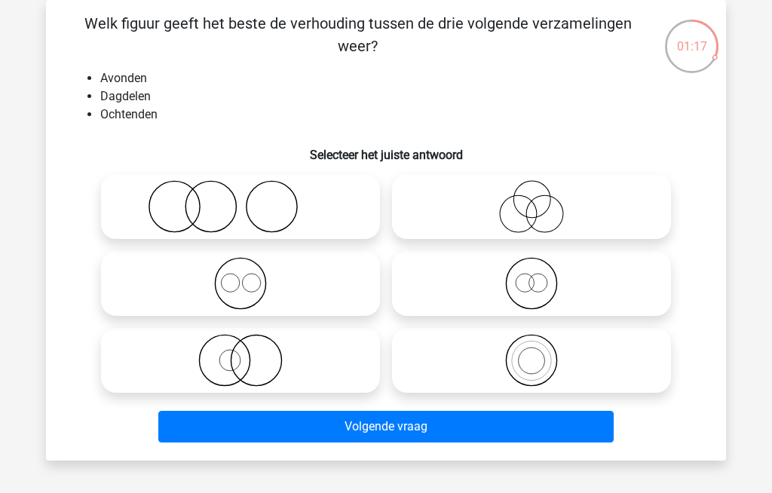
click at [187, 275] on icon at bounding box center [240, 283] width 267 height 53
click at [240, 275] on input "radio" at bounding box center [245, 271] width 10 height 10
radio input "true"
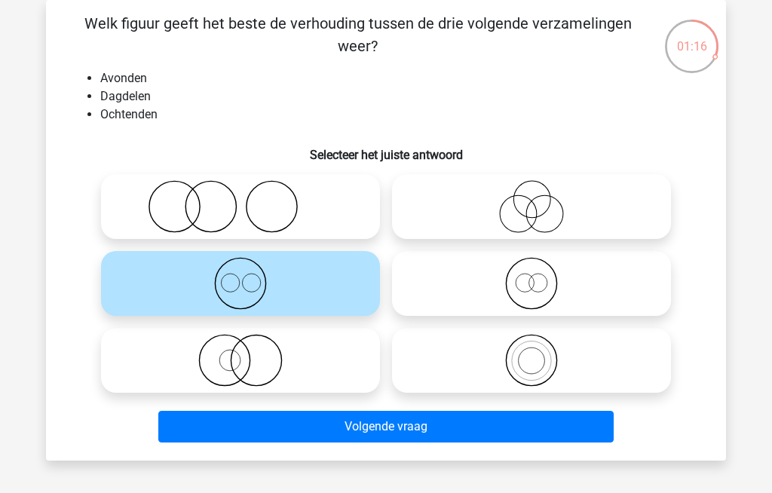
click at [256, 427] on button "Volgende vraag" at bounding box center [386, 427] width 456 height 32
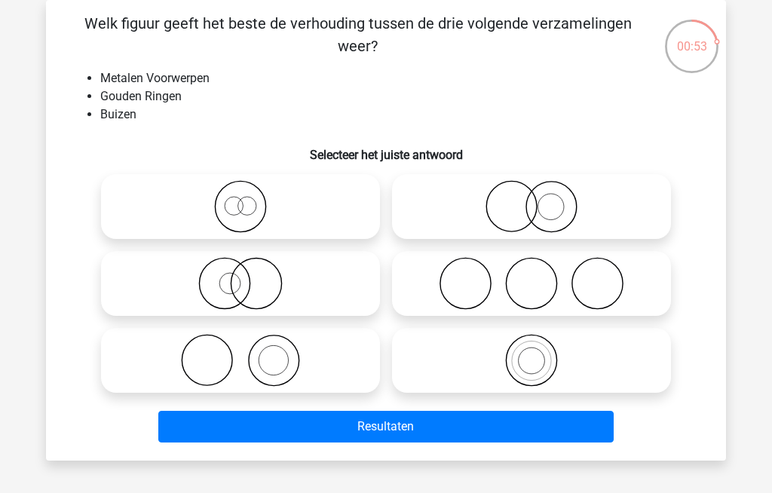
click at [495, 203] on icon at bounding box center [531, 206] width 267 height 53
click at [531, 199] on input "radio" at bounding box center [536, 194] width 10 height 10
radio input "true"
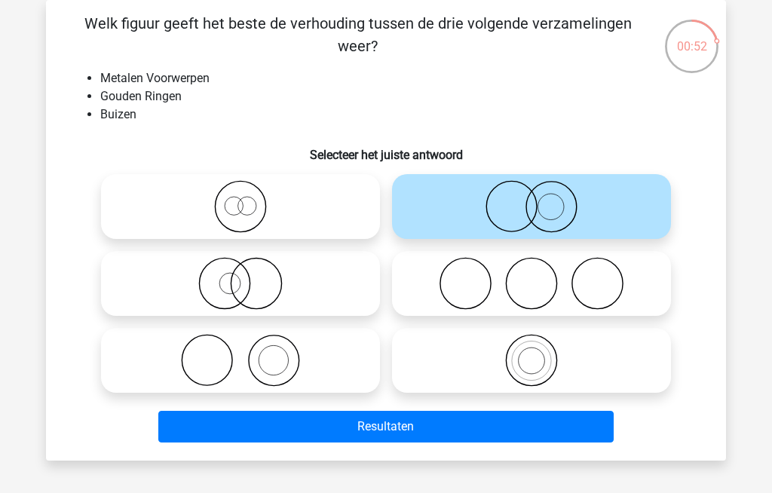
click at [351, 427] on button "Resultaten" at bounding box center [386, 427] width 456 height 32
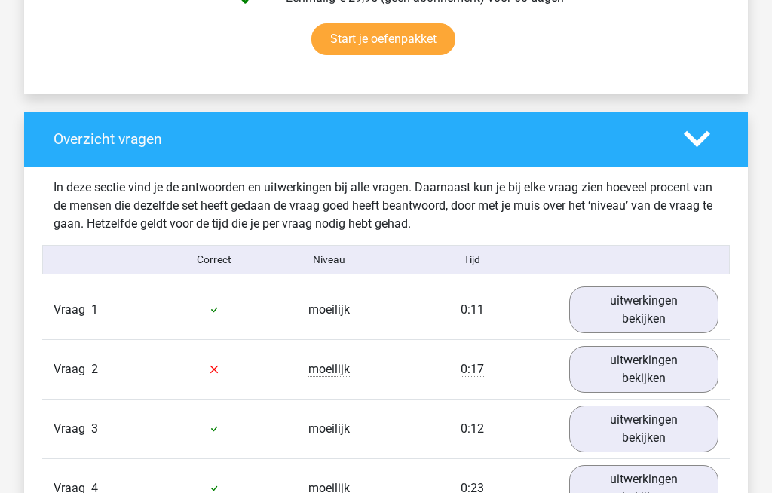
scroll to position [1013, 0]
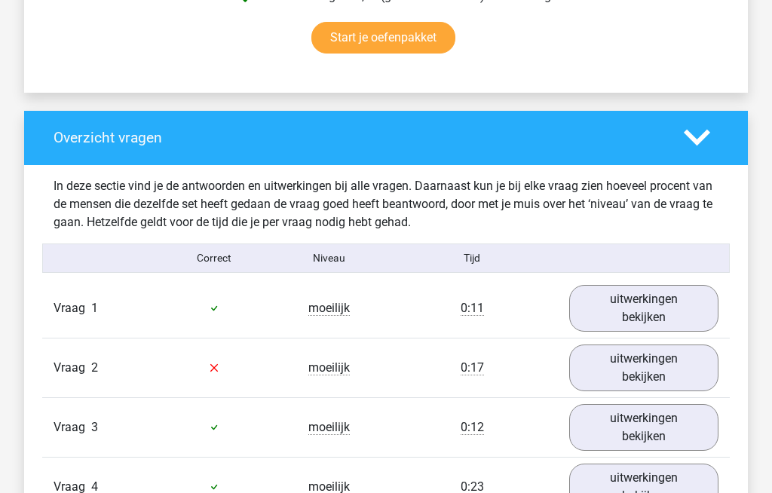
click at [608, 368] on link "uitwerkingen bekijken" at bounding box center [643, 368] width 149 height 47
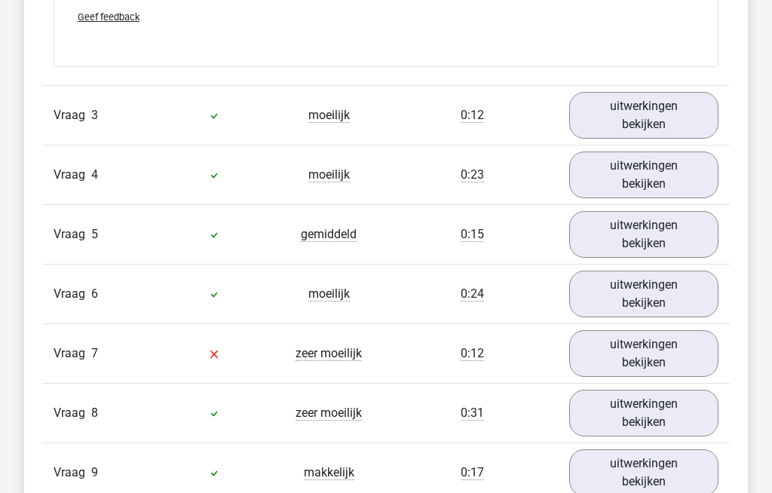
scroll to position [2308, 0]
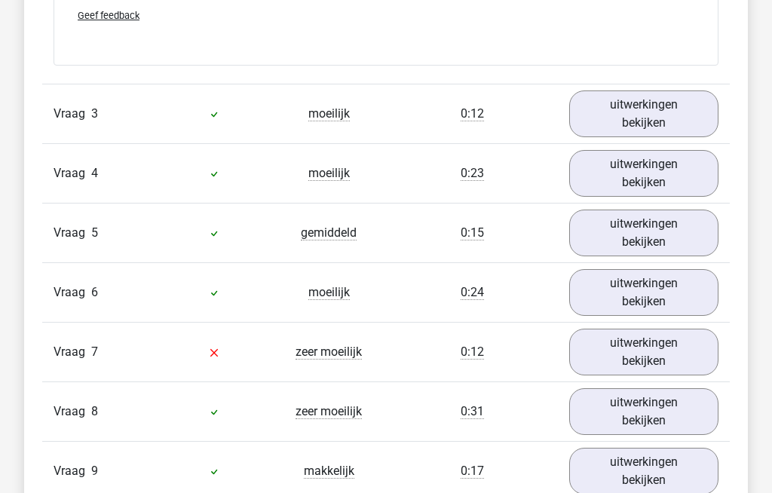
click at [626, 352] on link "uitwerkingen bekijken" at bounding box center [643, 352] width 149 height 47
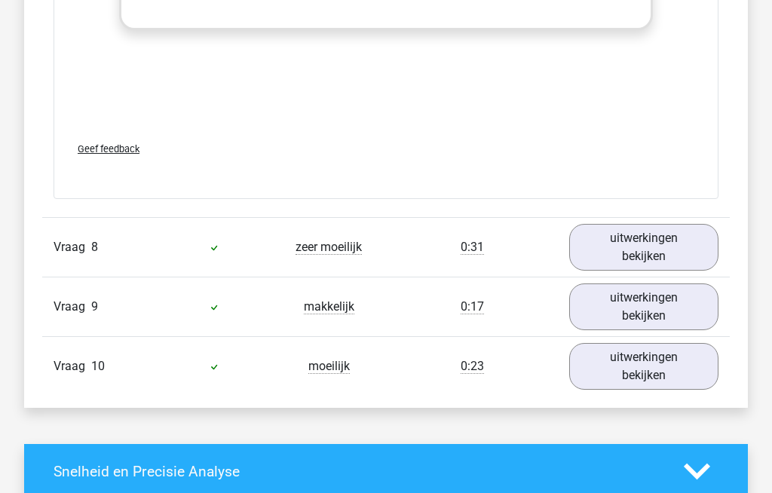
scroll to position [3449, 0]
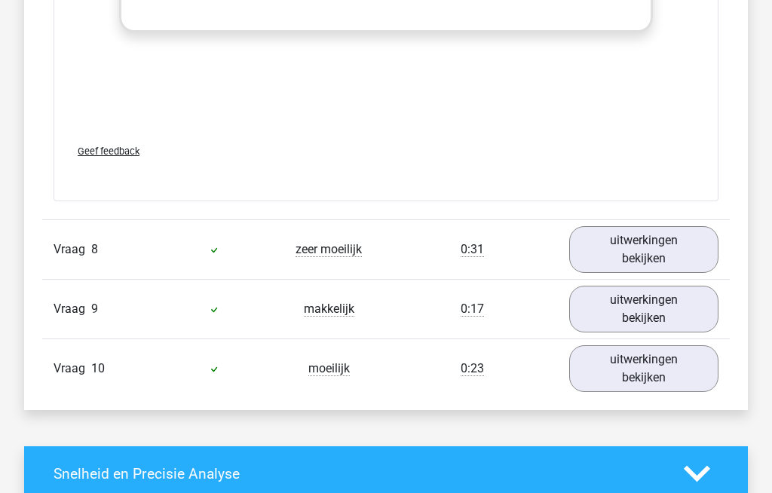
click at [659, 366] on link "uitwerkingen bekijken" at bounding box center [643, 369] width 149 height 47
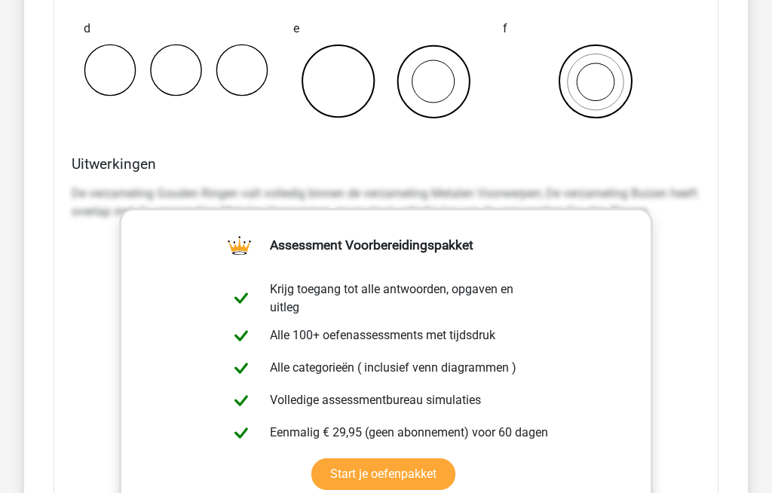
scroll to position [4109, 0]
